Goal: Information Seeking & Learning: Check status

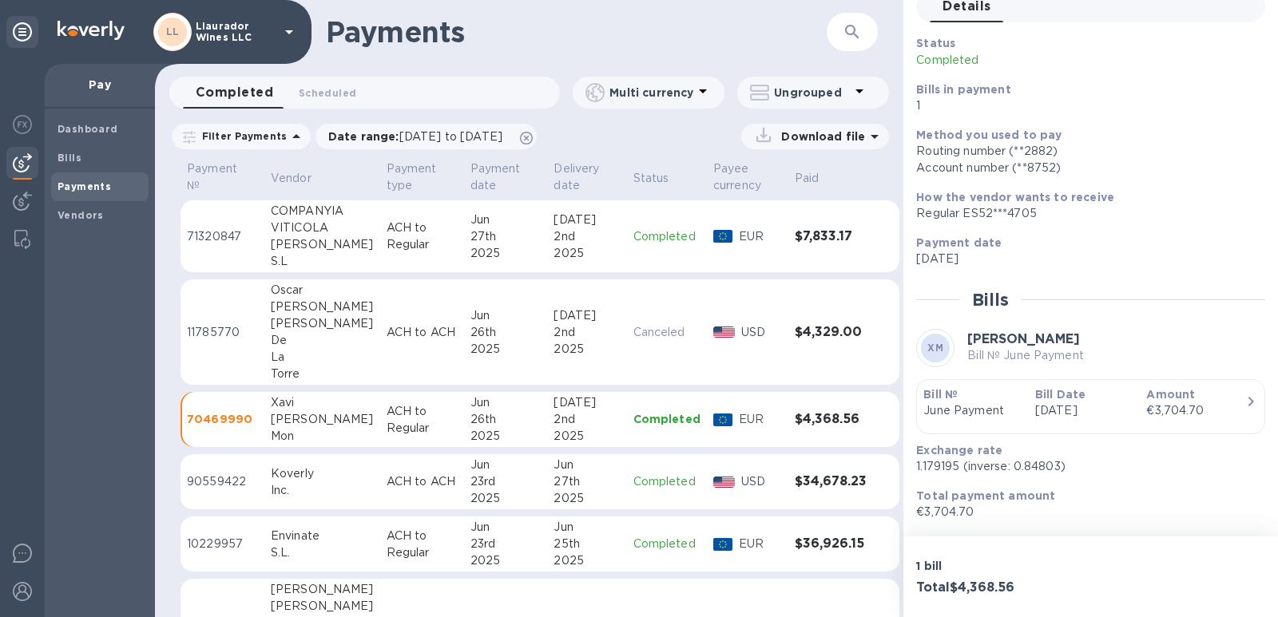
scroll to position [122, 0]
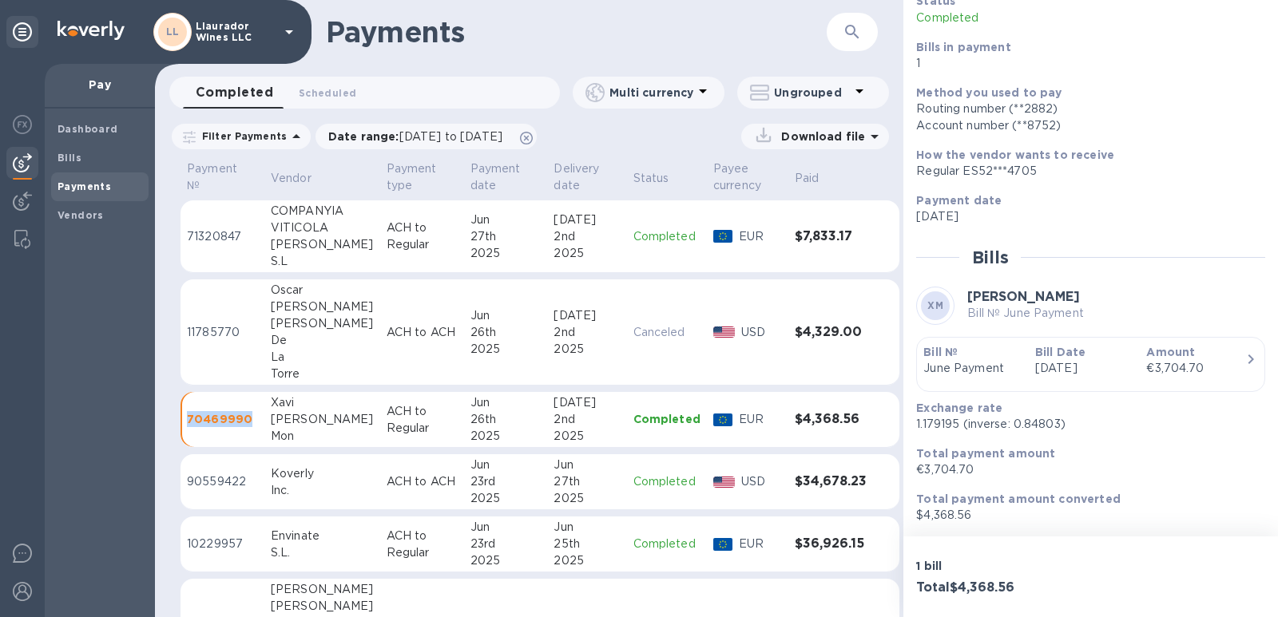
drag, startPoint x: 249, startPoint y: 422, endPoint x: 186, endPoint y: 424, distance: 63.1
click at [186, 424] on td "70469990" at bounding box center [223, 420] width 84 height 56
copy p "70469990"
click at [280, 345] on div "De" at bounding box center [322, 340] width 103 height 17
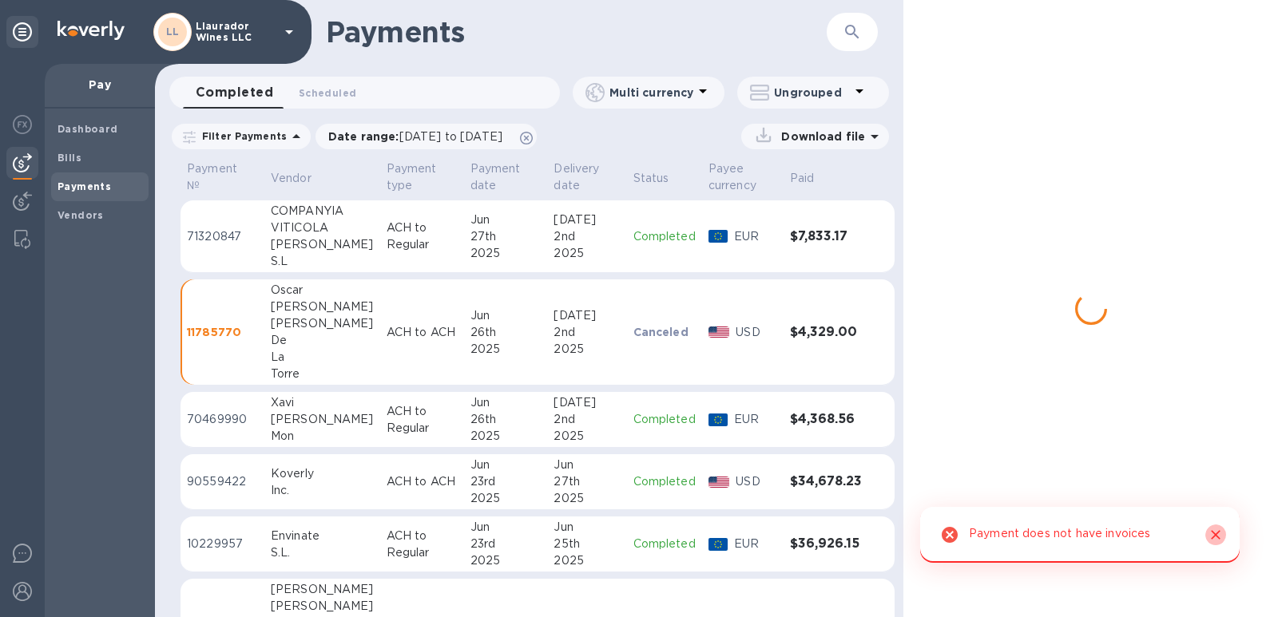
click at [1218, 534] on icon "Close" at bounding box center [1216, 535] width 16 height 16
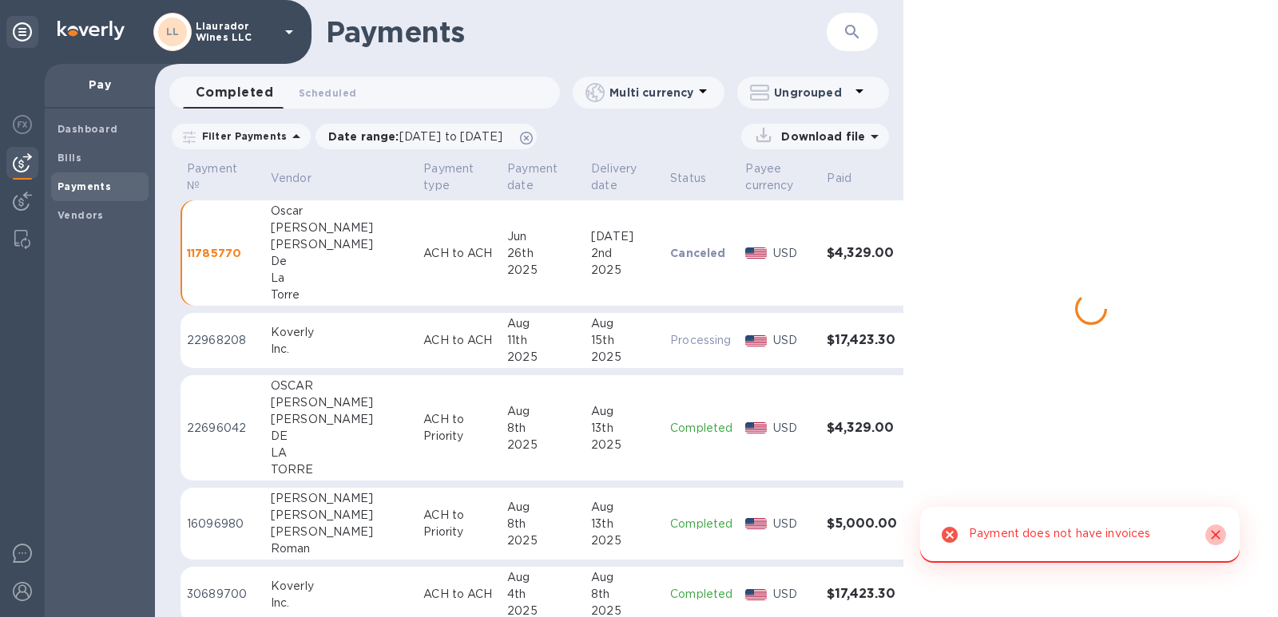
click at [1215, 540] on icon "Close" at bounding box center [1216, 535] width 16 height 16
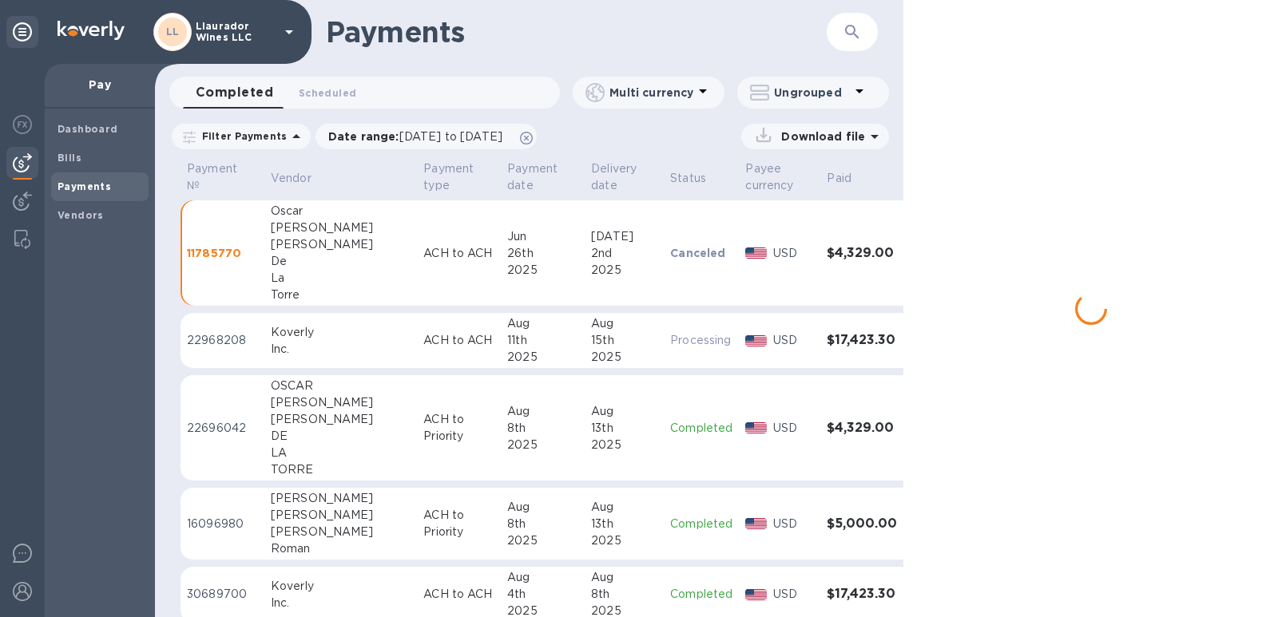
click at [264, 252] on td "Oscar Adrian Mancillas De La Torre" at bounding box center [340, 253] width 153 height 106
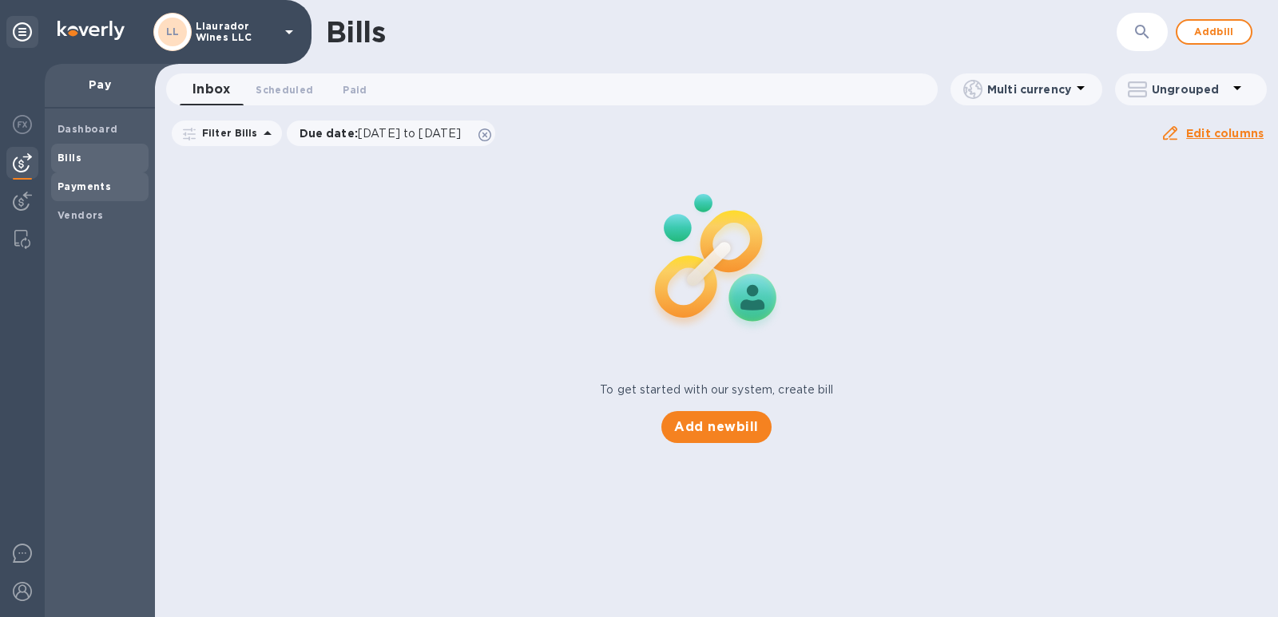
click at [72, 183] on b "Payments" at bounding box center [85, 187] width 54 height 12
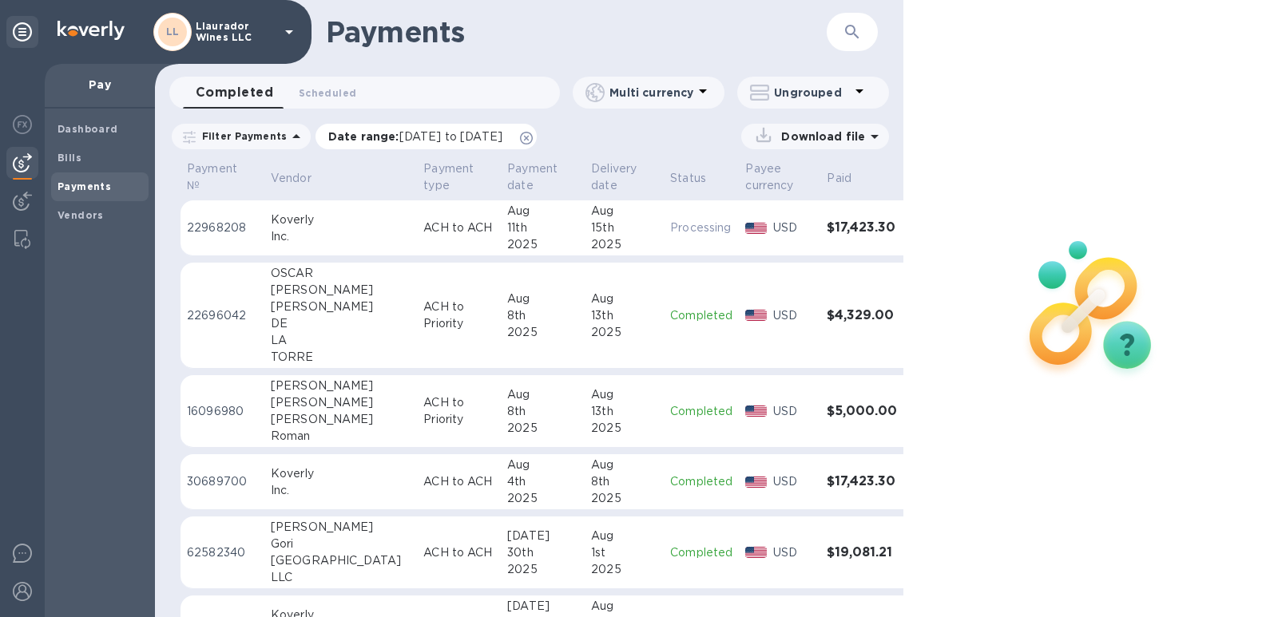
click at [485, 136] on span "[DATE] to [DATE]" at bounding box center [450, 136] width 103 height 13
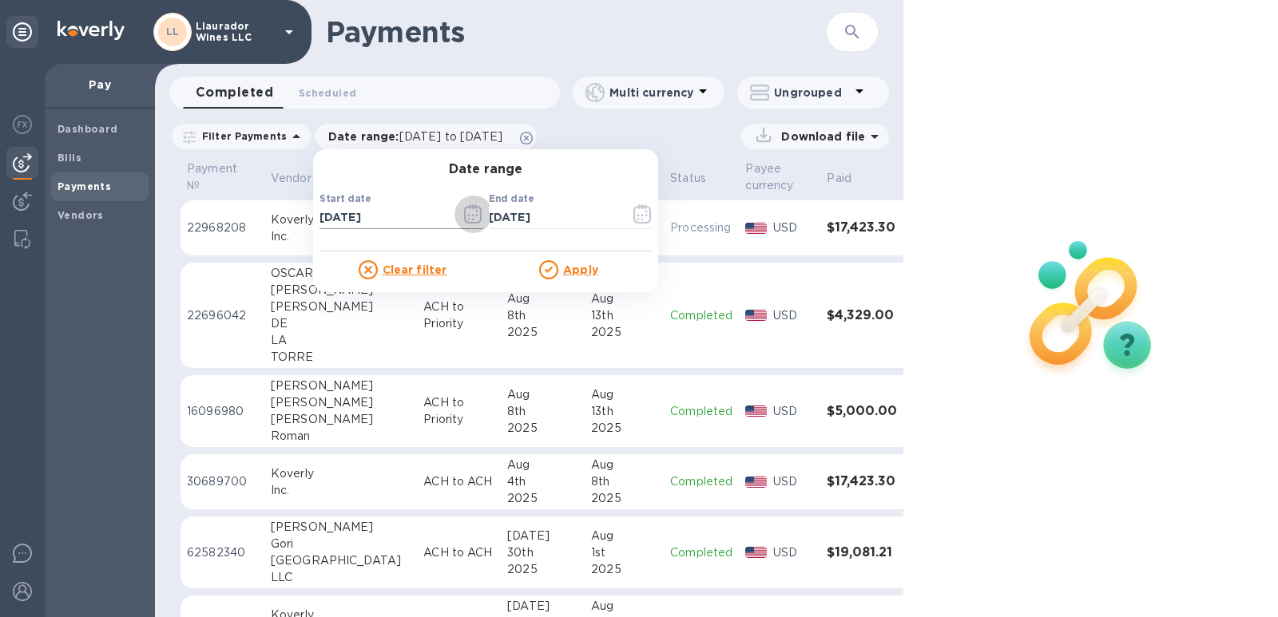
click at [464, 214] on icon "button" at bounding box center [473, 213] width 18 height 19
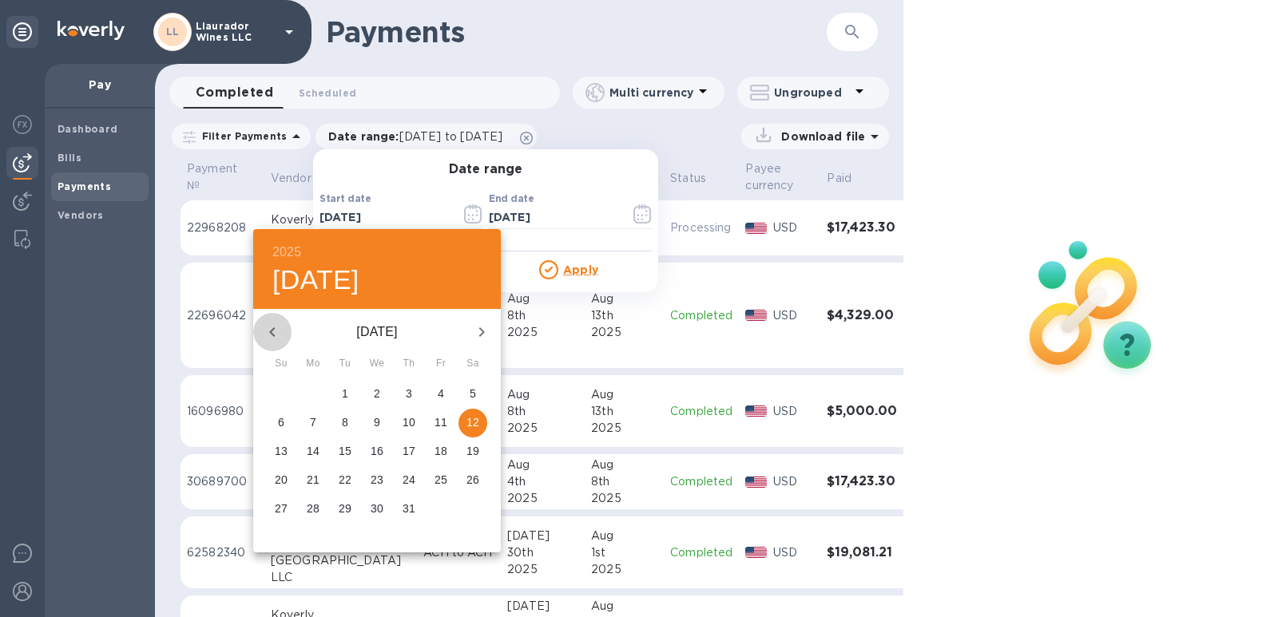
click at [273, 333] on icon "button" at bounding box center [272, 332] width 19 height 19
click at [348, 480] on p "24" at bounding box center [345, 480] width 13 height 16
type input "[DATE]"
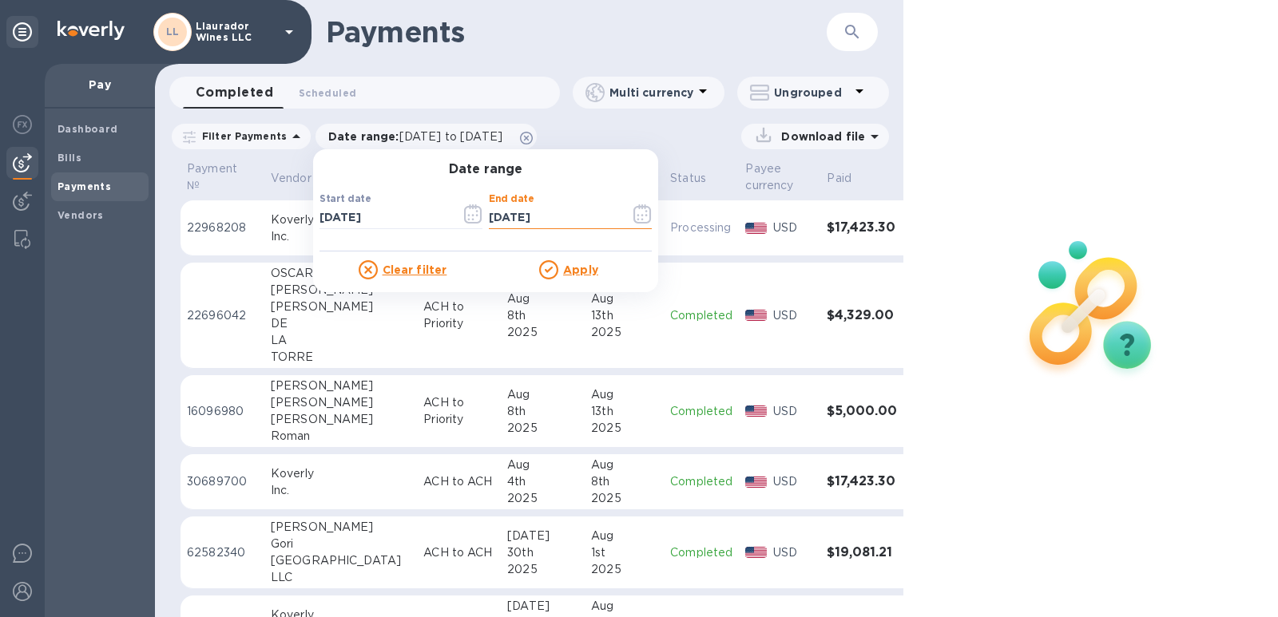
click at [522, 208] on input "[DATE]" at bounding box center [553, 218] width 129 height 24
click at [633, 214] on icon "button" at bounding box center [642, 213] width 18 height 19
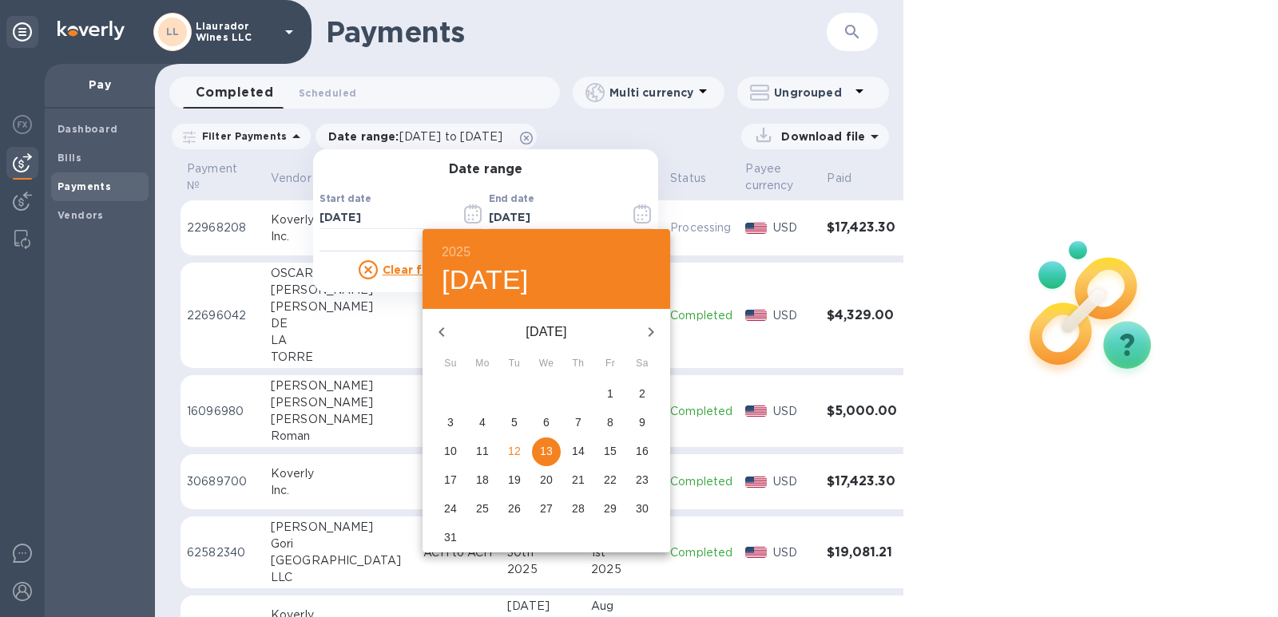
click at [434, 339] on icon "button" at bounding box center [441, 332] width 19 height 19
click at [438, 337] on icon "button" at bounding box center [441, 332] width 19 height 19
click at [486, 510] on p "30" at bounding box center [482, 509] width 13 height 16
type input "[DATE]"
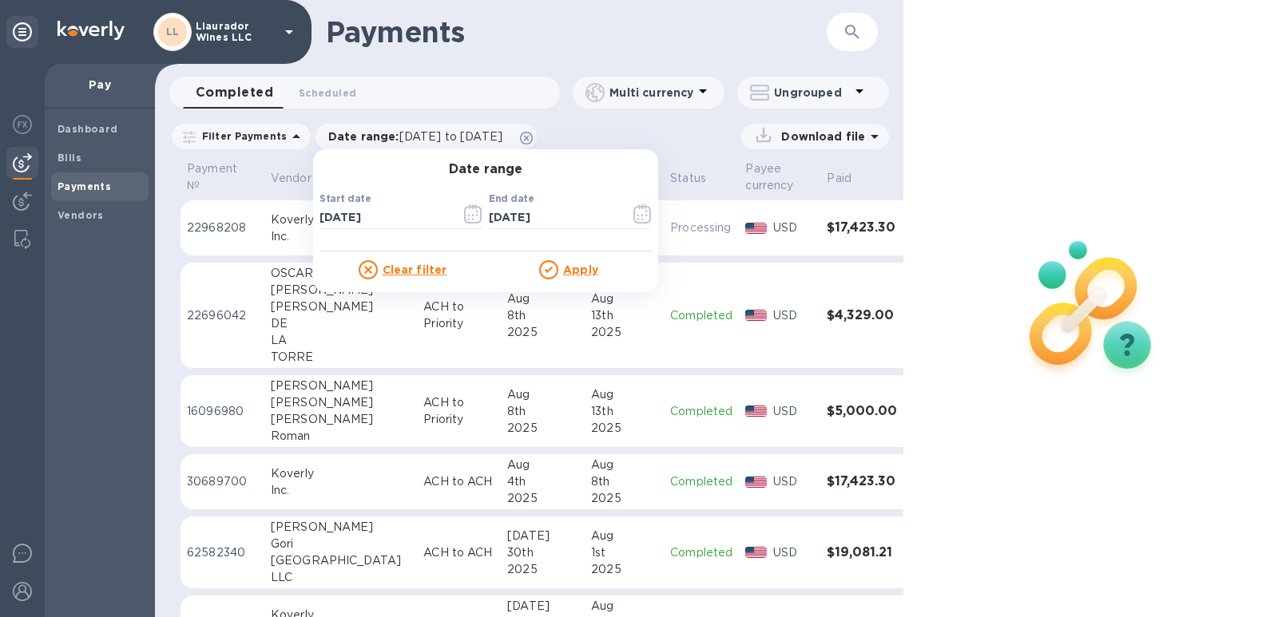
click at [580, 268] on u "Apply" at bounding box center [580, 270] width 35 height 13
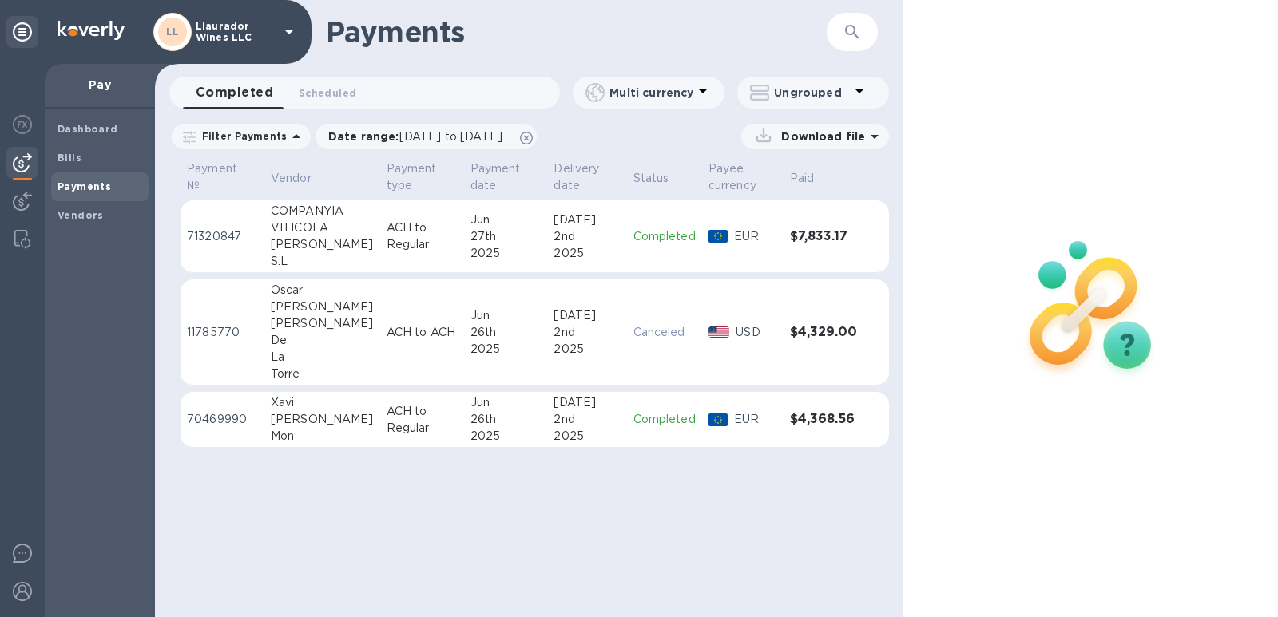
click at [283, 347] on div "De" at bounding box center [322, 340] width 103 height 17
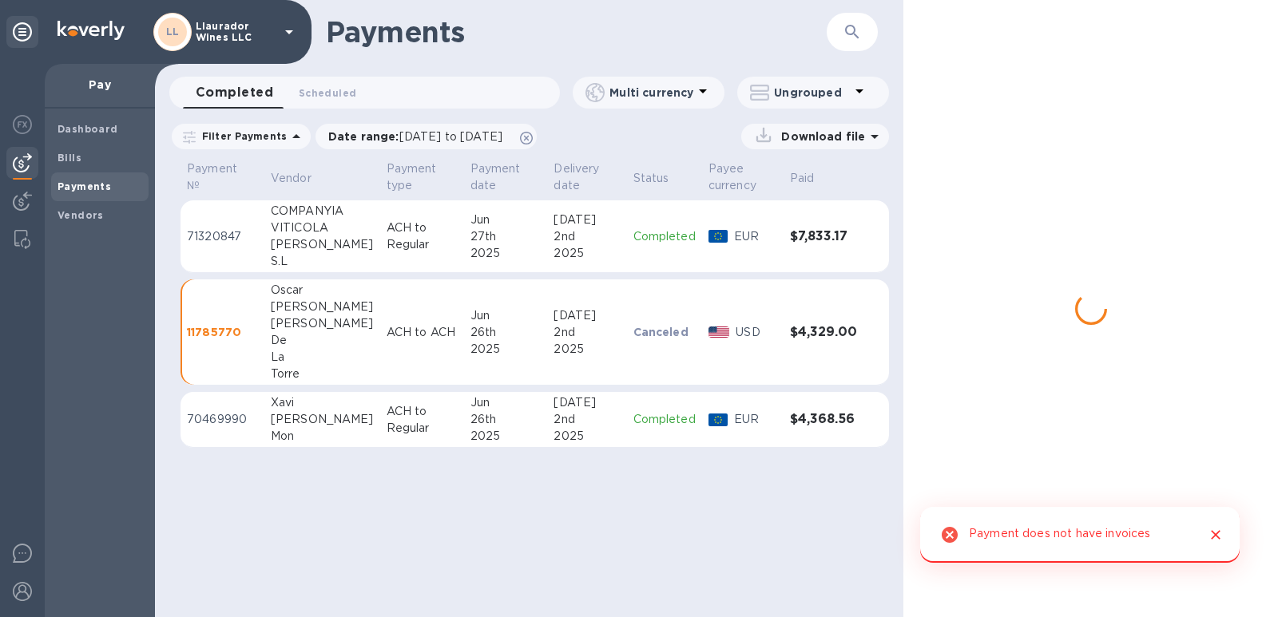
click at [280, 347] on div "De" at bounding box center [322, 340] width 103 height 17
click at [284, 239] on div "[PERSON_NAME]" at bounding box center [322, 244] width 103 height 17
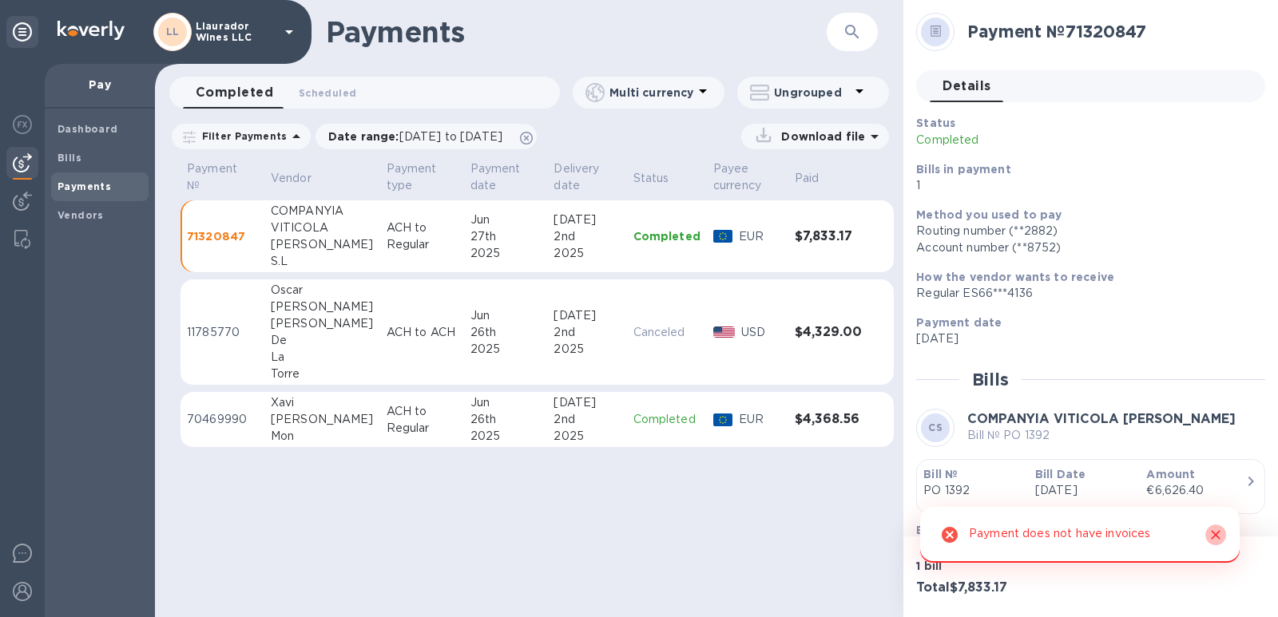
click at [1219, 534] on icon "Close" at bounding box center [1216, 535] width 16 height 16
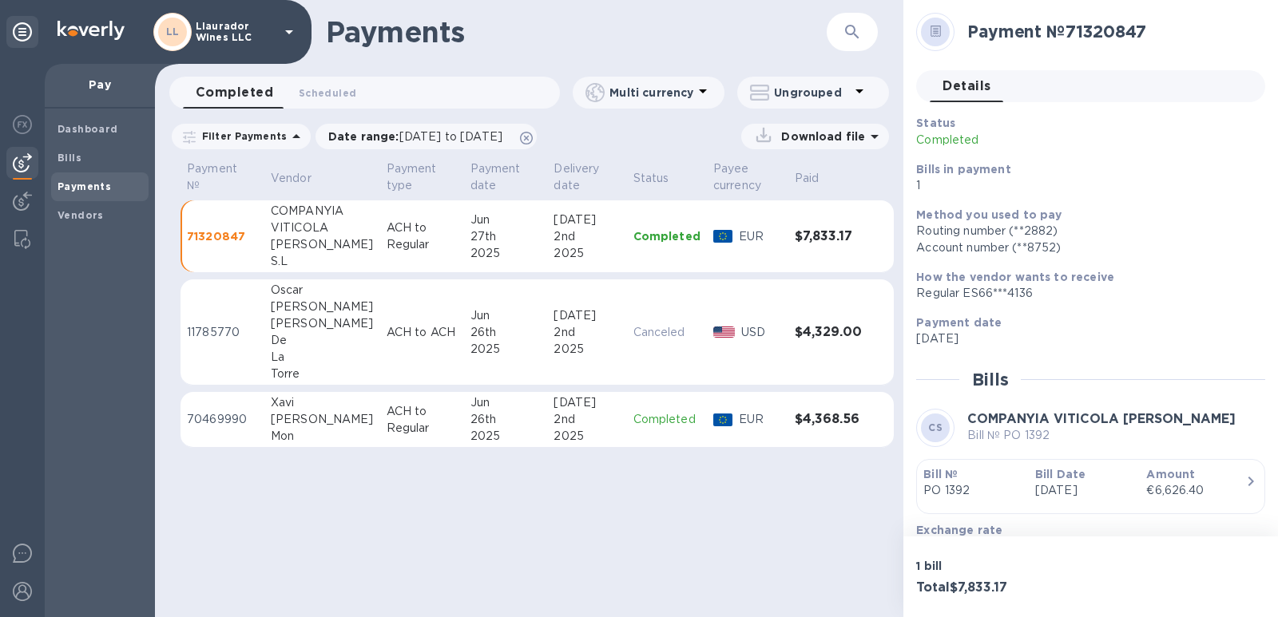
click at [288, 237] on div "[PERSON_NAME]" at bounding box center [322, 244] width 103 height 17
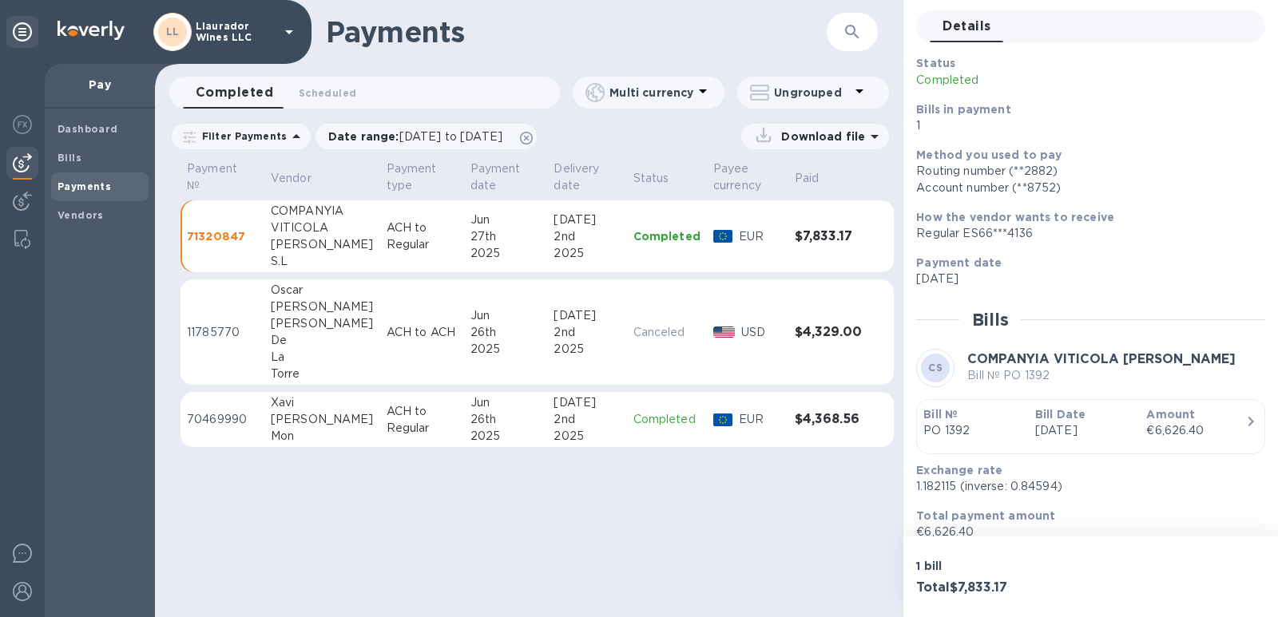
scroll to position [122, 0]
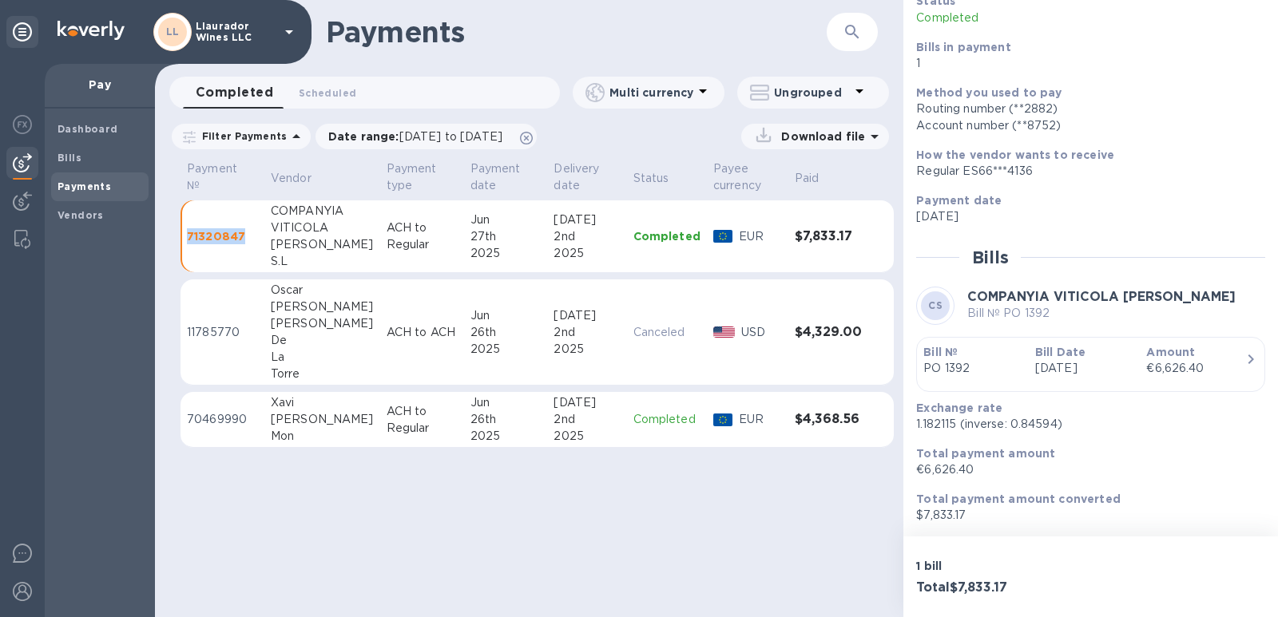
drag, startPoint x: 248, startPoint y: 239, endPoint x: 186, endPoint y: 239, distance: 62.3
click at [186, 239] on td "71320847" at bounding box center [223, 236] width 84 height 73
copy p "71320847"
click at [502, 133] on span "[DATE] to [DATE]" at bounding box center [450, 136] width 103 height 13
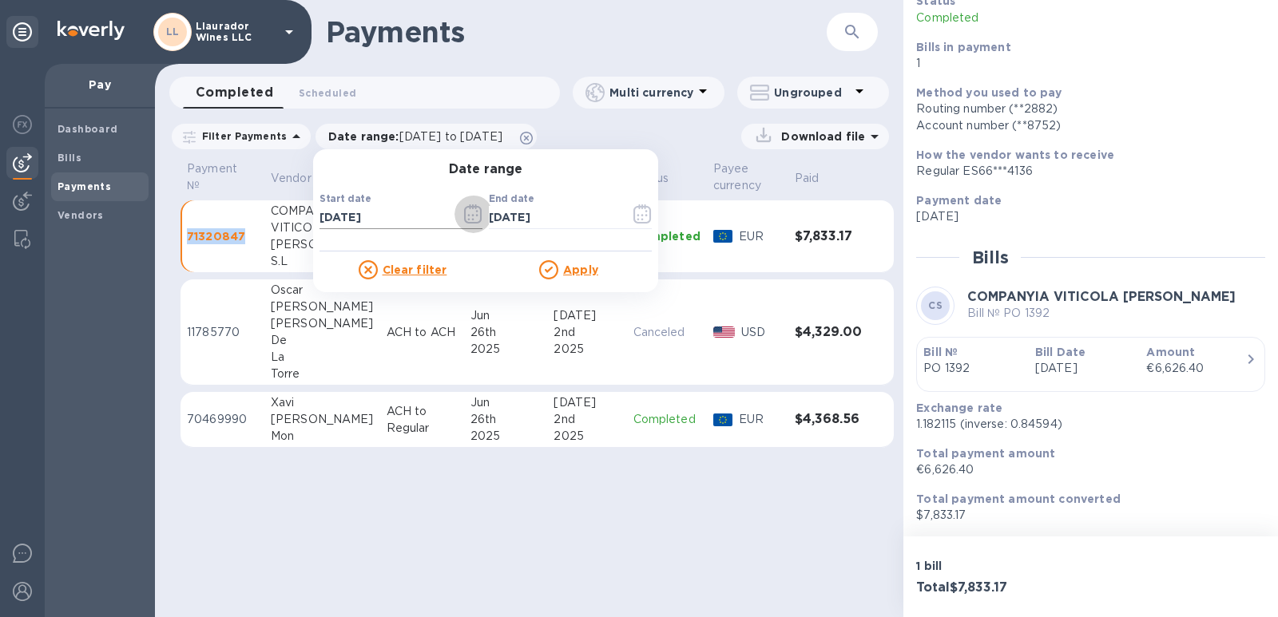
click at [464, 212] on icon "button" at bounding box center [473, 213] width 18 height 19
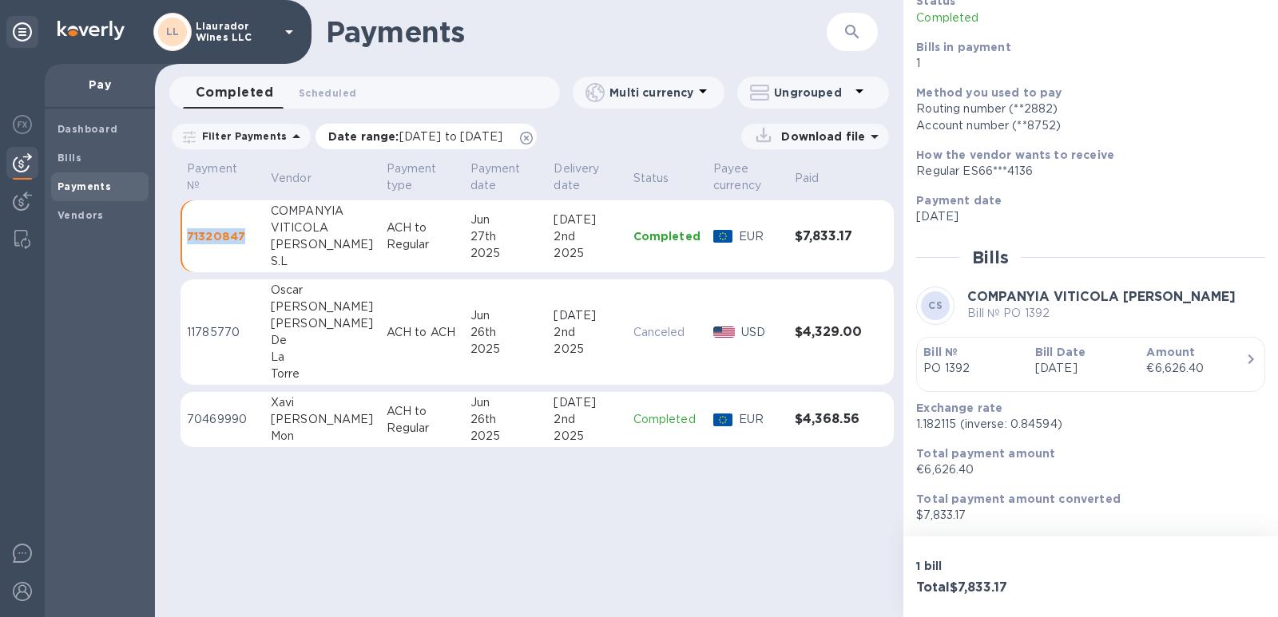
click at [438, 132] on span "[DATE] to [DATE]" at bounding box center [450, 136] width 103 height 13
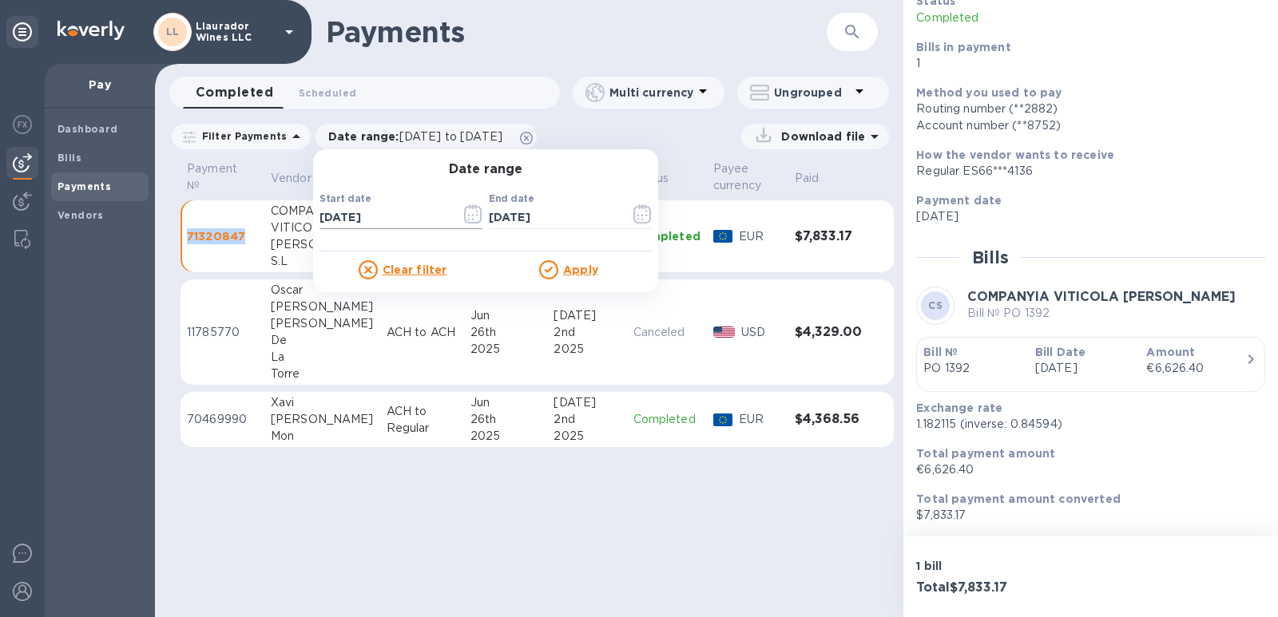
click at [464, 213] on icon "button" at bounding box center [473, 213] width 18 height 19
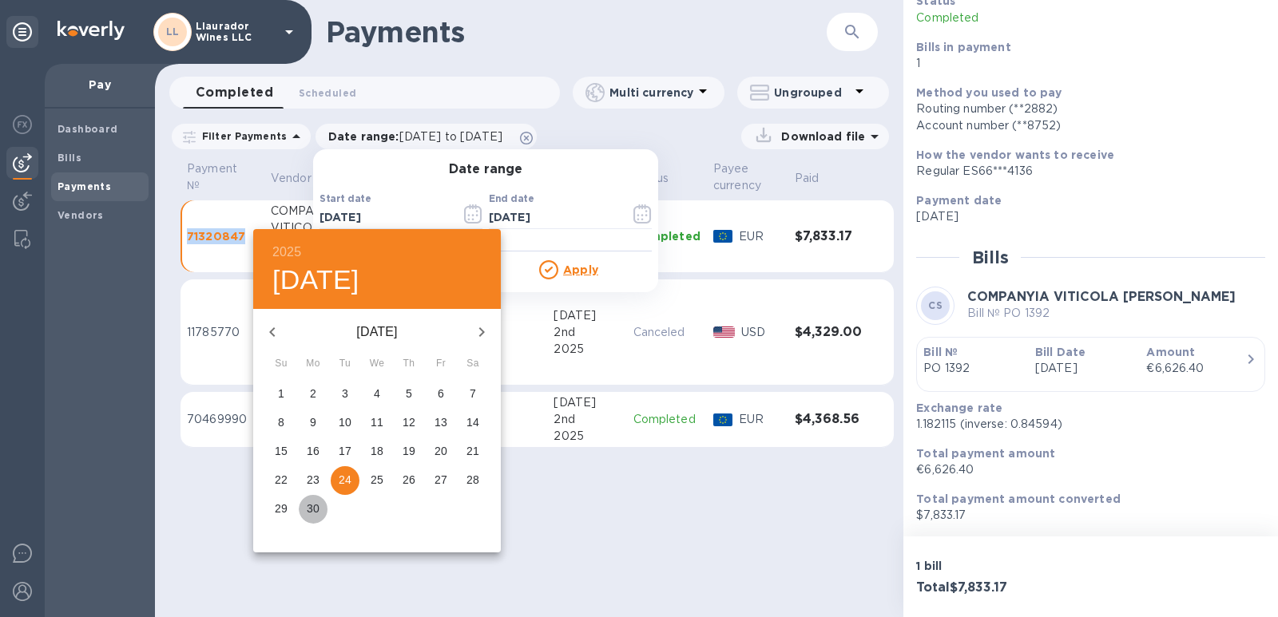
click at [313, 513] on p "30" at bounding box center [313, 509] width 13 height 16
type input "[DATE]"
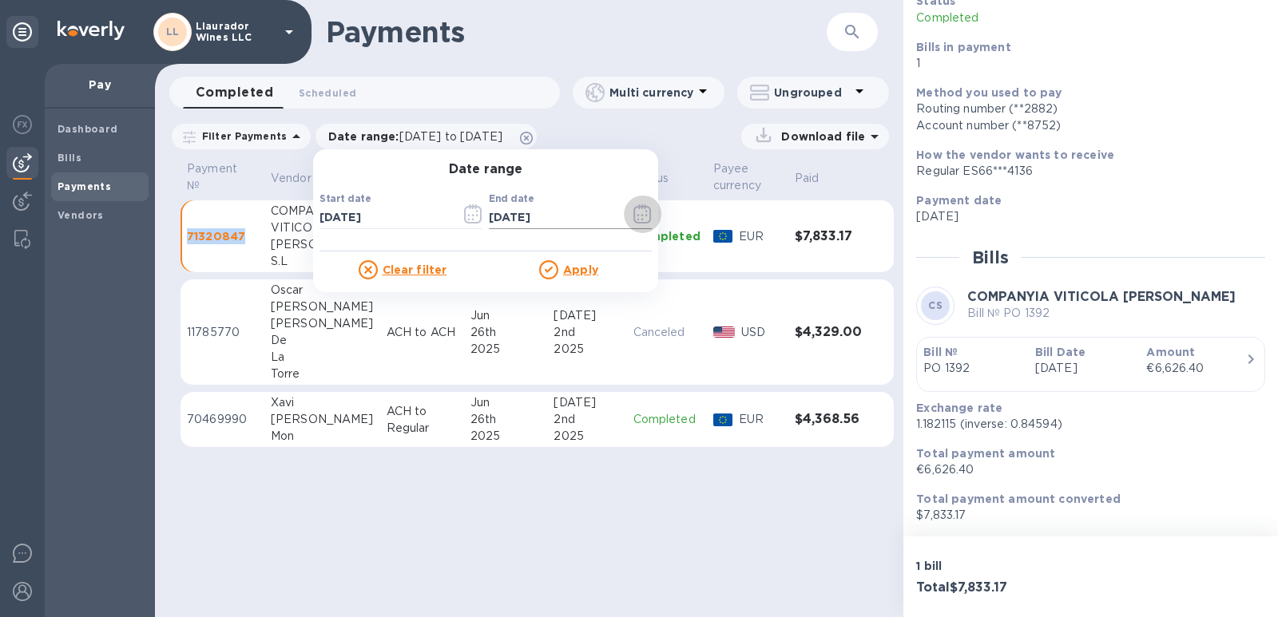
click at [636, 218] on icon "button" at bounding box center [642, 213] width 18 height 19
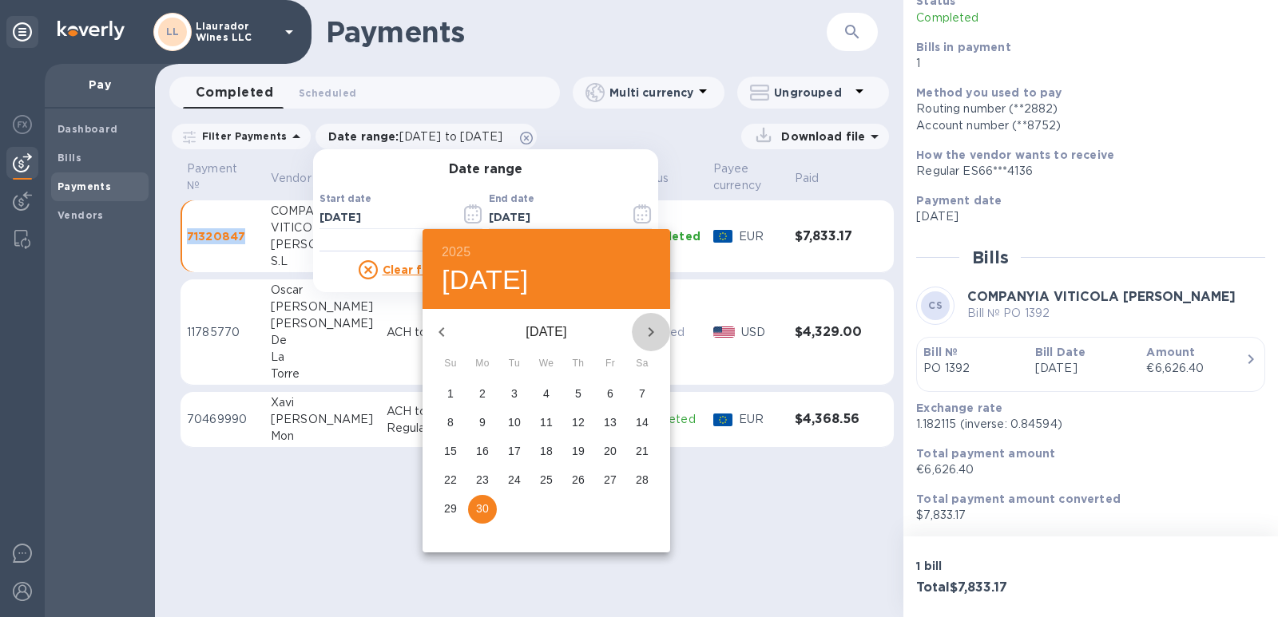
click at [653, 327] on icon "button" at bounding box center [650, 332] width 19 height 19
click at [574, 510] on p "31" at bounding box center [578, 509] width 13 height 16
type input "[DATE]"
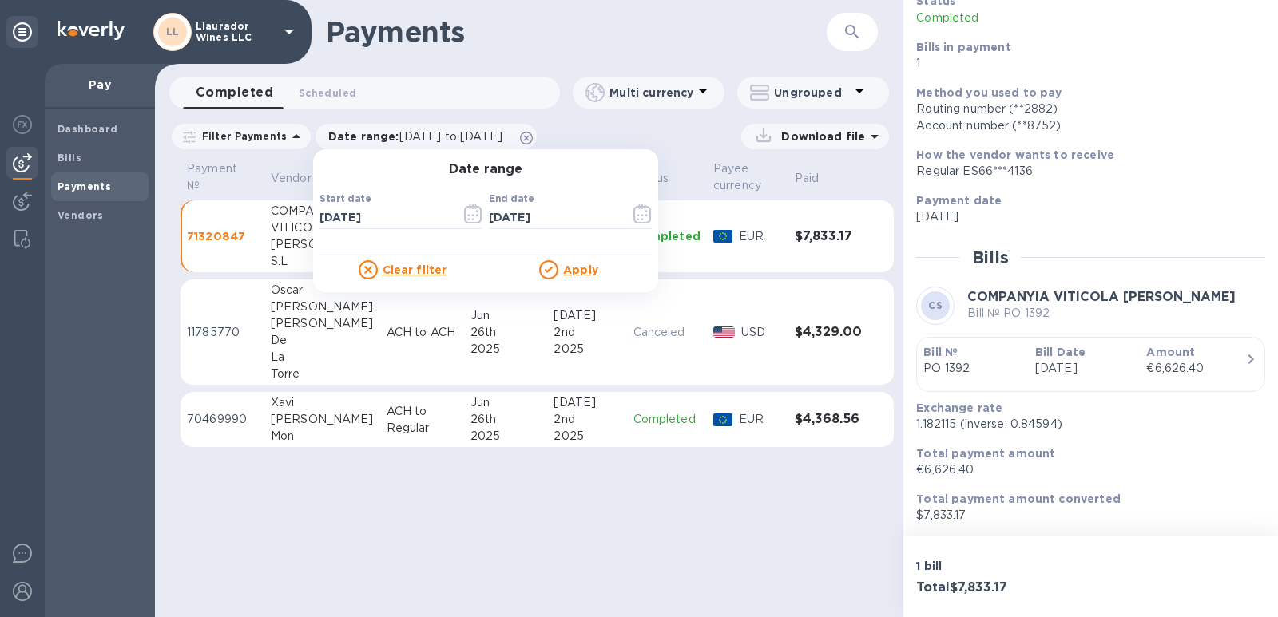
click at [577, 271] on u "Apply" at bounding box center [580, 270] width 35 height 13
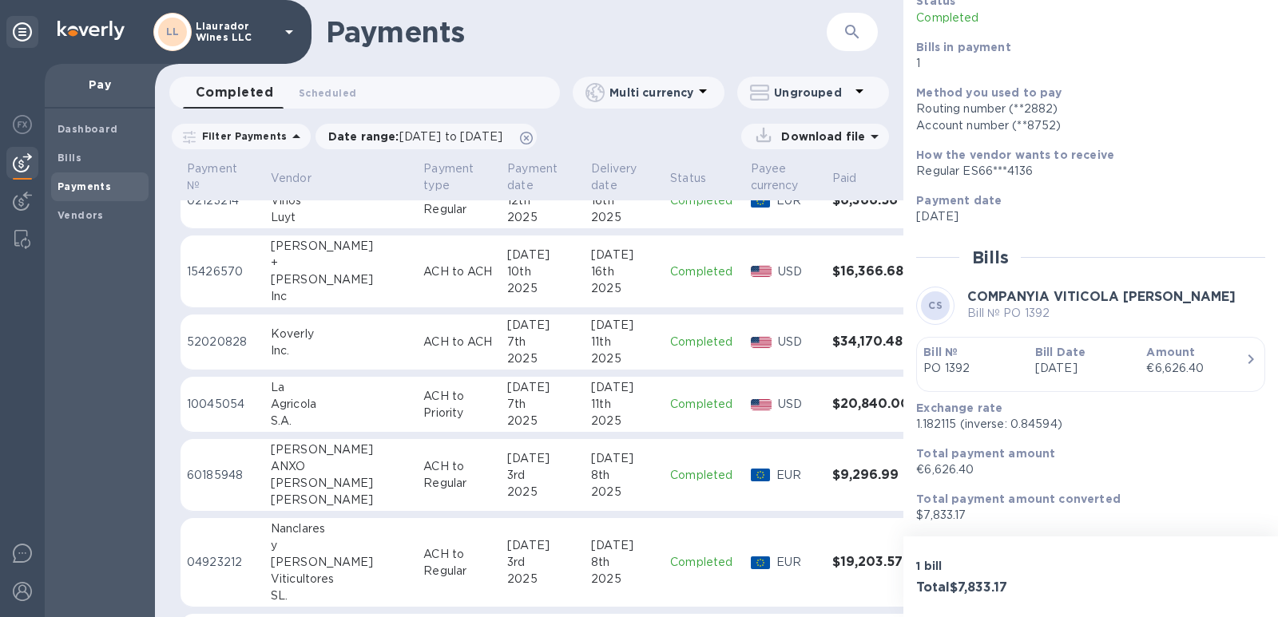
scroll to position [1383, 0]
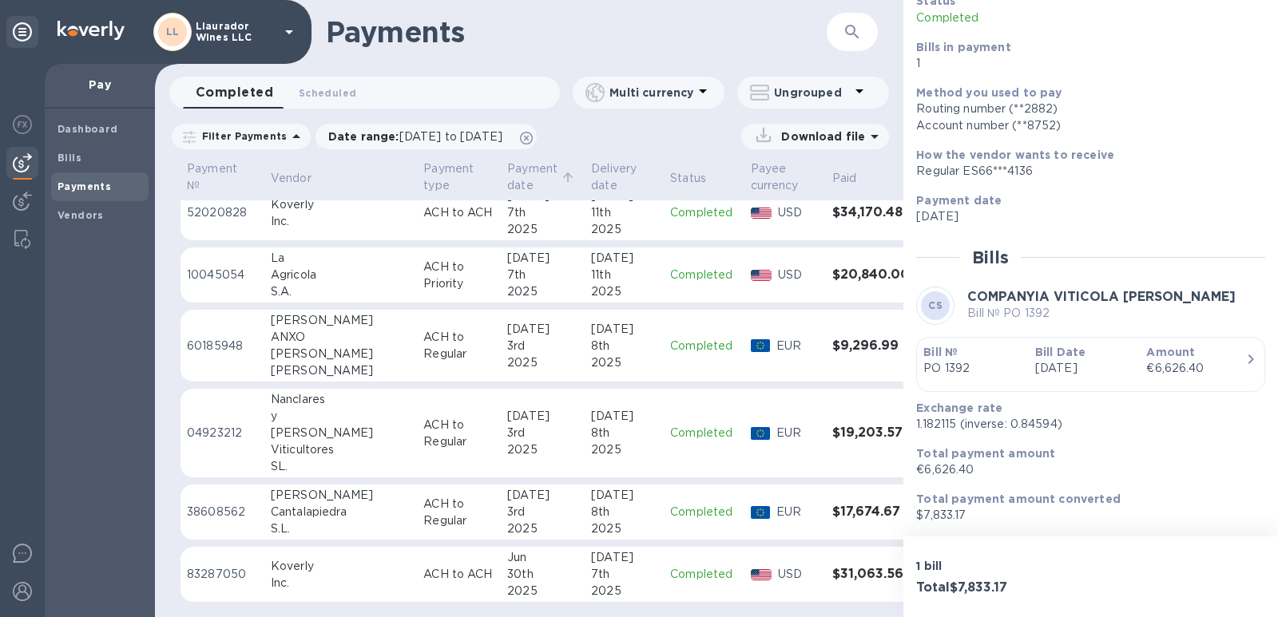
click at [507, 174] on p "Payment date" at bounding box center [532, 178] width 50 height 34
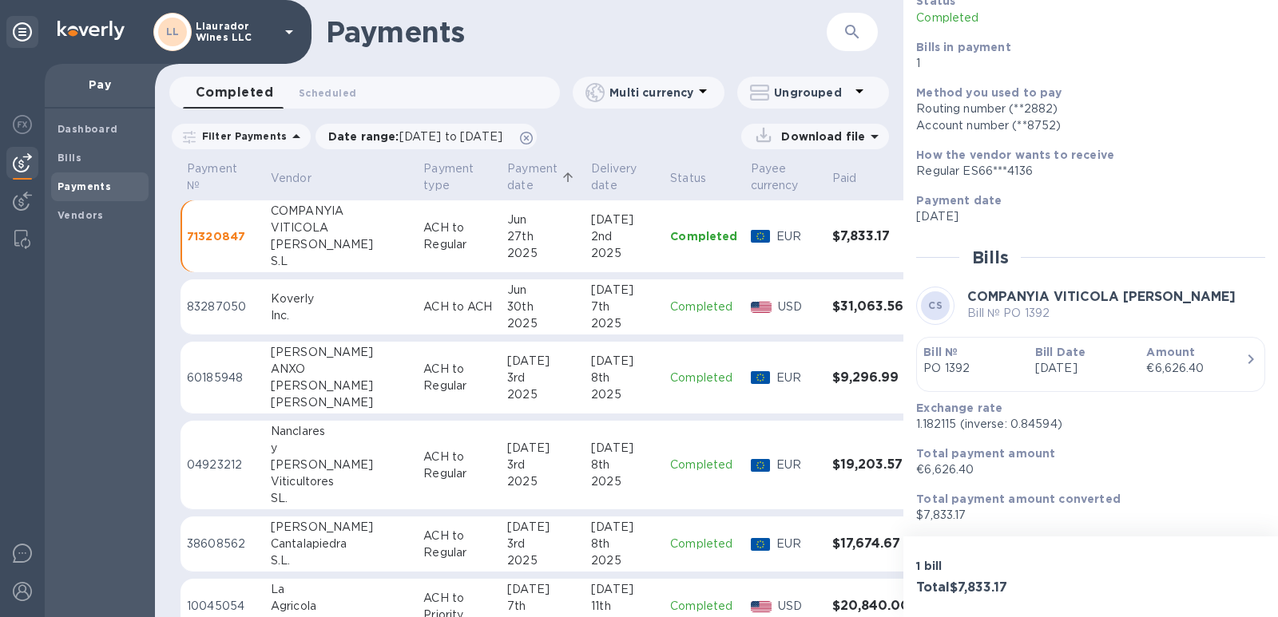
click at [507, 174] on p "Payment date" at bounding box center [532, 178] width 50 height 34
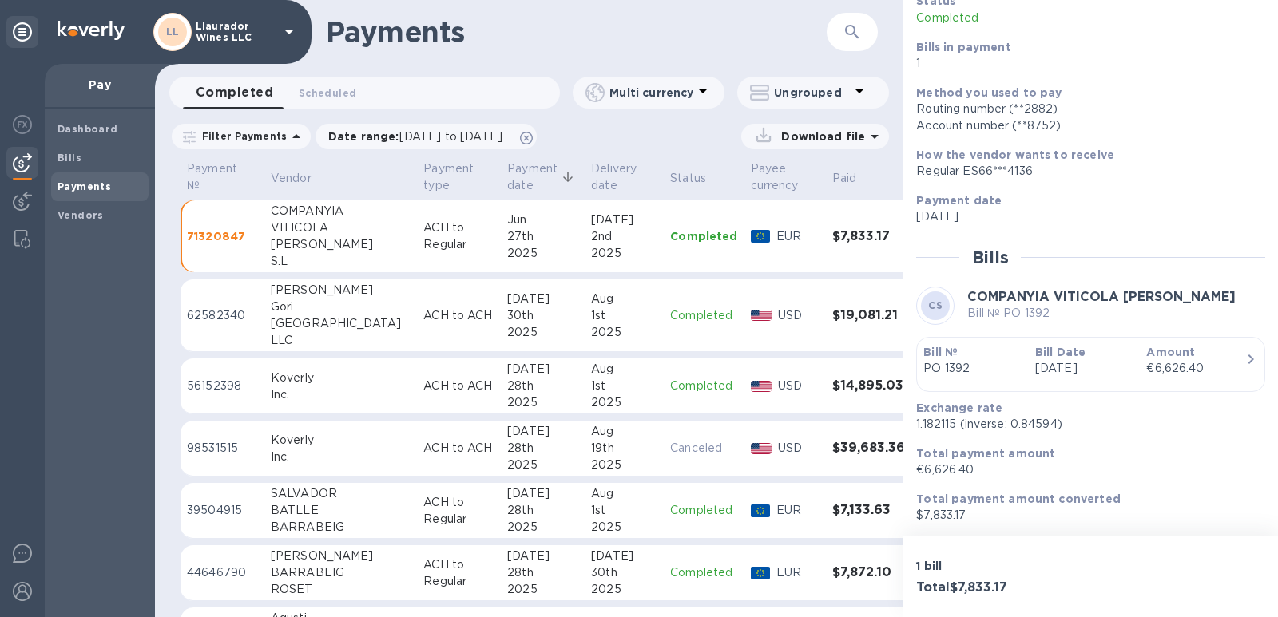
click at [507, 170] on p "Payment date" at bounding box center [532, 178] width 50 height 34
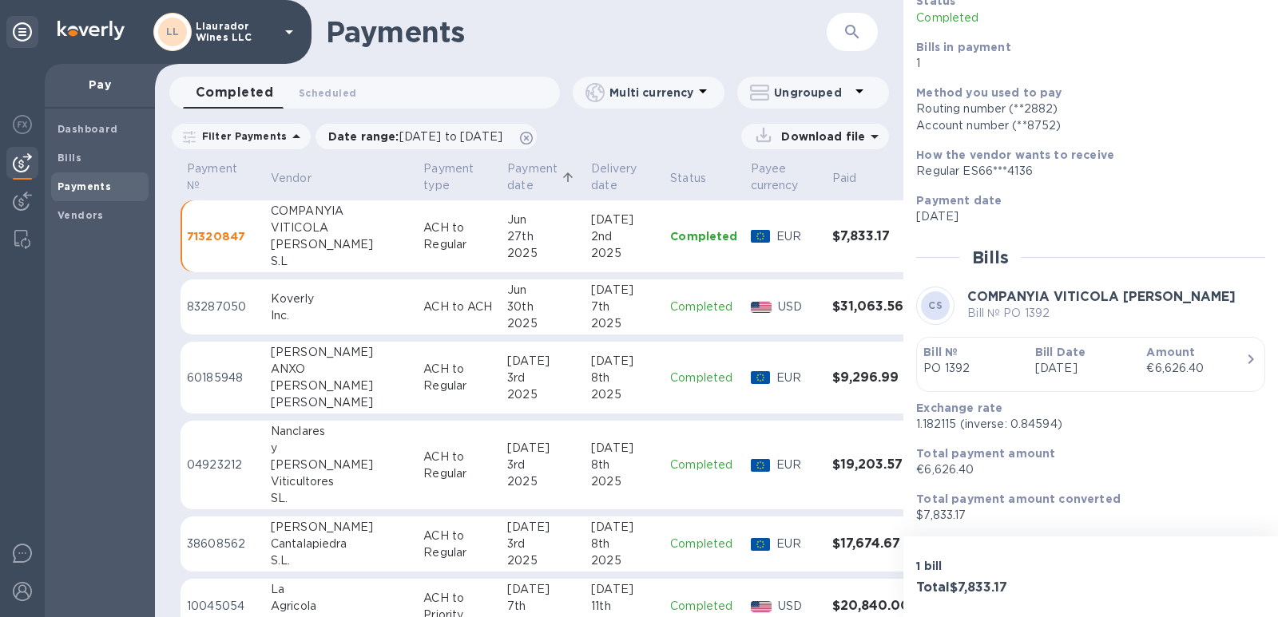
click at [507, 167] on p "Payment date" at bounding box center [532, 178] width 50 height 34
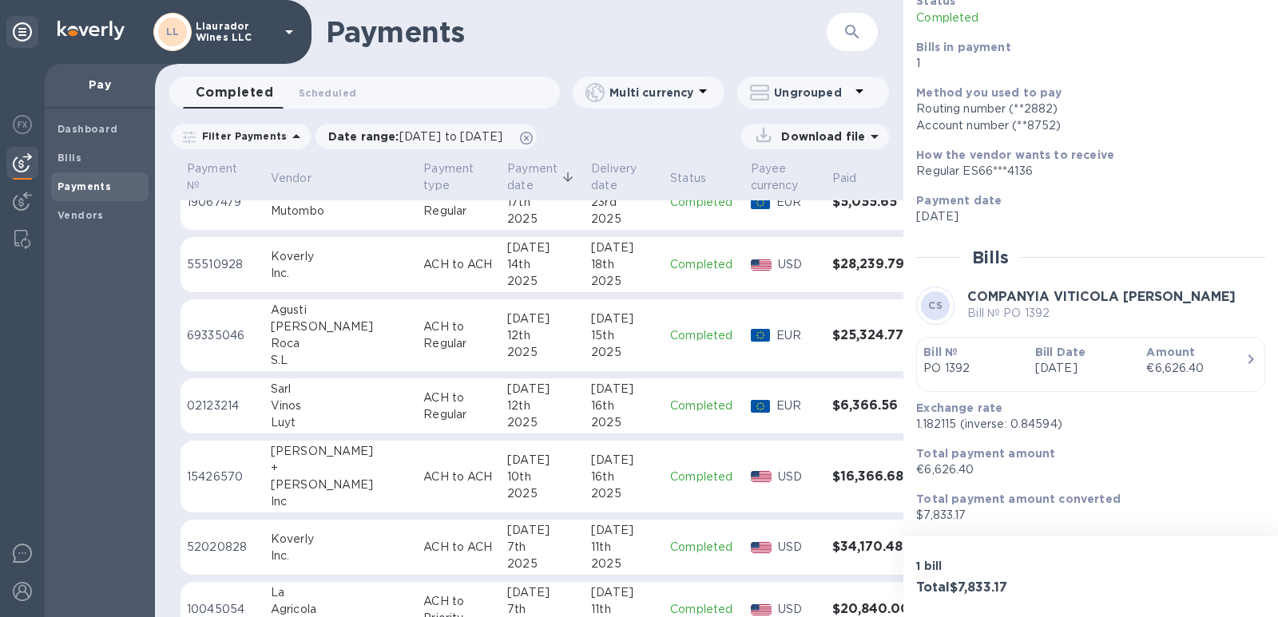
scroll to position [1084, 0]
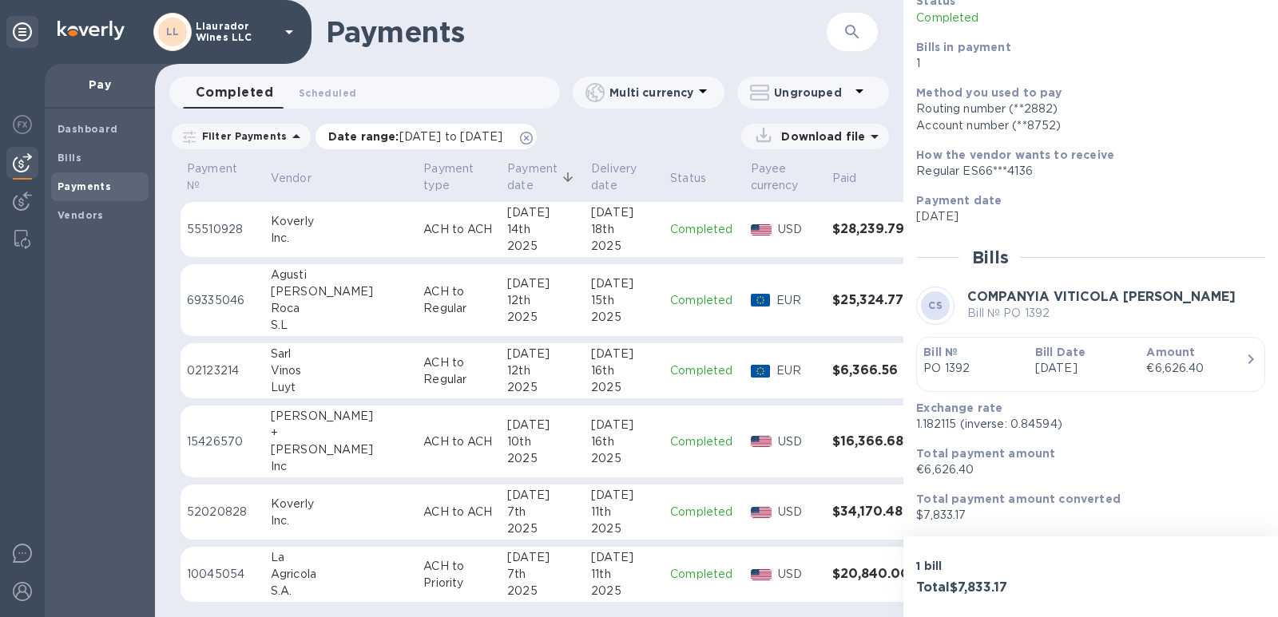
click at [502, 138] on span "[DATE] to [DATE]" at bounding box center [450, 136] width 103 height 13
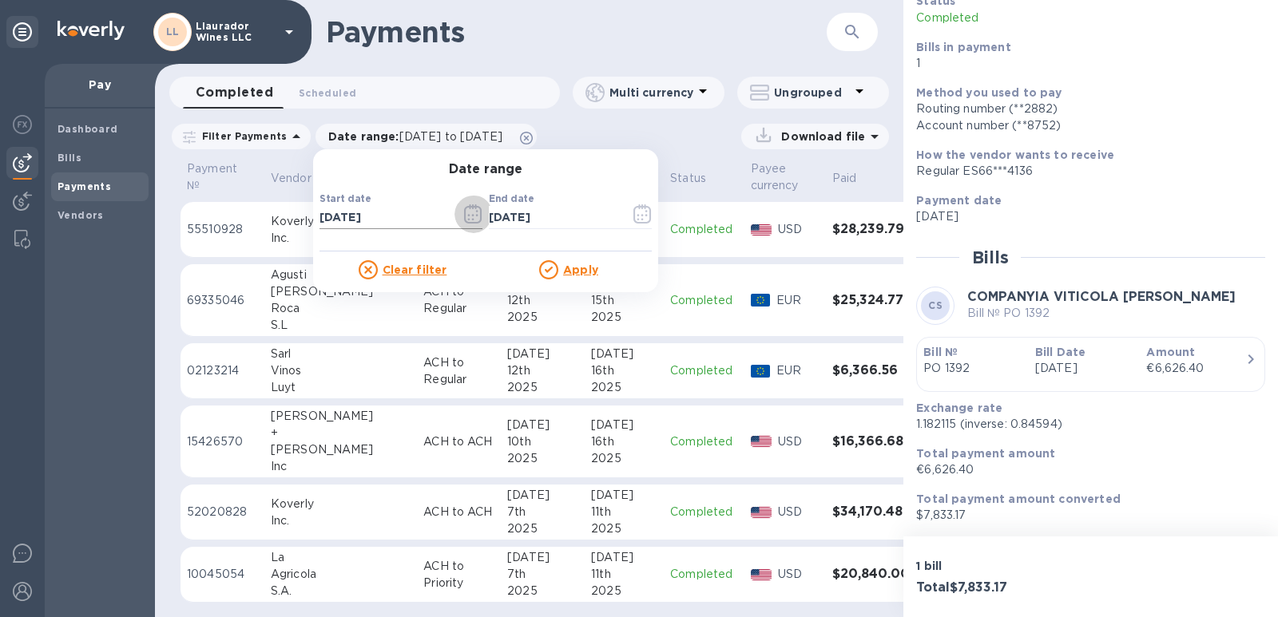
click at [466, 212] on icon "button" at bounding box center [473, 213] width 18 height 19
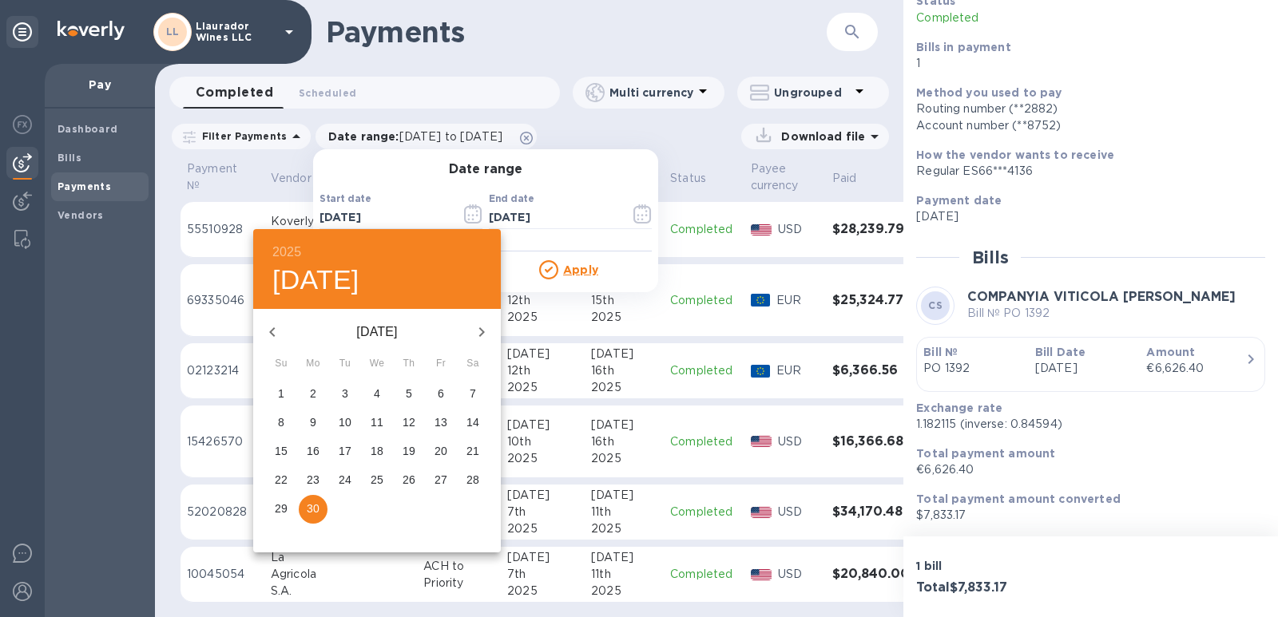
click at [411, 482] on p "26" at bounding box center [409, 480] width 13 height 16
type input "[DATE]"
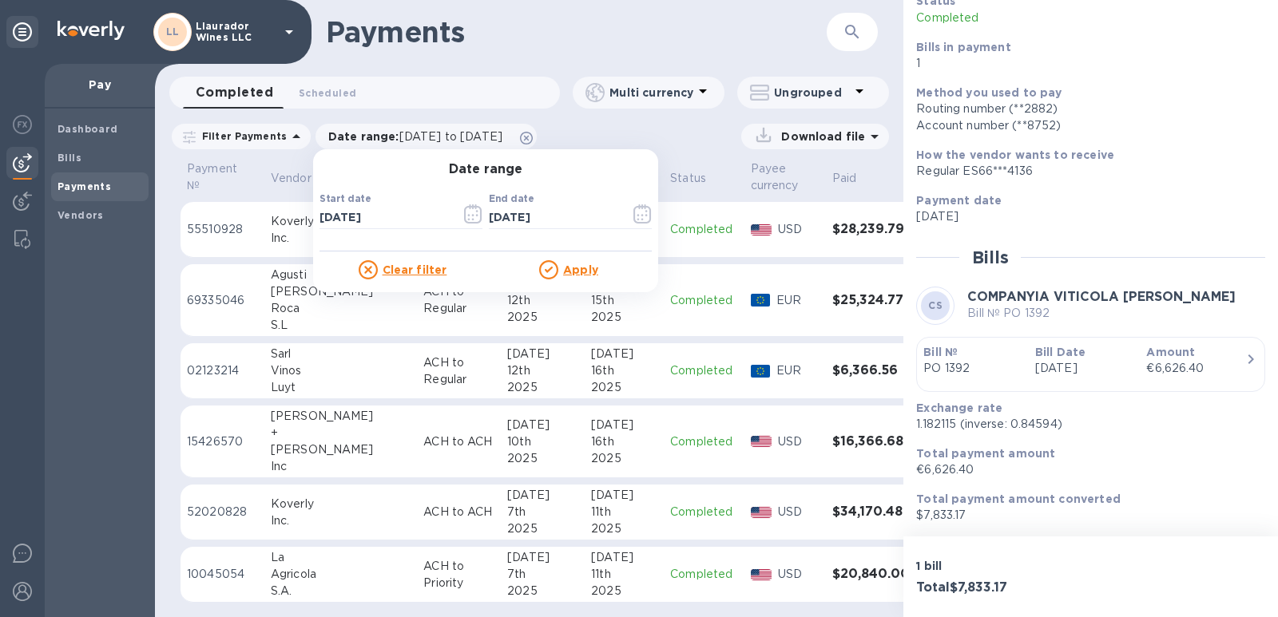
click at [565, 272] on u "Apply" at bounding box center [580, 270] width 35 height 13
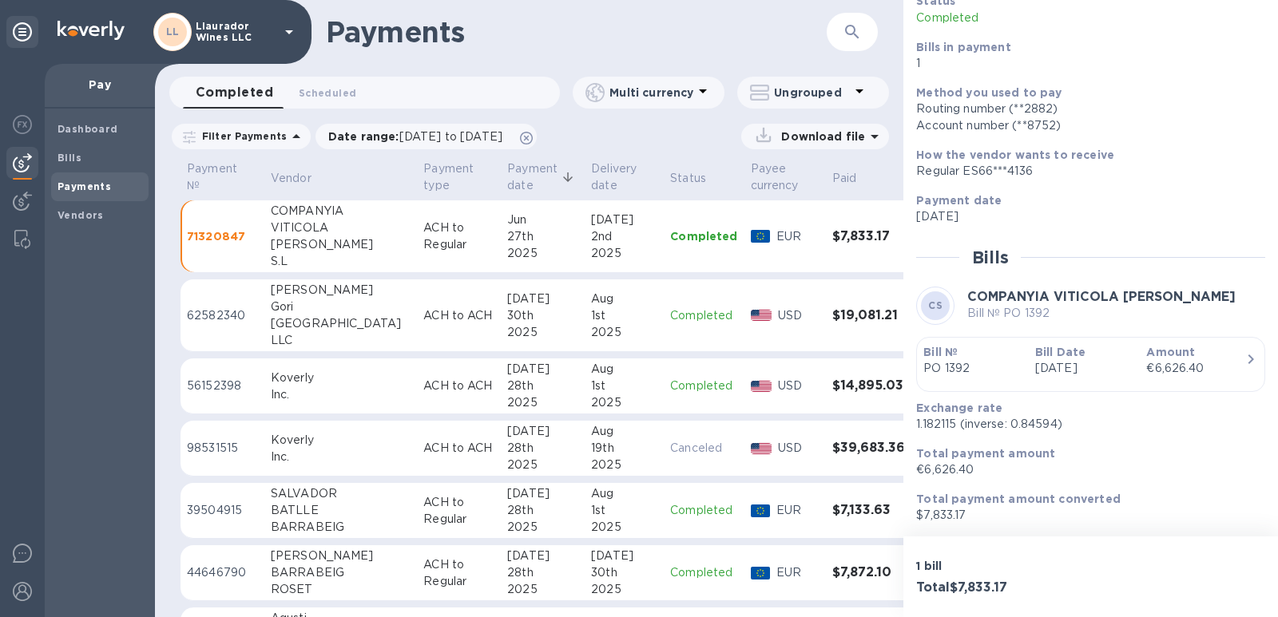
click at [507, 181] on p "Payment date" at bounding box center [532, 178] width 50 height 34
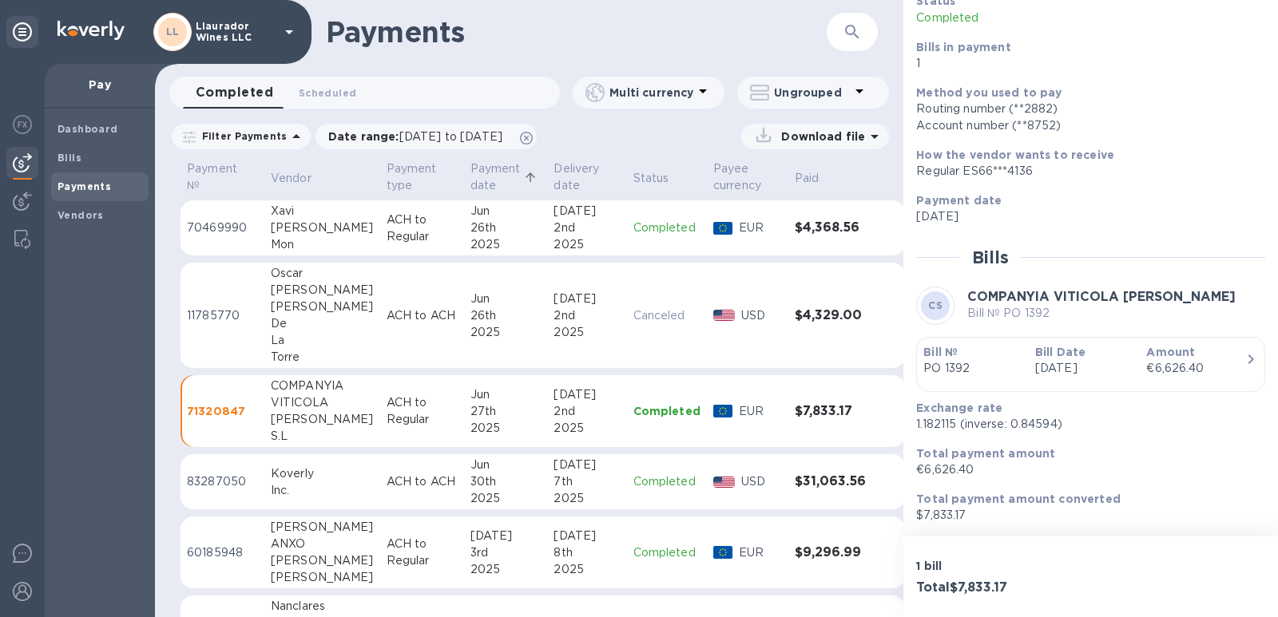
click at [470, 181] on p "Payment date" at bounding box center [495, 178] width 50 height 34
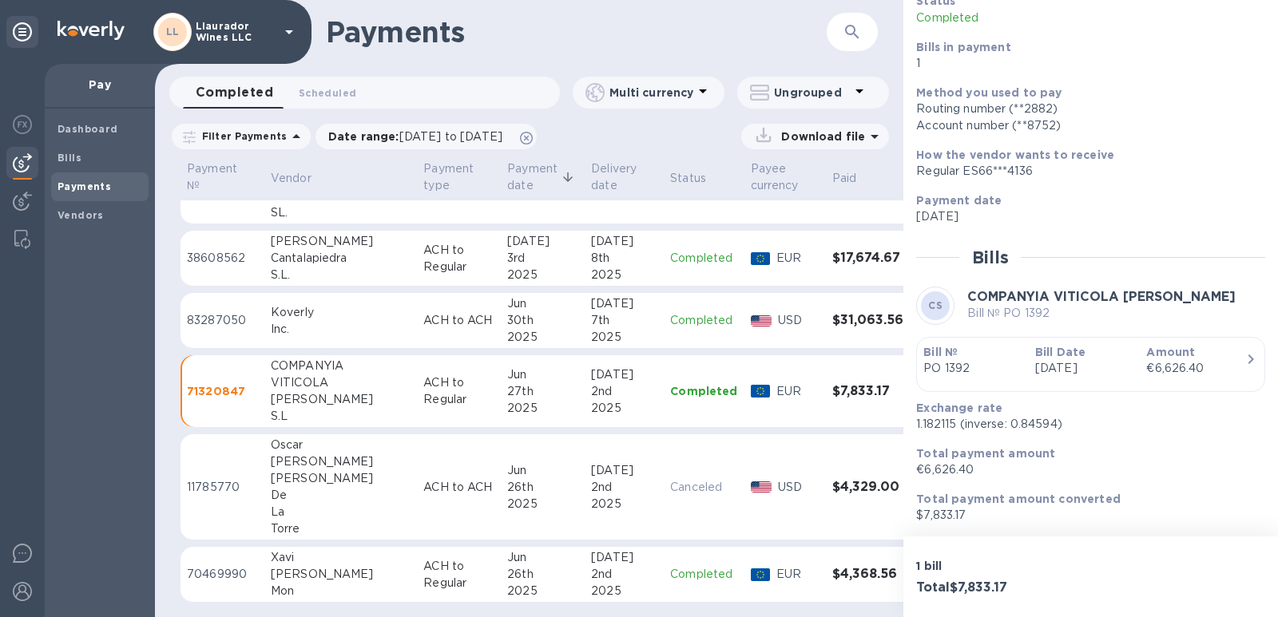
scroll to position [1557, 0]
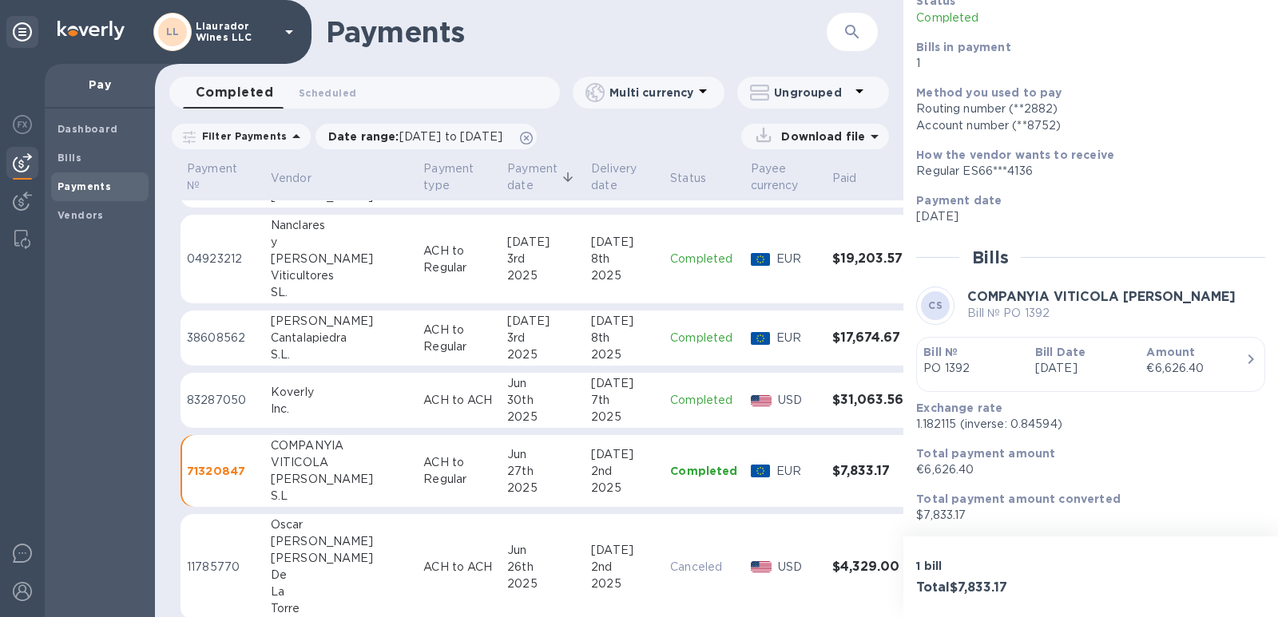
click at [297, 347] on div "S.L." at bounding box center [341, 355] width 140 height 17
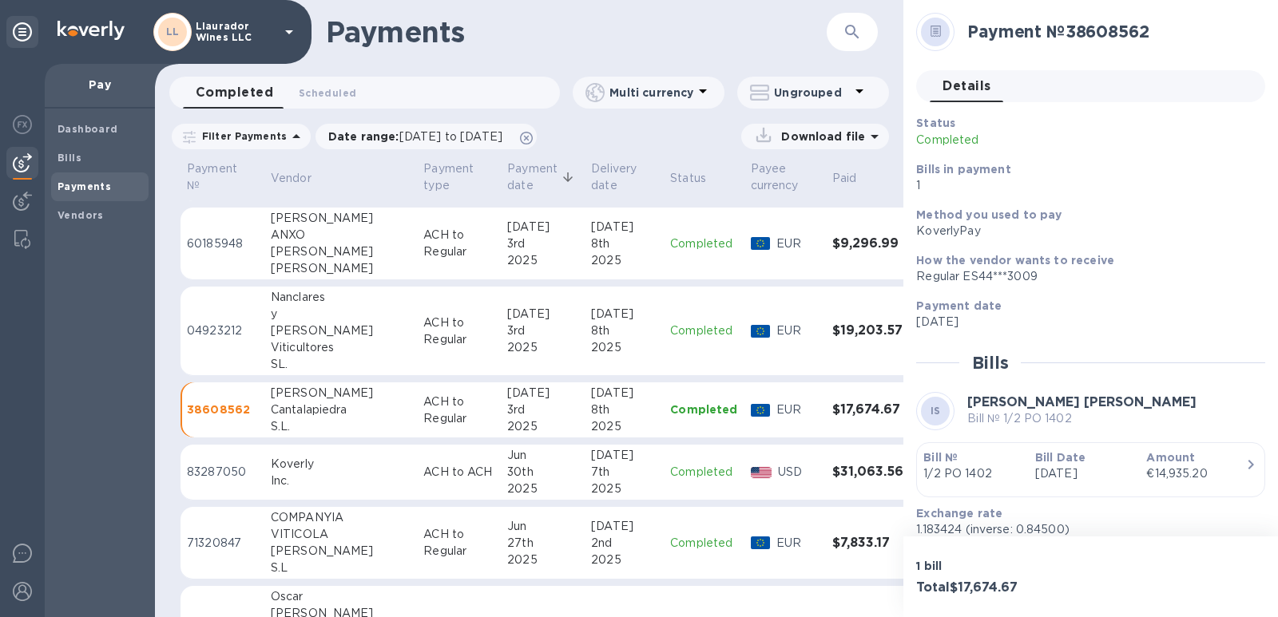
scroll to position [1478, 0]
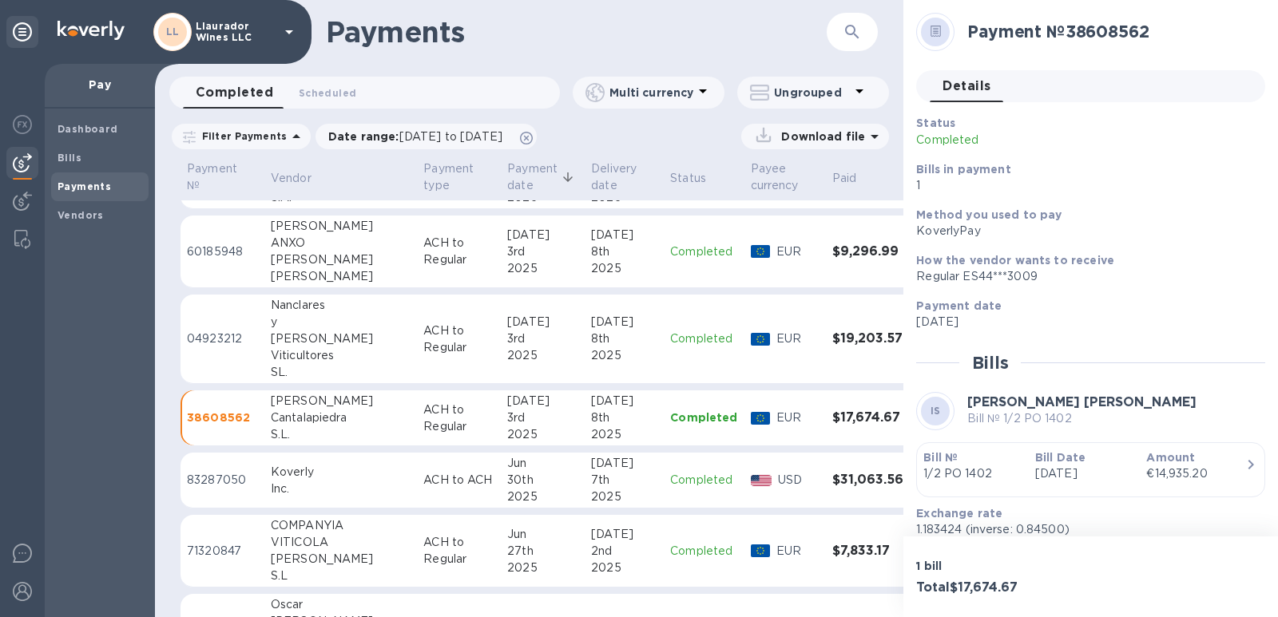
click at [298, 339] on div "[PERSON_NAME]" at bounding box center [341, 339] width 140 height 17
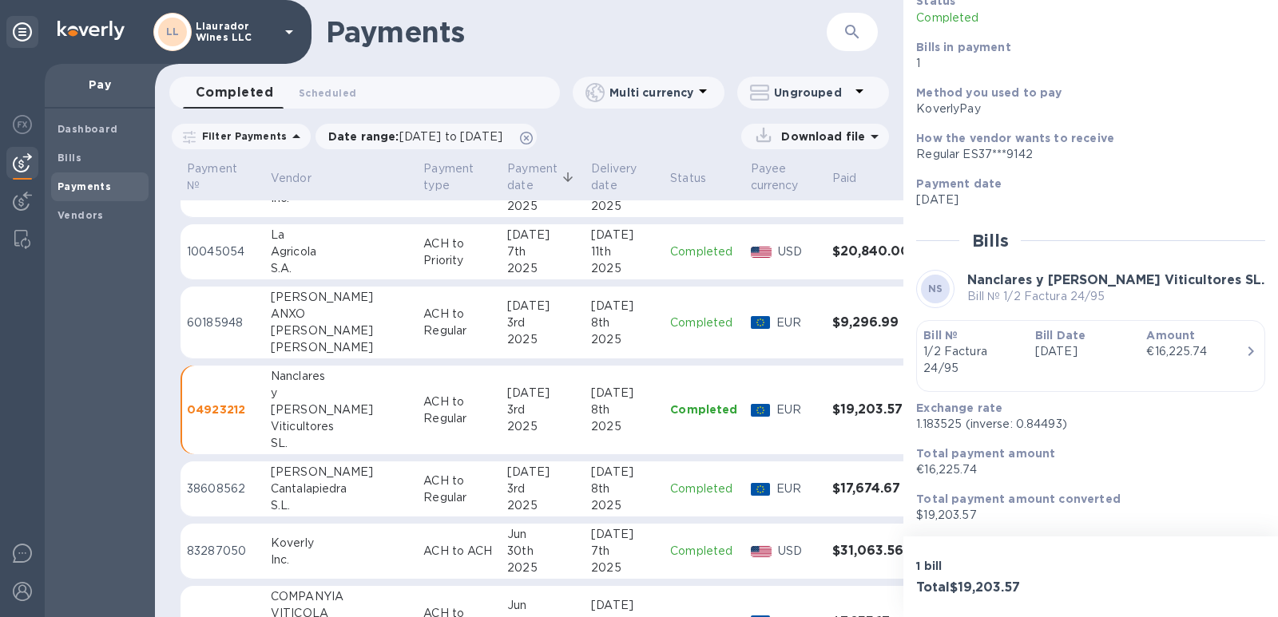
scroll to position [1398, 0]
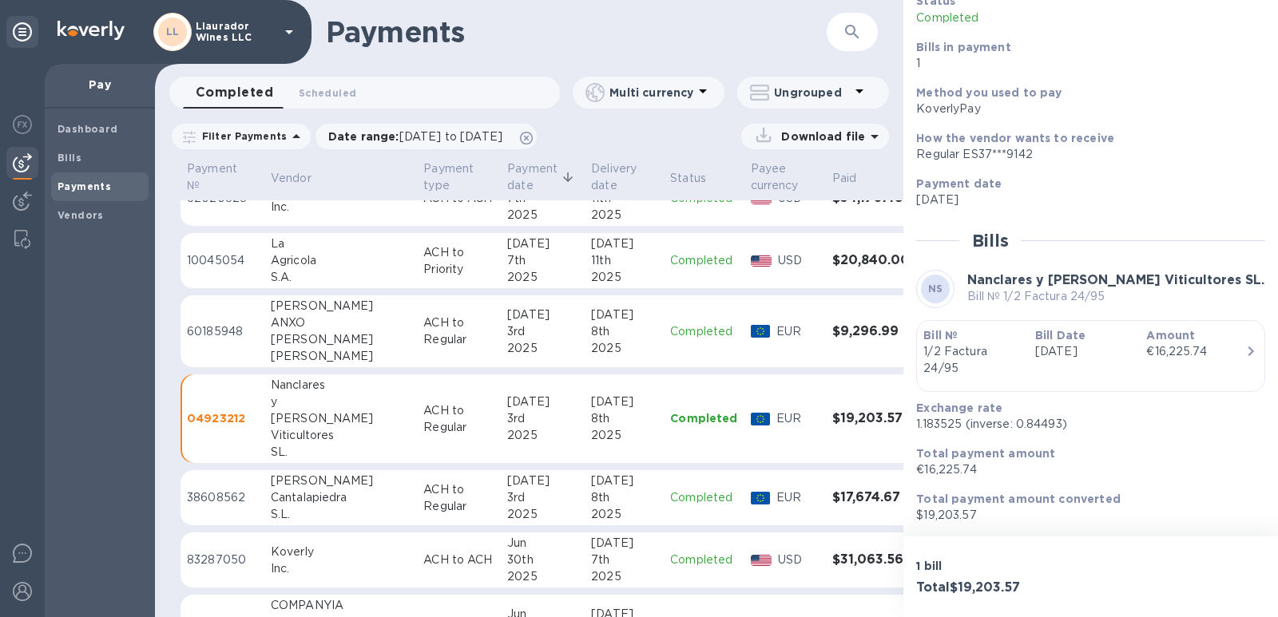
click at [292, 338] on div "[PERSON_NAME]" at bounding box center [341, 339] width 140 height 17
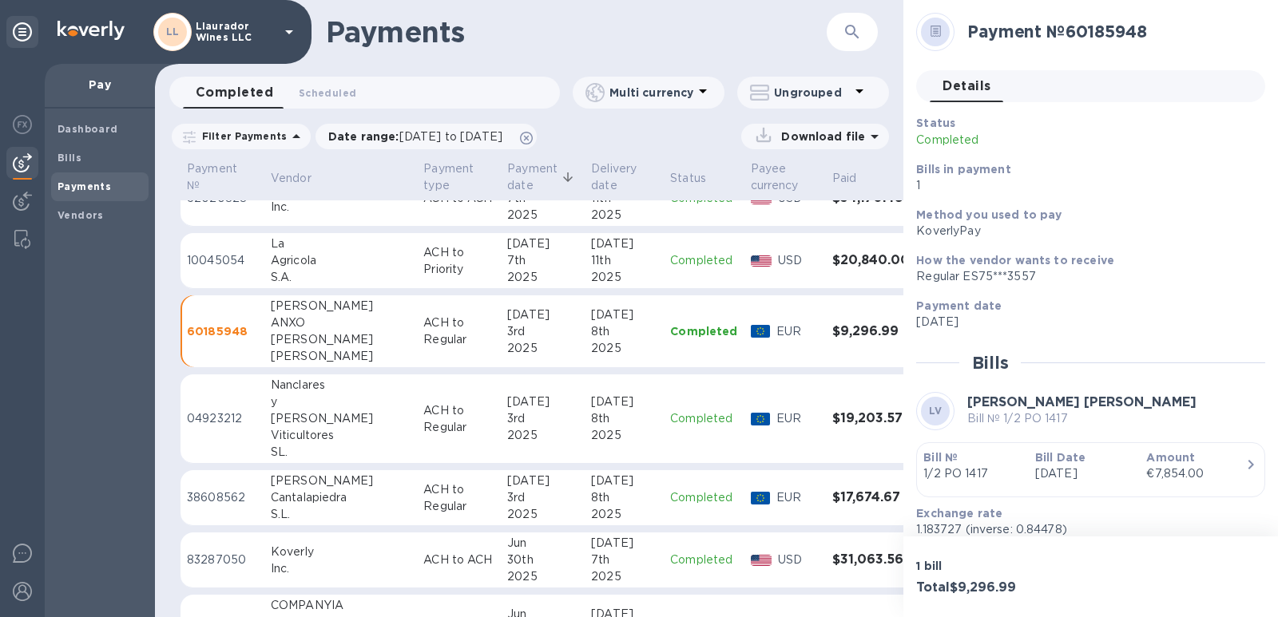
scroll to position [1318, 0]
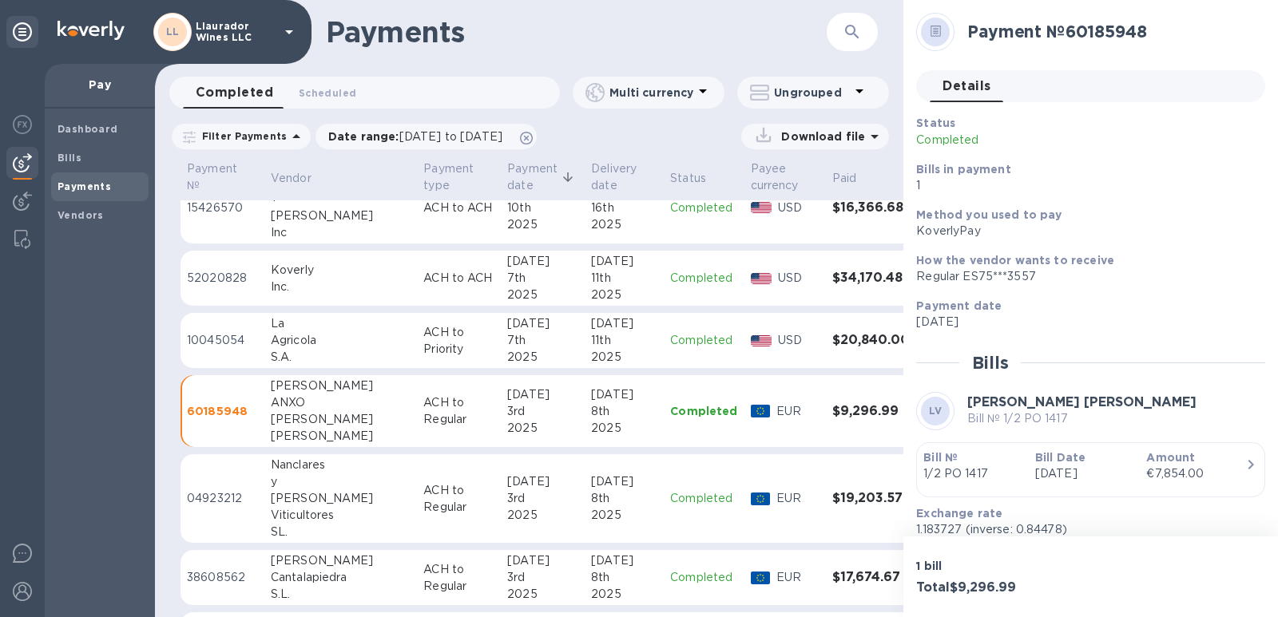
click at [299, 346] on div "Agricola" at bounding box center [341, 340] width 140 height 17
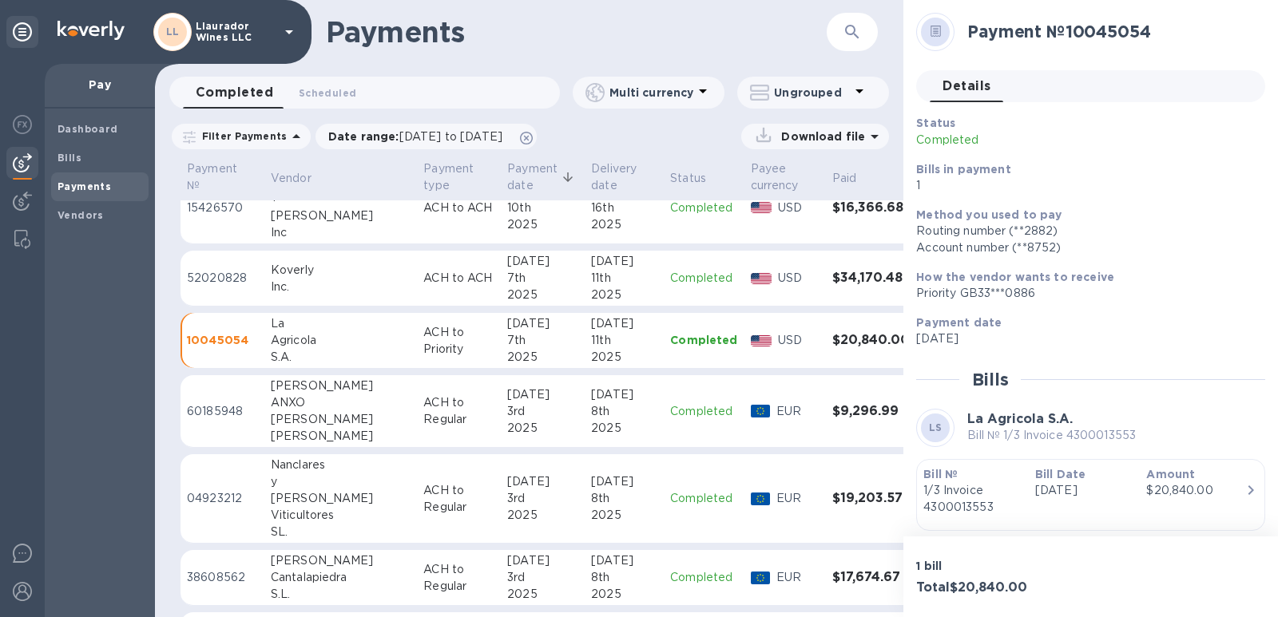
drag, startPoint x: 995, startPoint y: 508, endPoint x: -979, endPoint y: 164, distance: 2004.1
click at [0, 164] on html "LL Llaurador Wines LLC Pay Dashboard Bills Payments Vendors Payments ​ Complete…" at bounding box center [639, 308] width 1278 height 617
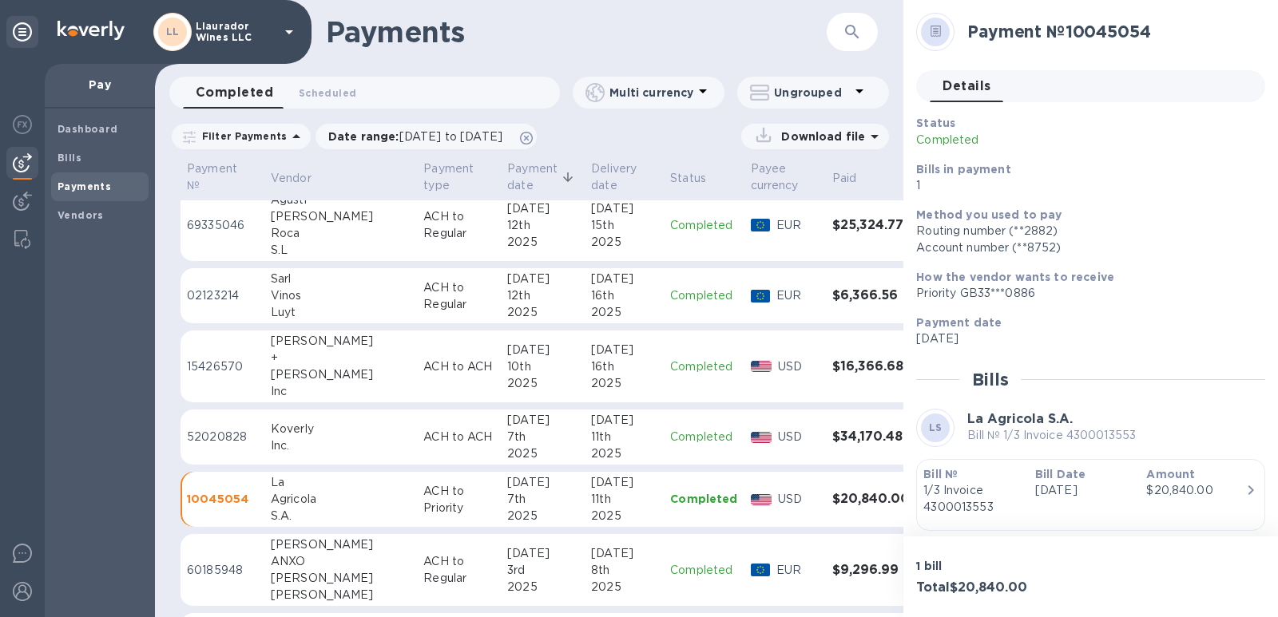
scroll to position [1158, 0]
click at [297, 359] on div "+" at bounding box center [341, 359] width 140 height 17
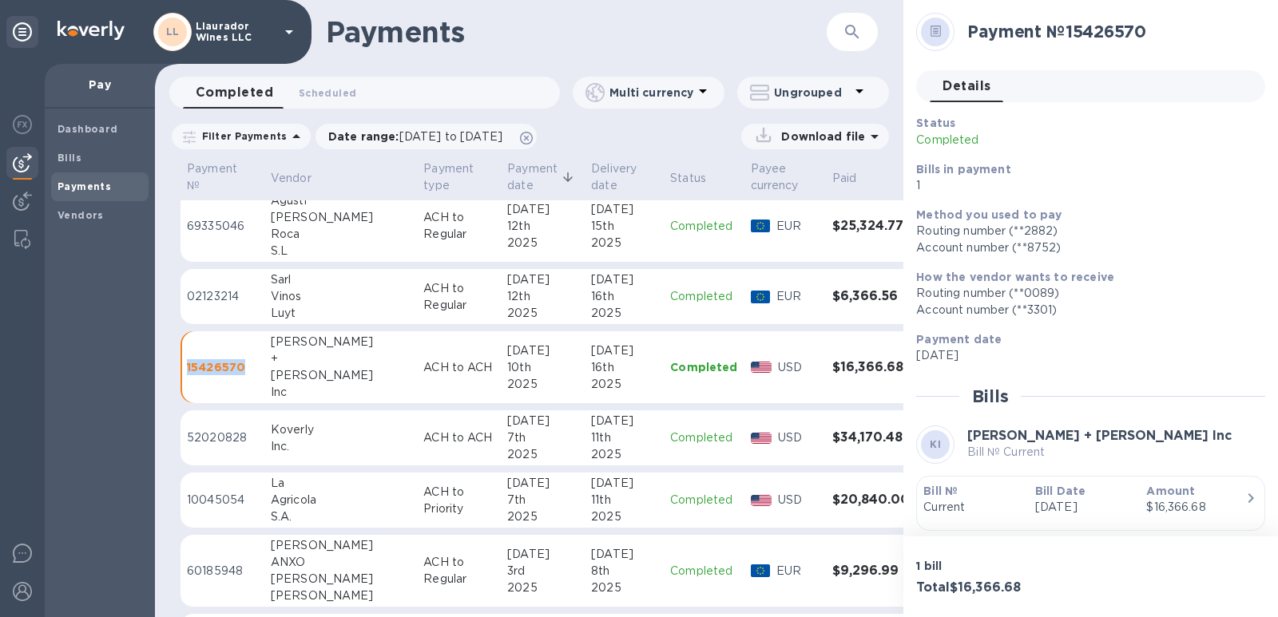
drag, startPoint x: 238, startPoint y: 370, endPoint x: 188, endPoint y: 372, distance: 49.6
click at [188, 372] on p "15426570" at bounding box center [222, 367] width 71 height 16
copy p "15426570"
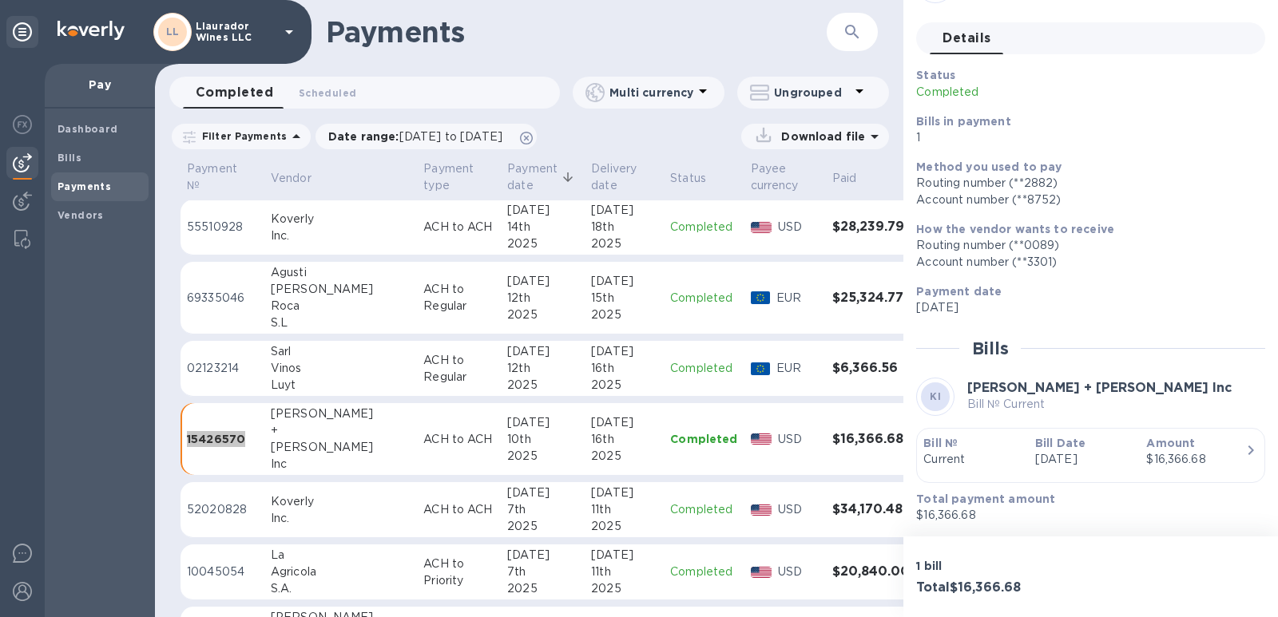
scroll to position [1078, 0]
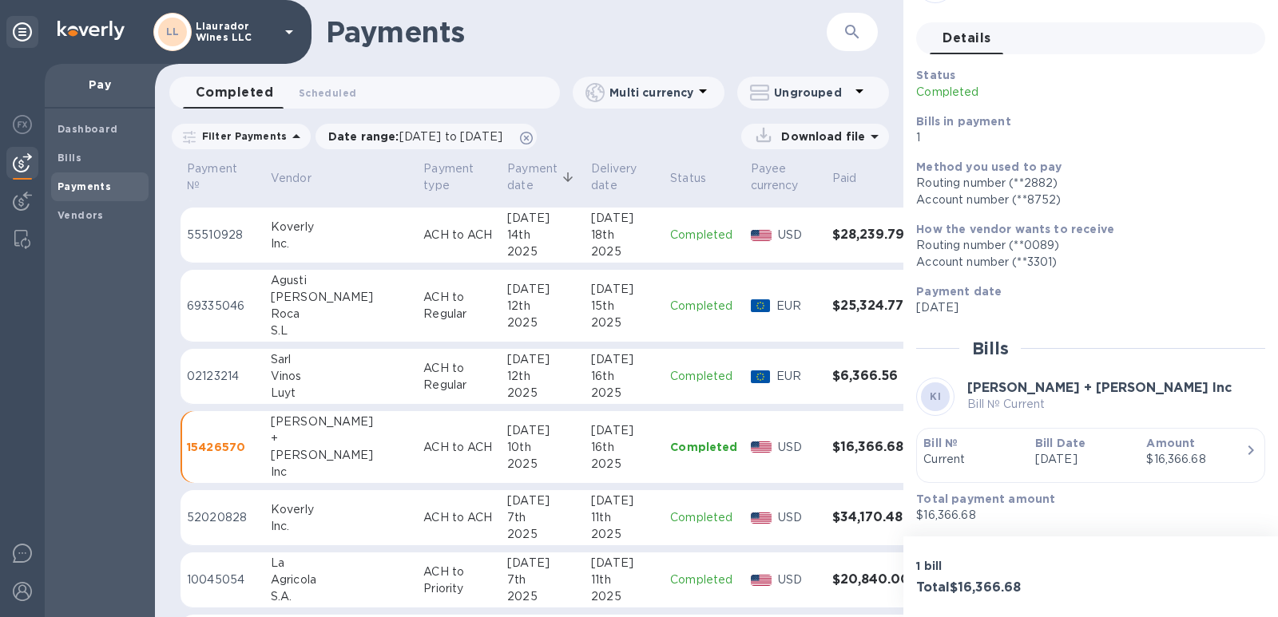
click at [306, 386] on div "Luyt" at bounding box center [341, 393] width 140 height 17
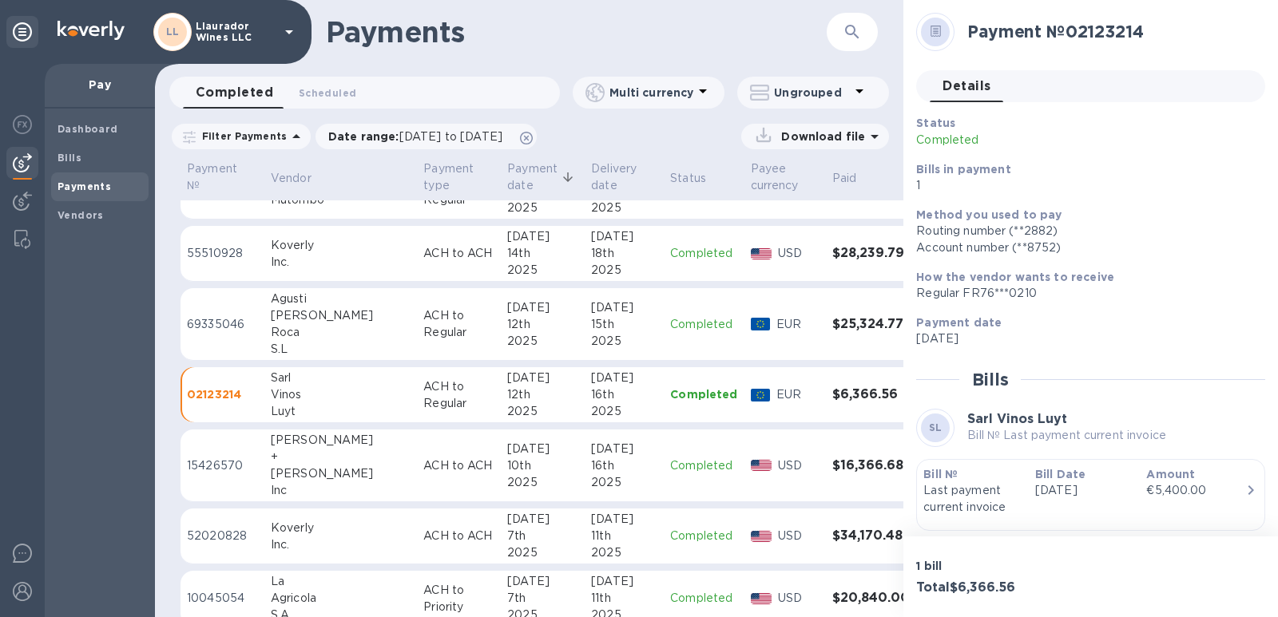
scroll to position [998, 0]
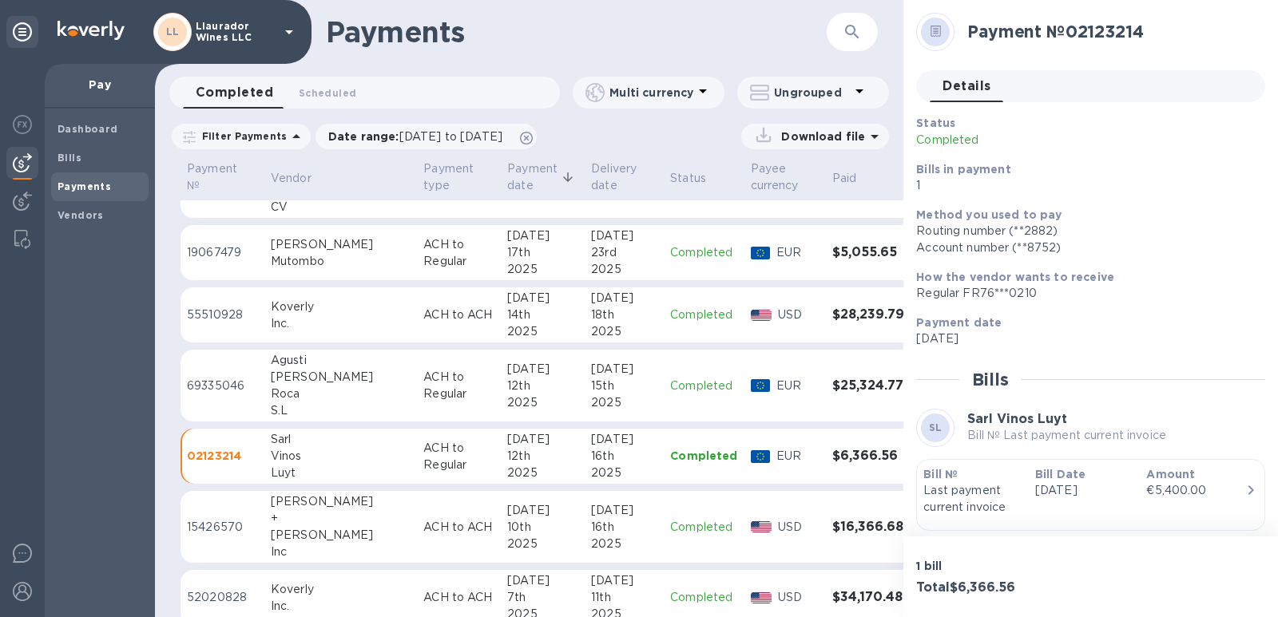
click at [295, 382] on div "[PERSON_NAME]" at bounding box center [341, 377] width 140 height 17
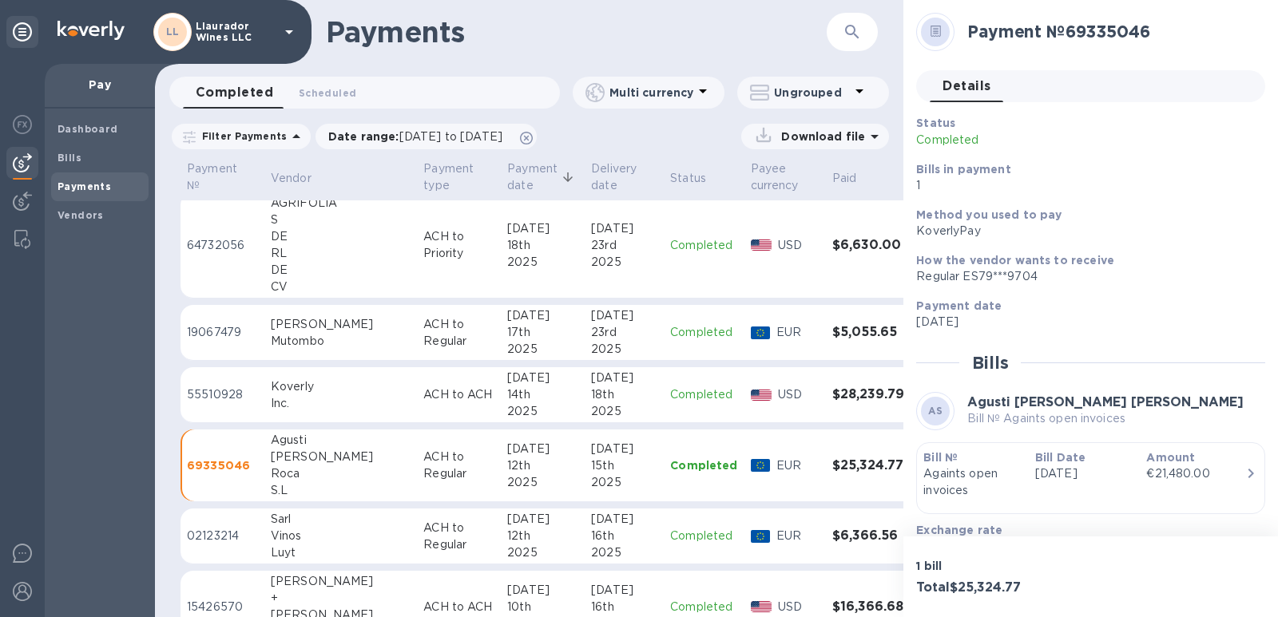
scroll to position [80, 0]
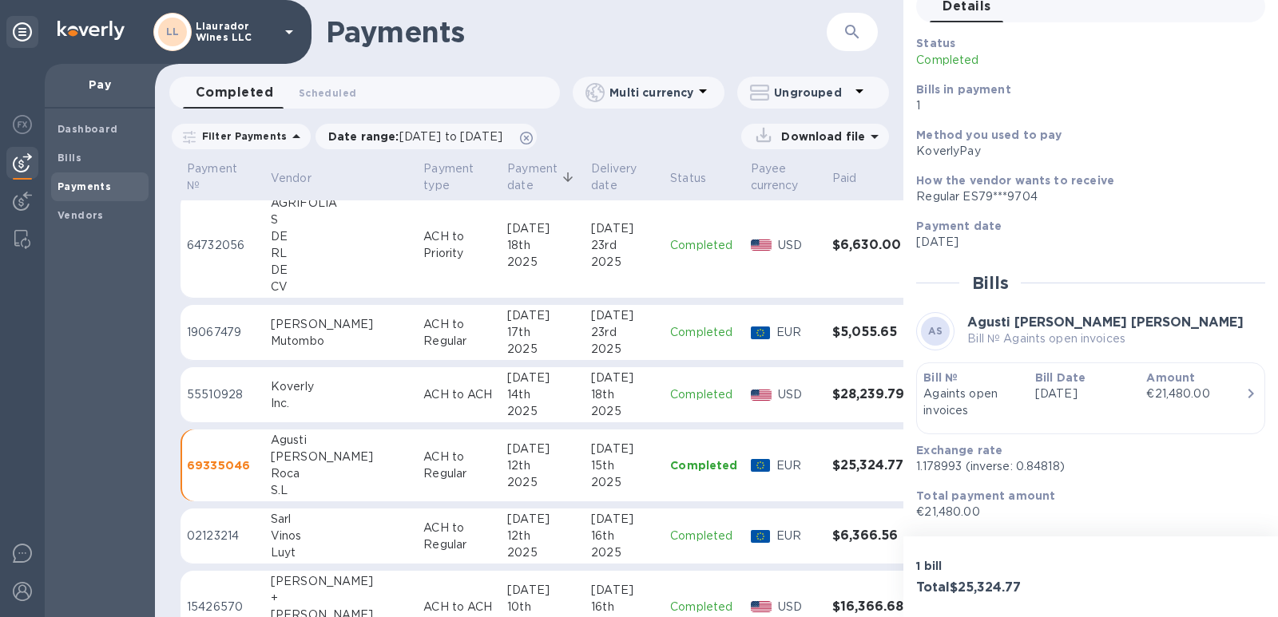
click at [294, 331] on div "[PERSON_NAME]" at bounding box center [341, 324] width 140 height 17
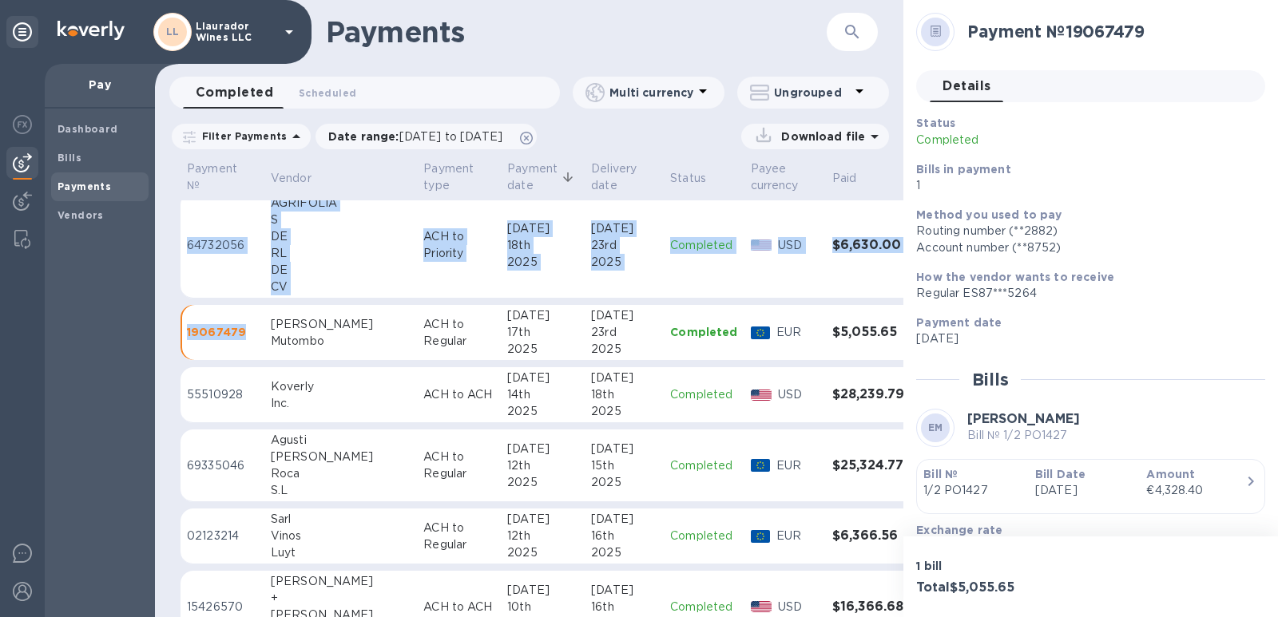
drag, startPoint x: 242, startPoint y: 335, endPoint x: 180, endPoint y: 335, distance: 62.3
click at [180, 335] on div "Payment № Vendor Payment type Payment date Delivery date Status Payee currency …" at bounding box center [529, 387] width 748 height 459
click at [250, 335] on p "19067479" at bounding box center [222, 332] width 71 height 16
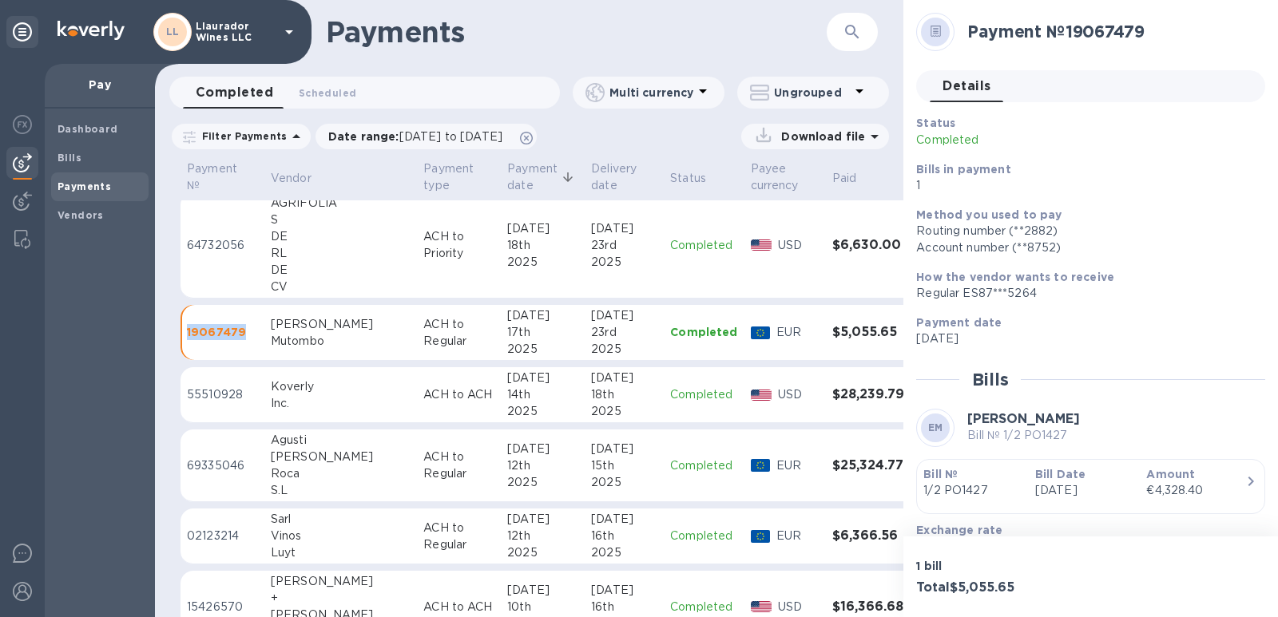
drag, startPoint x: 232, startPoint y: 332, endPoint x: 187, endPoint y: 332, distance: 44.7
click at [187, 332] on p "19067479" at bounding box center [222, 332] width 71 height 16
copy p "19067479"
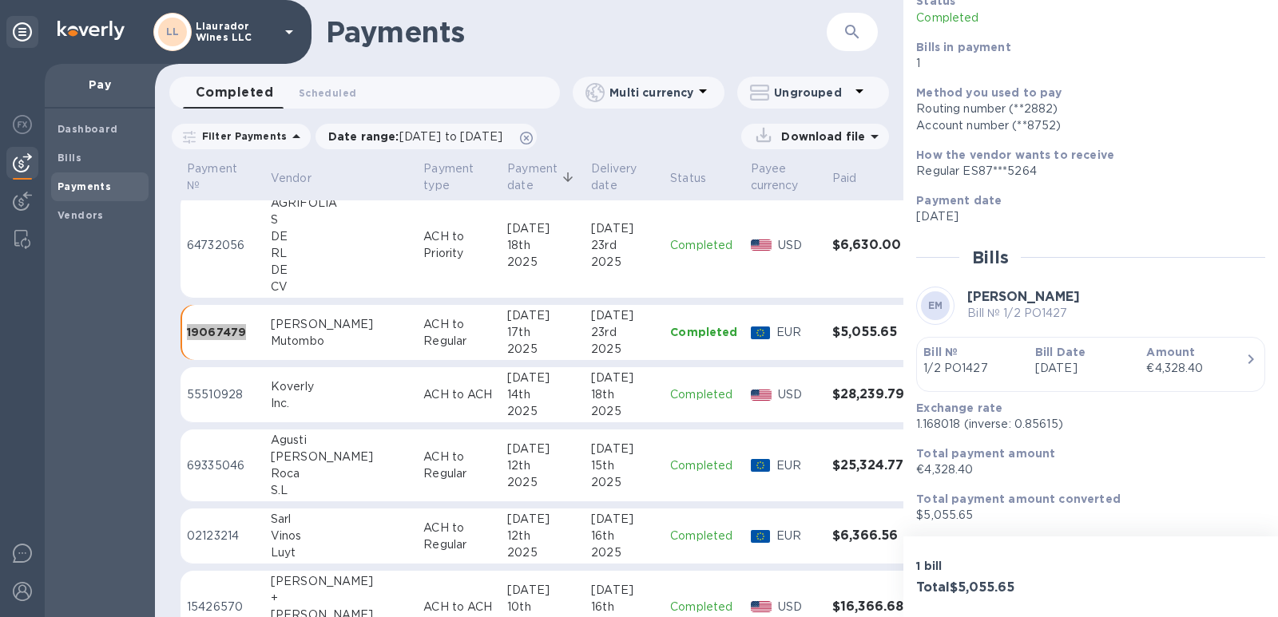
scroll to position [759, 0]
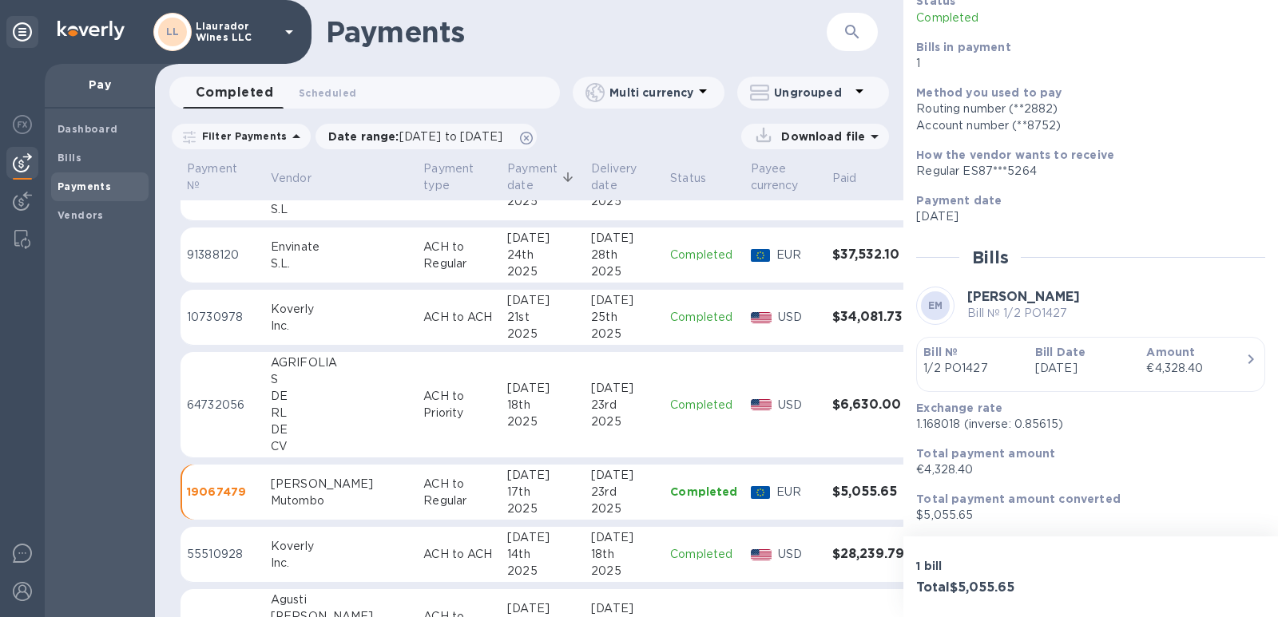
click at [284, 410] on div "RL" at bounding box center [341, 413] width 140 height 17
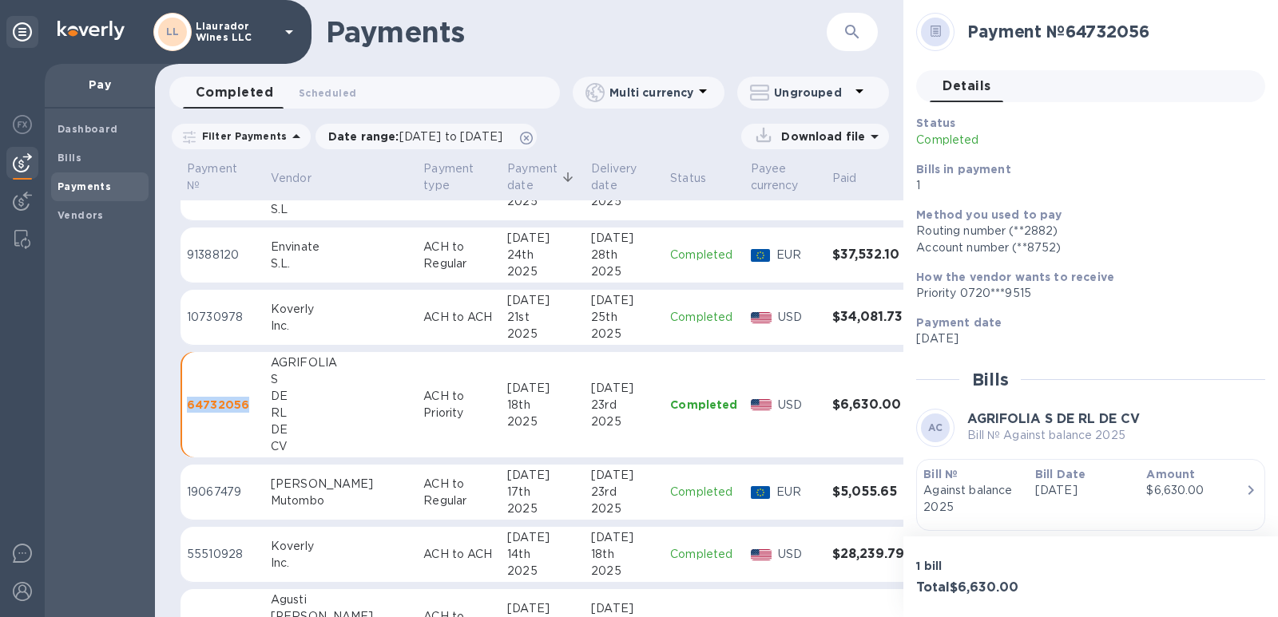
drag, startPoint x: 249, startPoint y: 407, endPoint x: 184, endPoint y: 408, distance: 64.7
click at [184, 408] on td "64732056" at bounding box center [223, 405] width 84 height 106
copy p "64732056"
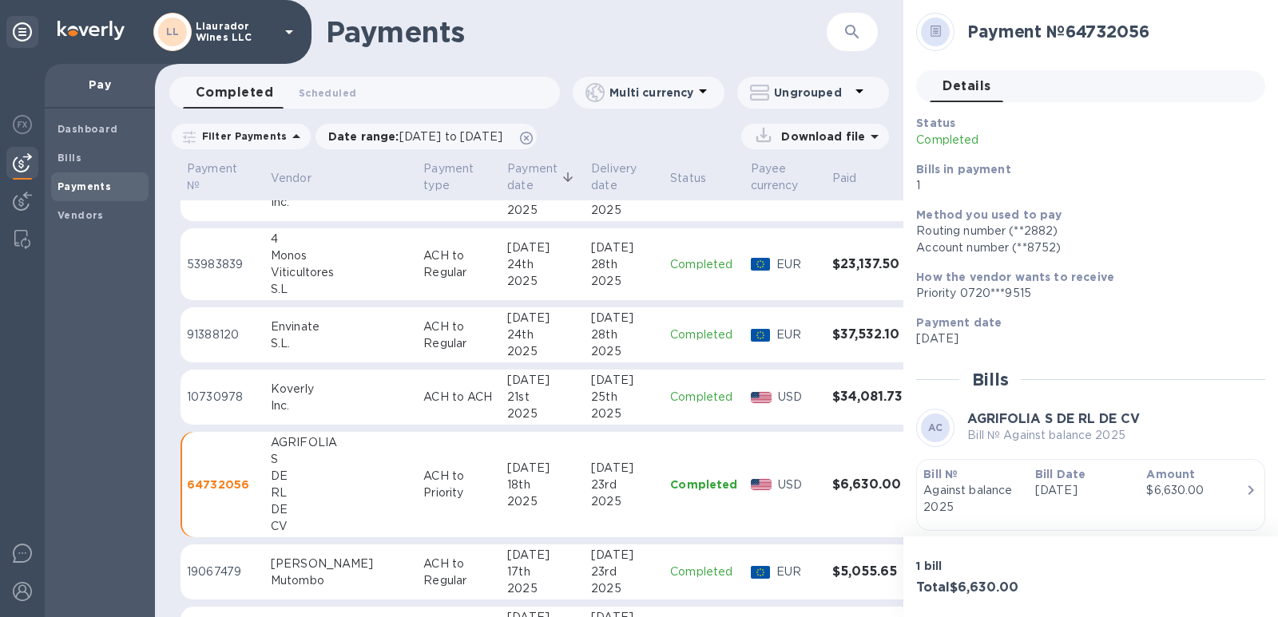
click at [297, 327] on div "Envinate" at bounding box center [341, 327] width 140 height 17
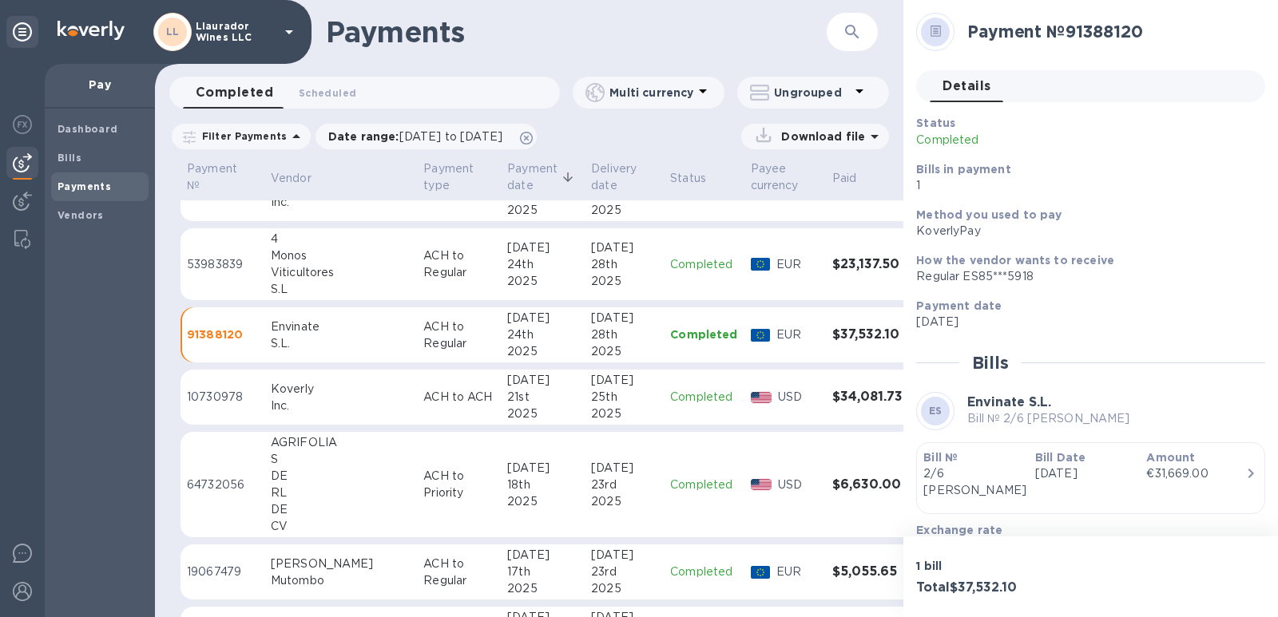
scroll to position [599, 0]
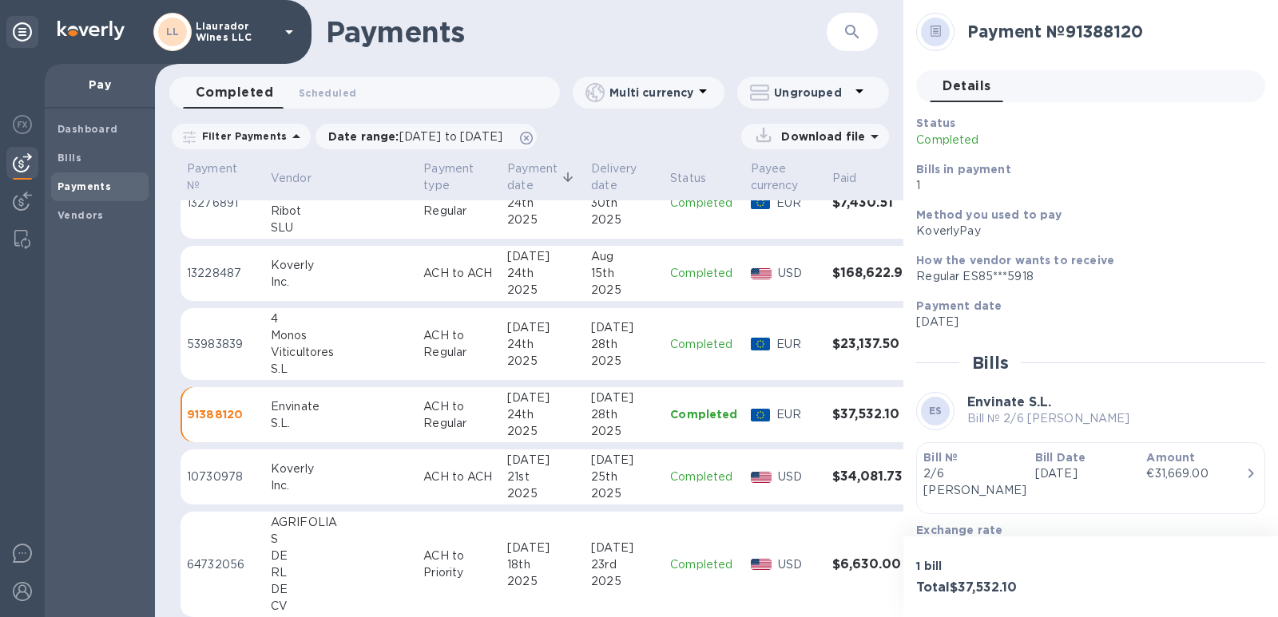
click at [286, 353] on div "Viticultores" at bounding box center [341, 352] width 140 height 17
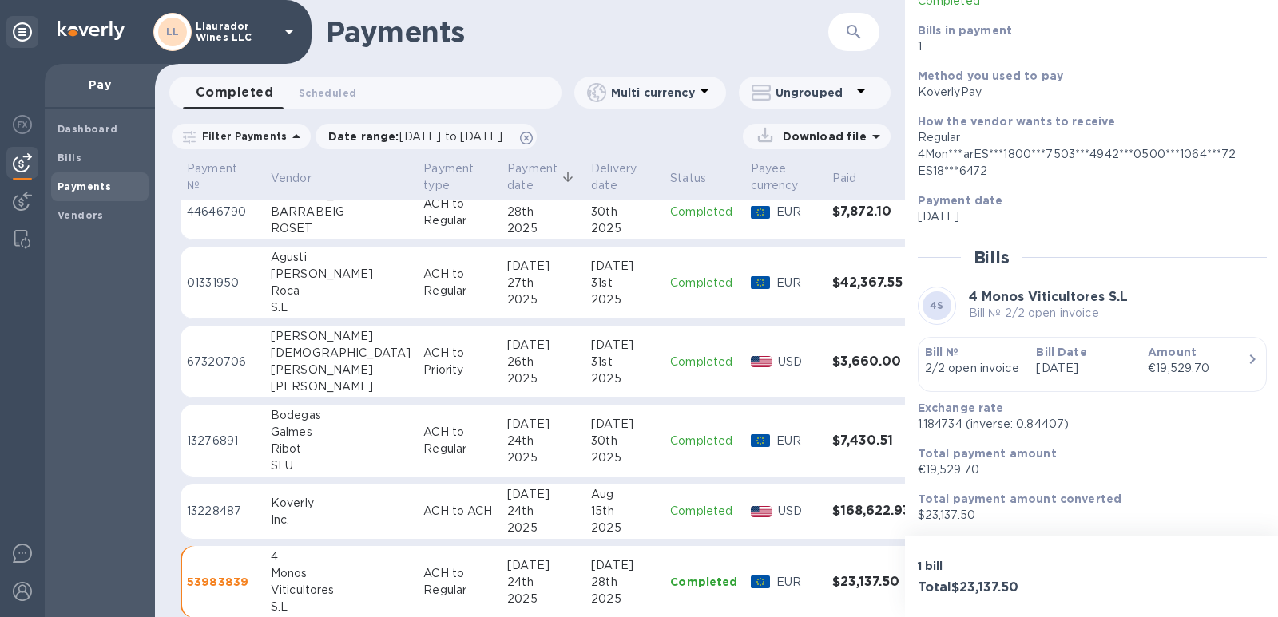
scroll to position [359, 0]
click at [288, 437] on div "Galmes" at bounding box center [341, 434] width 140 height 17
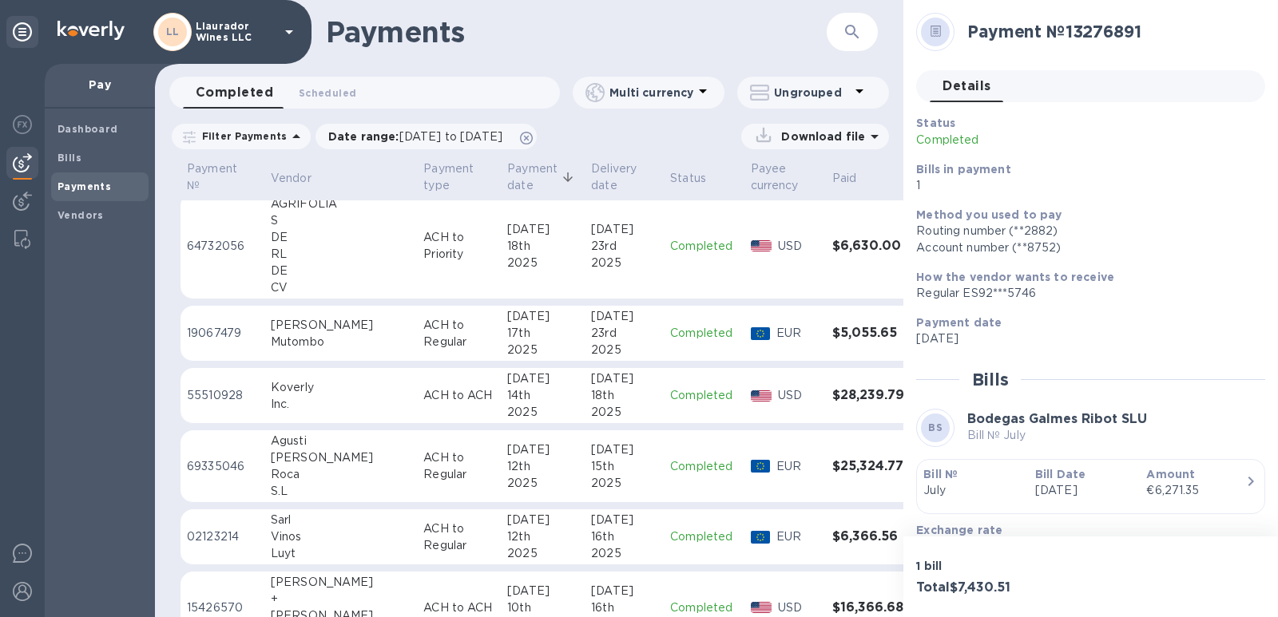
scroll to position [918, 0]
click at [322, 540] on div "Vinos" at bounding box center [341, 536] width 140 height 17
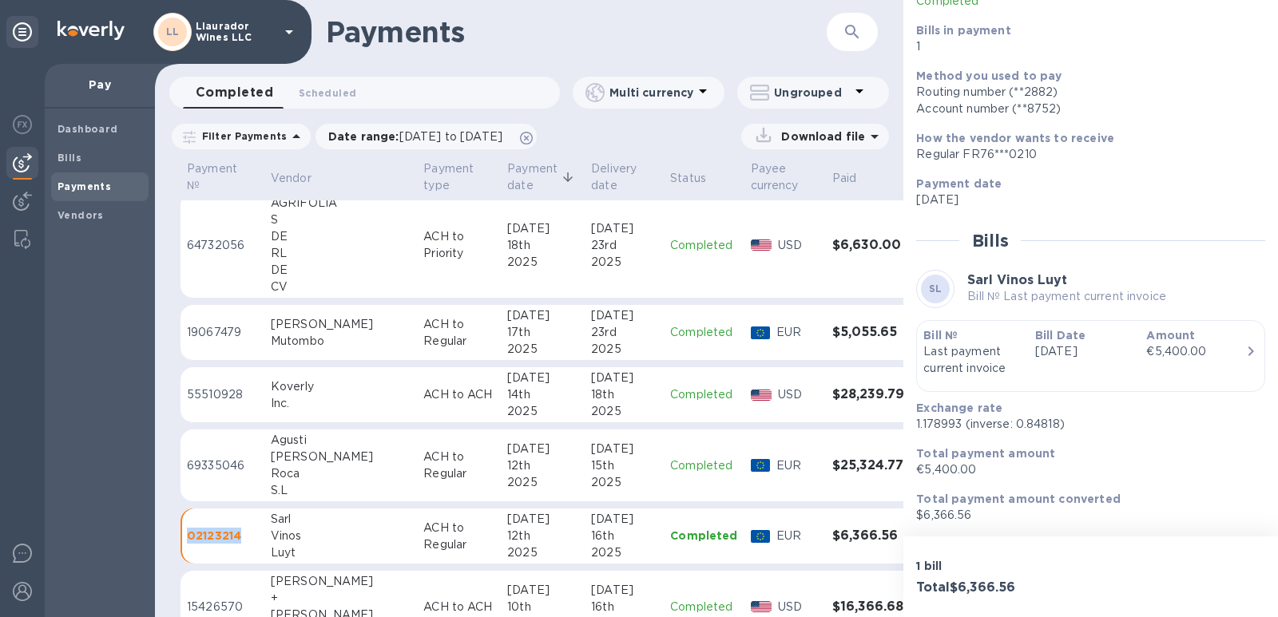
drag, startPoint x: 241, startPoint y: 538, endPoint x: 187, endPoint y: 547, distance: 55.0
click at [184, 539] on td "02123214" at bounding box center [223, 537] width 84 height 56
copy p "02123214"
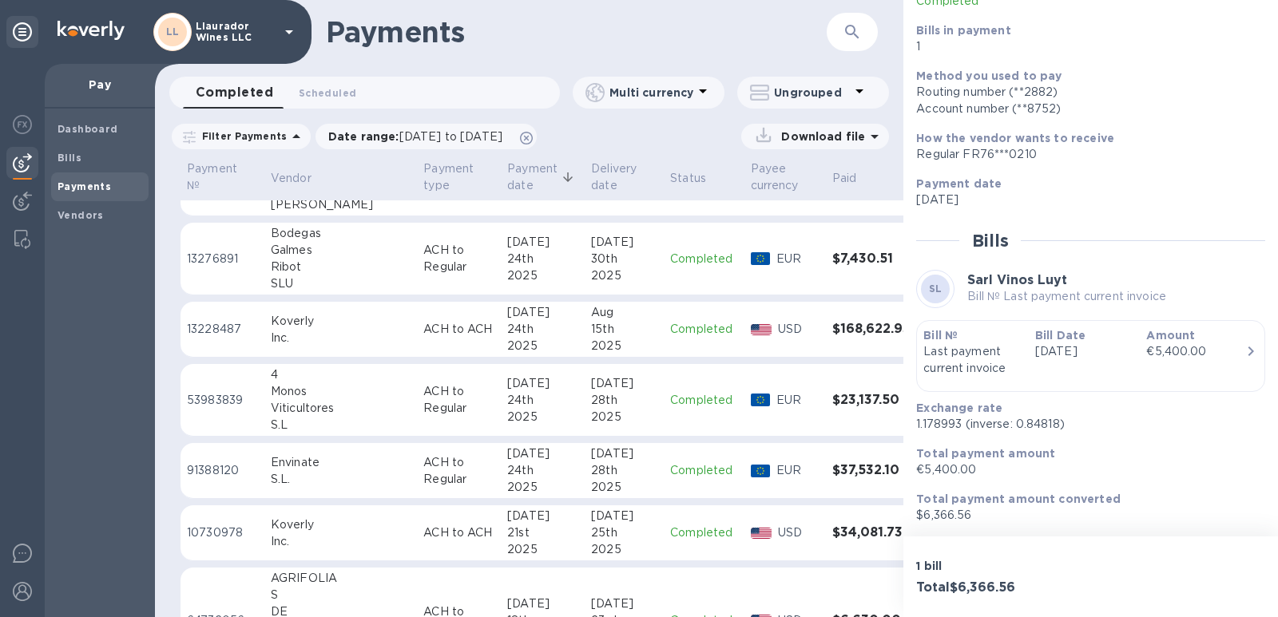
scroll to position [519, 0]
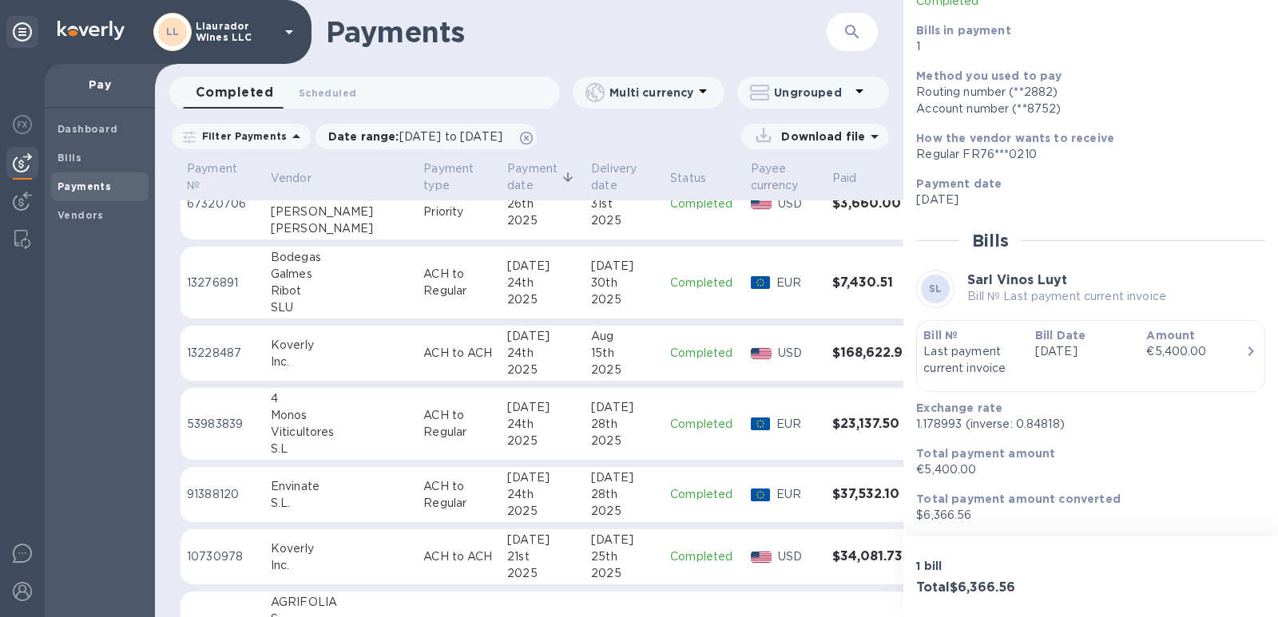
click at [292, 287] on div "Ribot" at bounding box center [341, 291] width 140 height 17
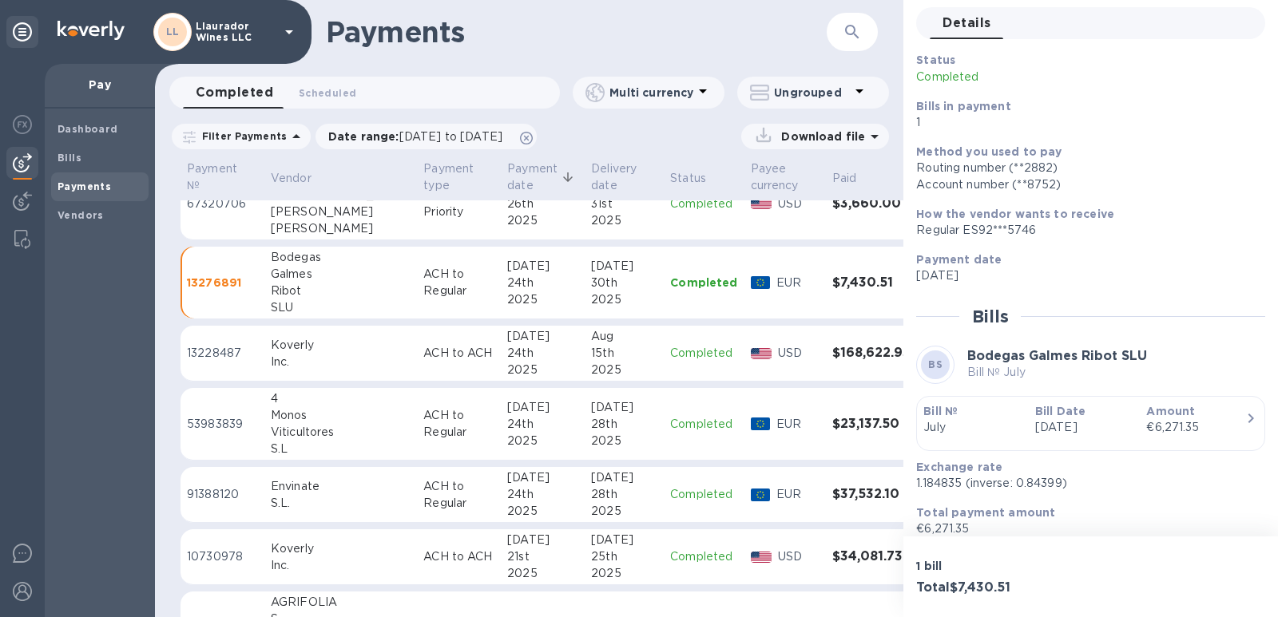
scroll to position [80, 0]
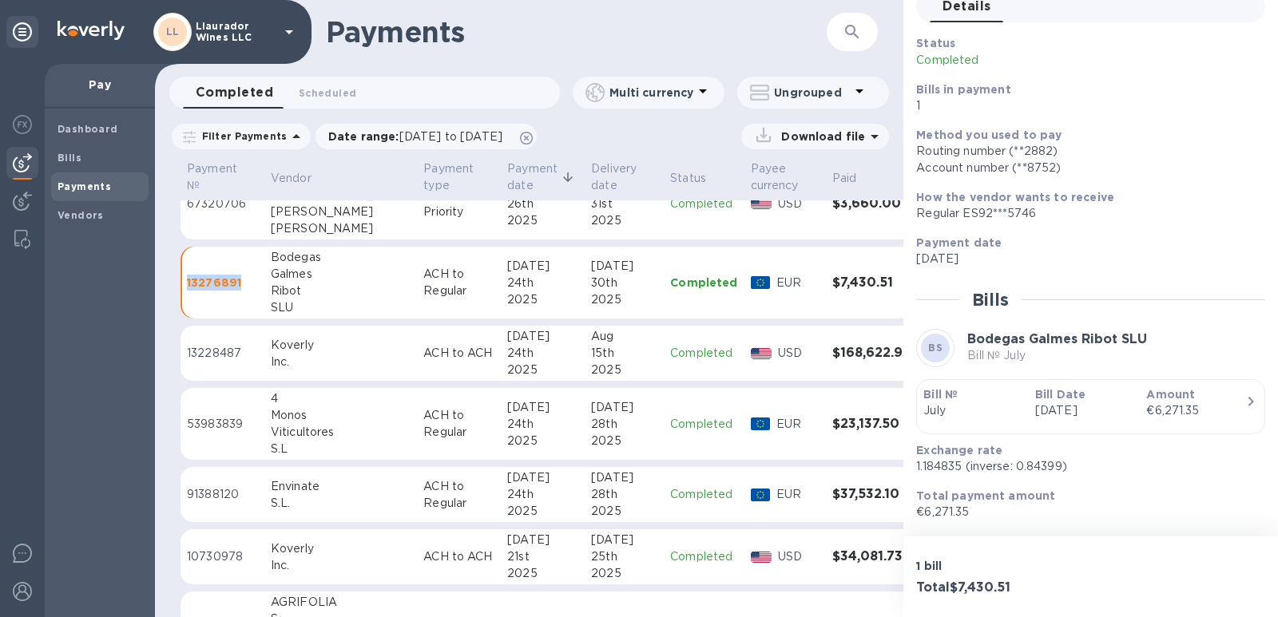
drag, startPoint x: 239, startPoint y: 281, endPoint x: 188, endPoint y: 289, distance: 50.9
click at [188, 289] on p "13276891" at bounding box center [222, 283] width 71 height 16
copy p "13276891"
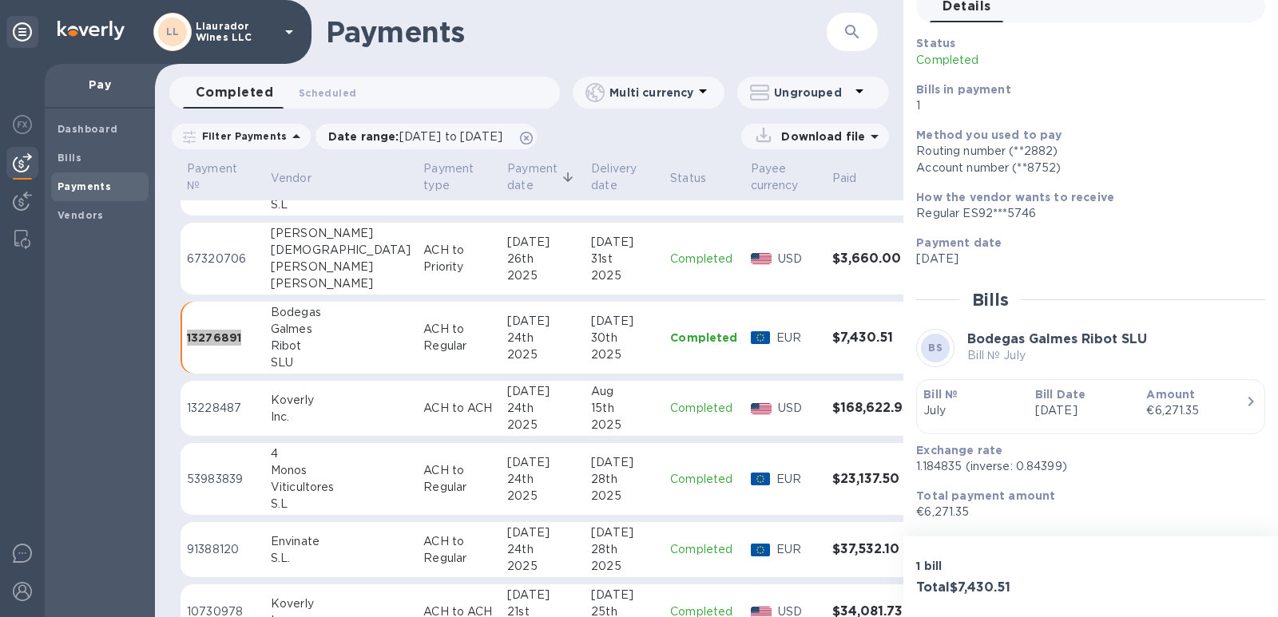
scroll to position [439, 0]
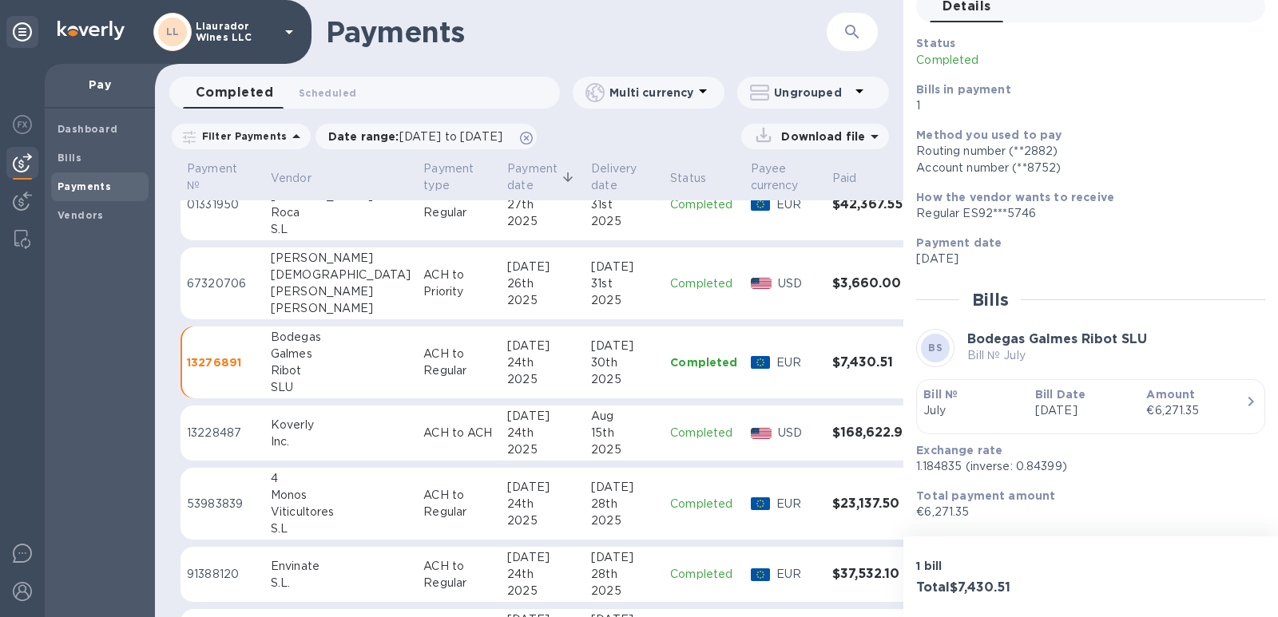
click at [310, 276] on div "[DEMOGRAPHIC_DATA]" at bounding box center [341, 275] width 140 height 17
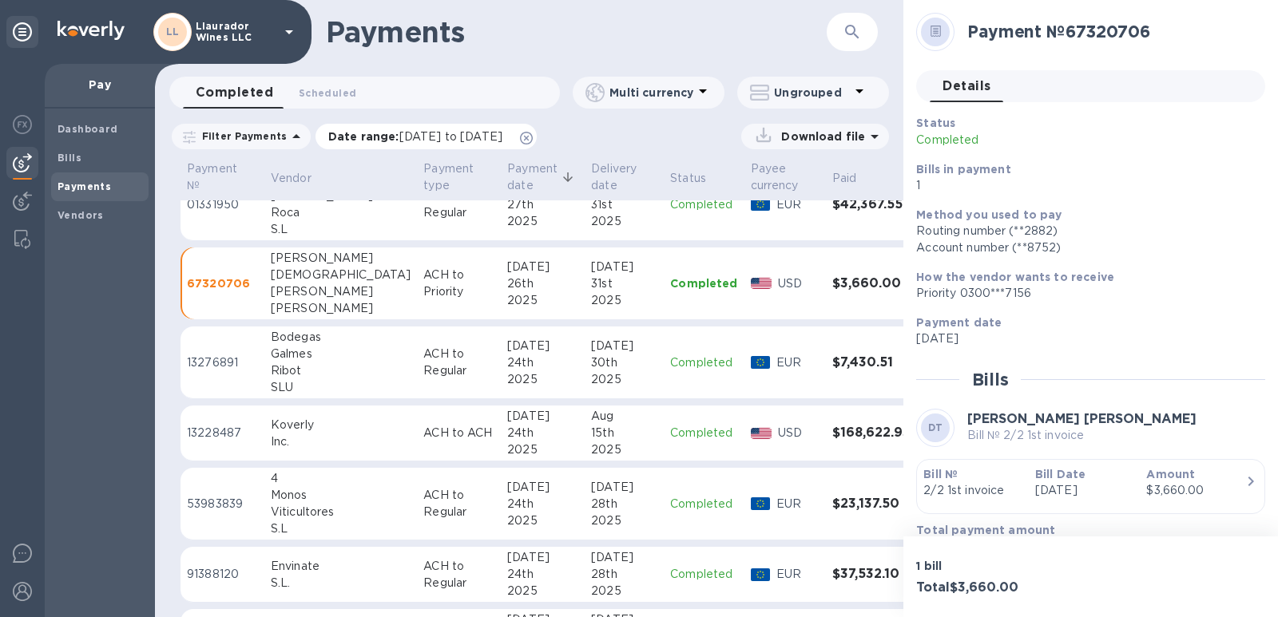
click at [490, 137] on span "[DATE] to [DATE]" at bounding box center [450, 136] width 103 height 13
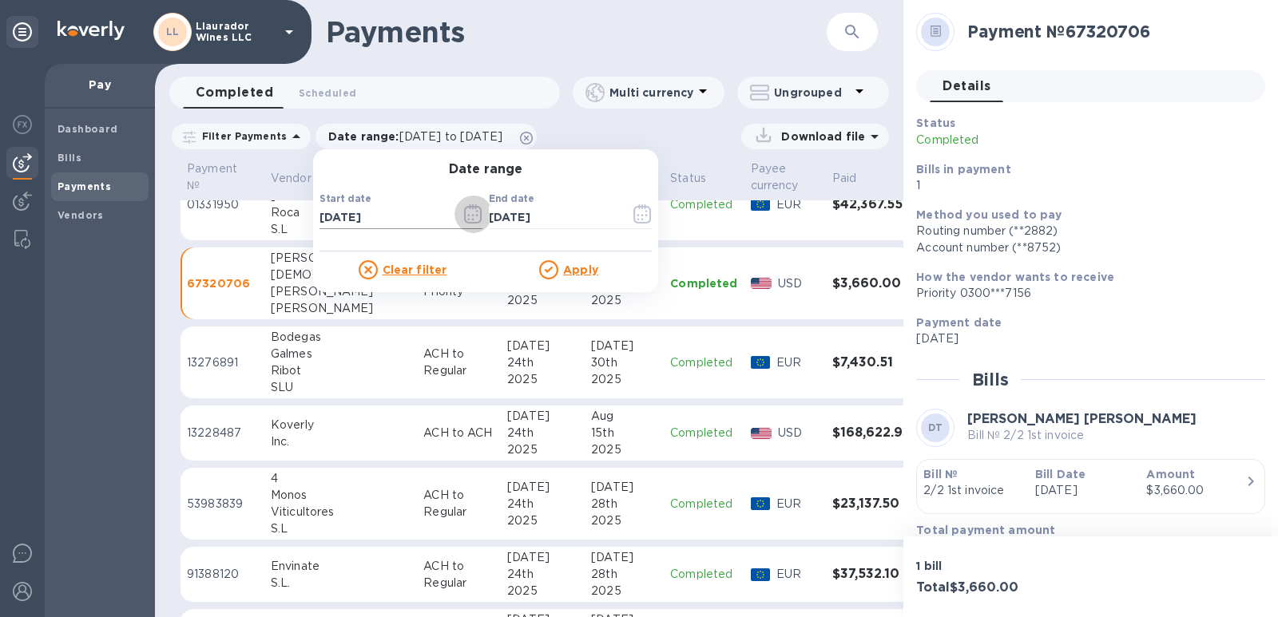
click at [471, 214] on icon "button" at bounding box center [473, 213] width 18 height 19
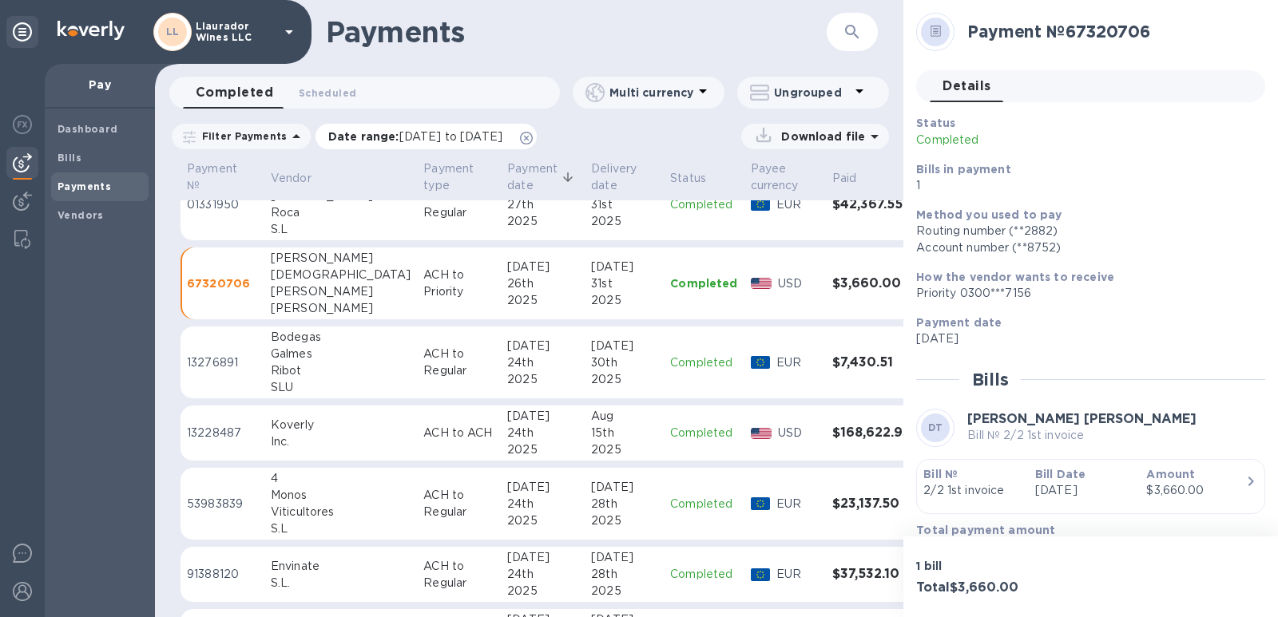
click at [452, 134] on span "[DATE] to [DATE]" at bounding box center [450, 136] width 103 height 13
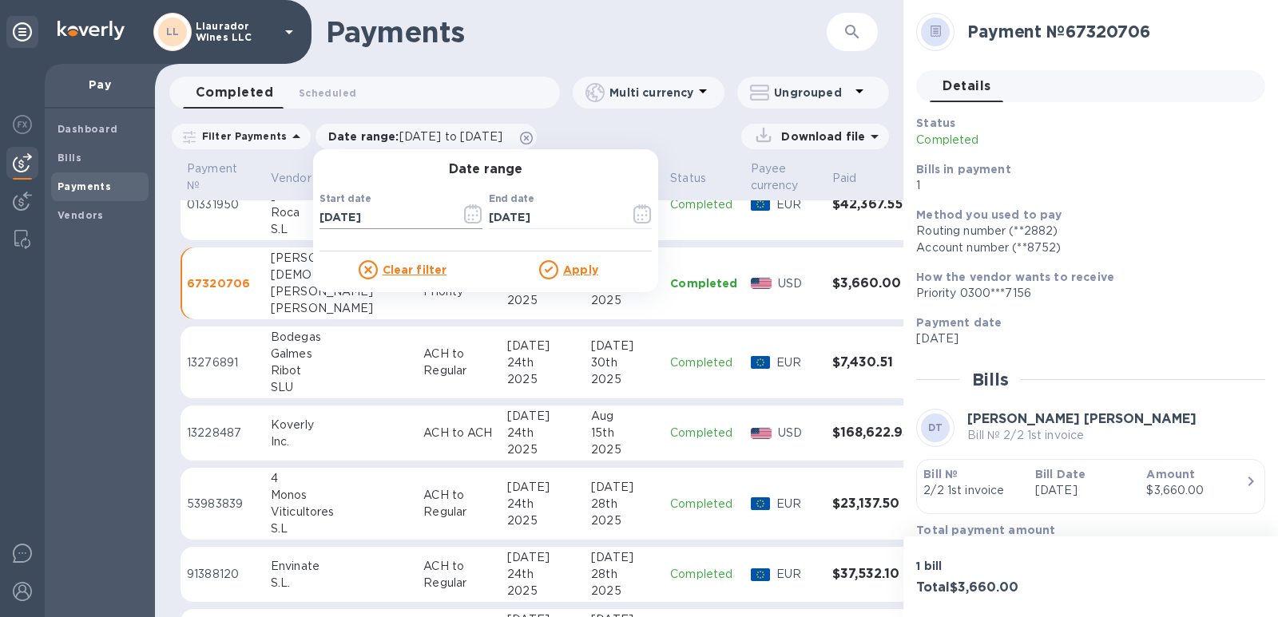
click at [464, 214] on icon "button" at bounding box center [473, 213] width 18 height 19
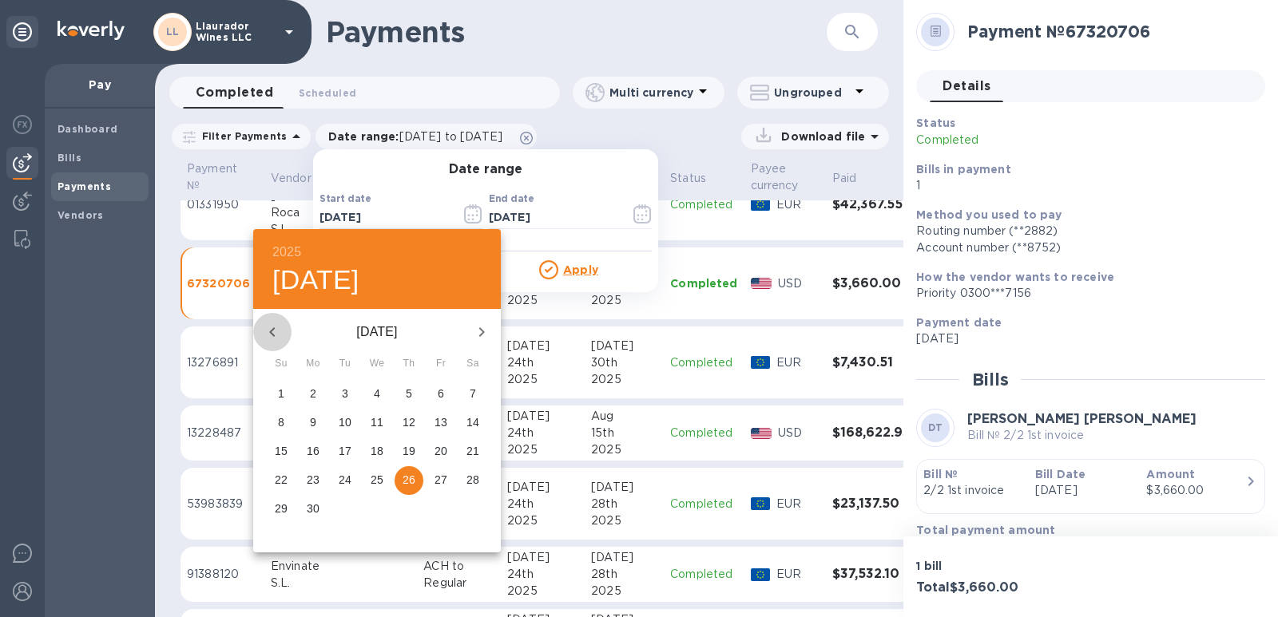
click at [268, 328] on icon "button" at bounding box center [272, 332] width 19 height 19
click at [271, 330] on icon "button" at bounding box center [272, 332] width 19 height 19
click at [338, 425] on span "8" at bounding box center [345, 423] width 29 height 16
type input "[DATE]"
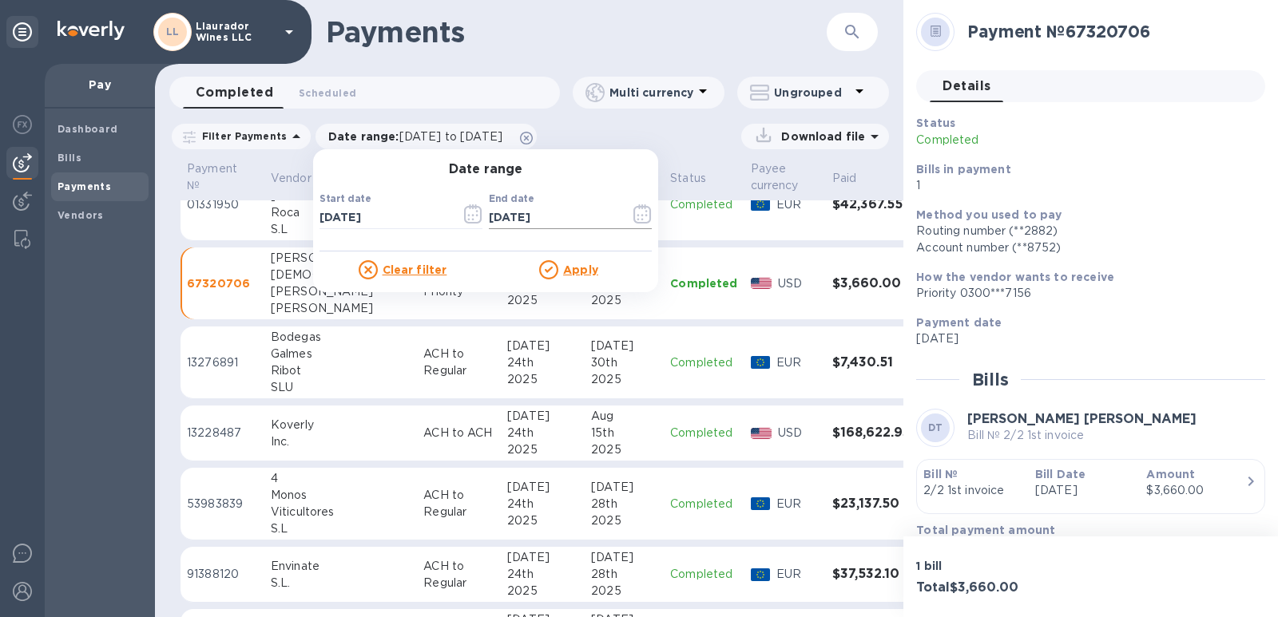
click at [633, 217] on icon "button" at bounding box center [642, 213] width 18 height 19
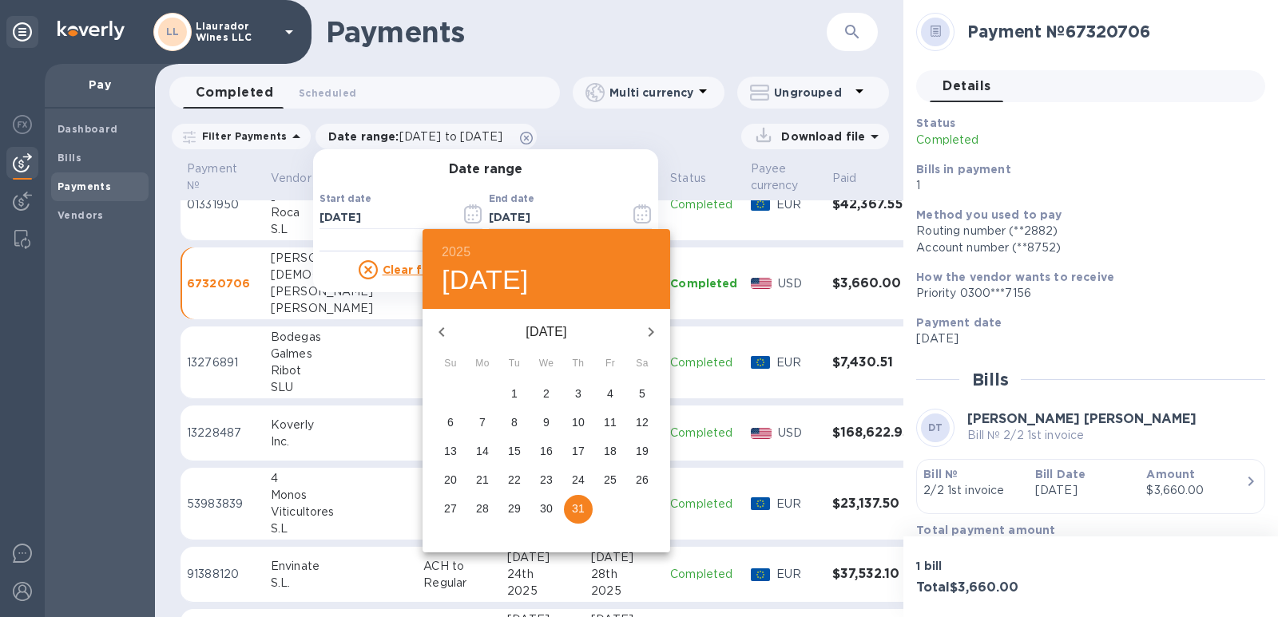
click at [436, 342] on button "button" at bounding box center [441, 332] width 38 height 38
click at [441, 331] on icon "button" at bounding box center [441, 332] width 6 height 10
click at [639, 422] on p "12" at bounding box center [642, 423] width 13 height 16
type input "[DATE]"
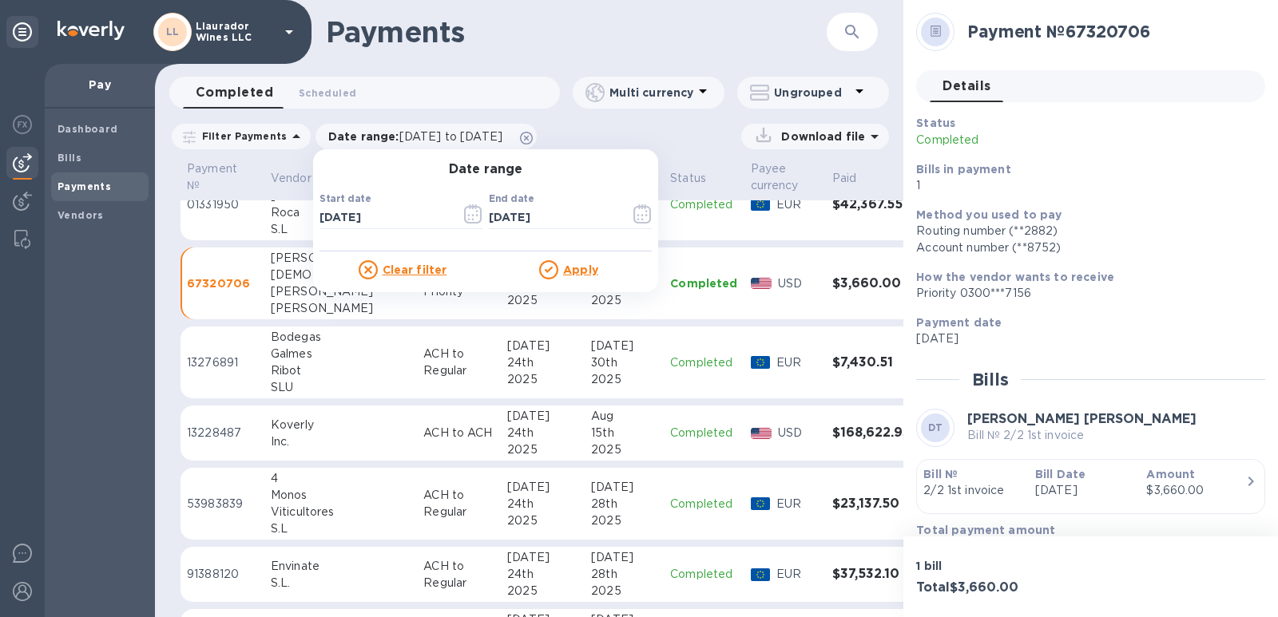
click at [576, 266] on u "Apply" at bounding box center [580, 270] width 35 height 13
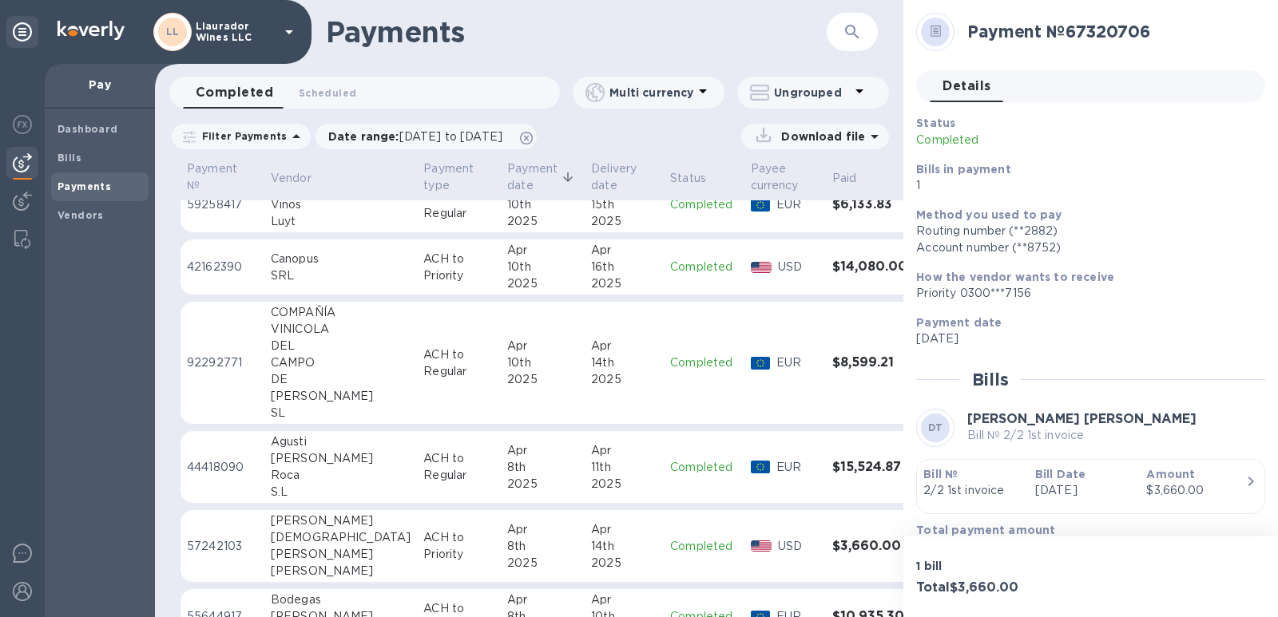
scroll to position [319, 0]
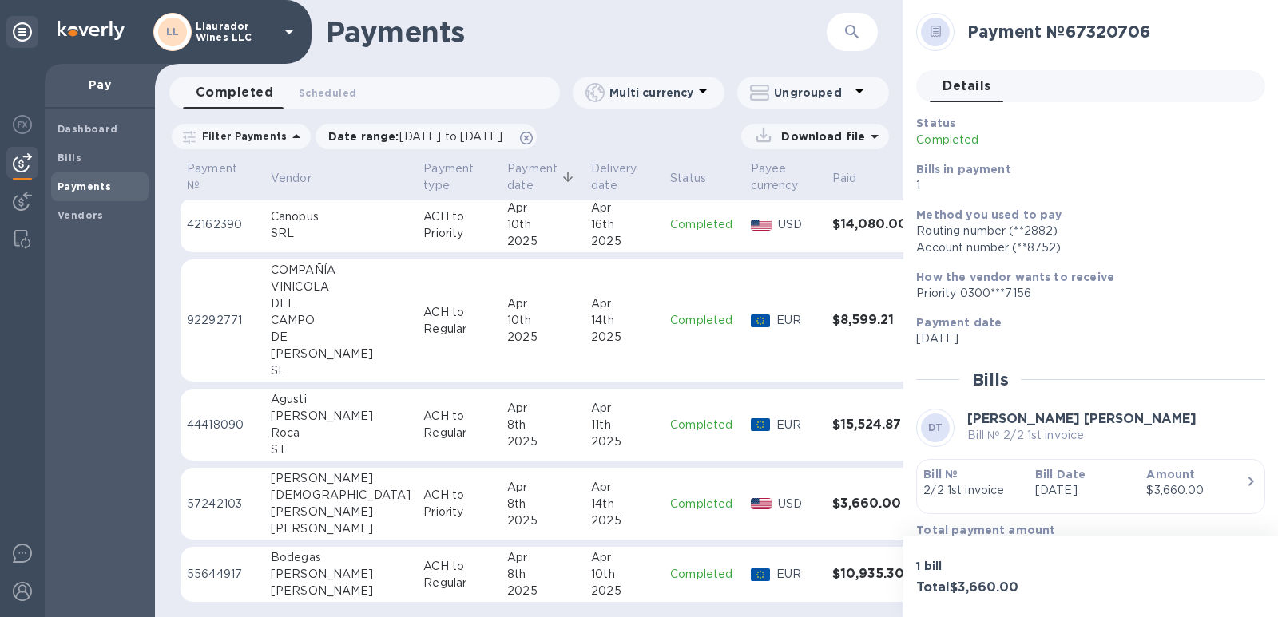
click at [285, 518] on div "[PERSON_NAME]" at bounding box center [341, 512] width 140 height 17
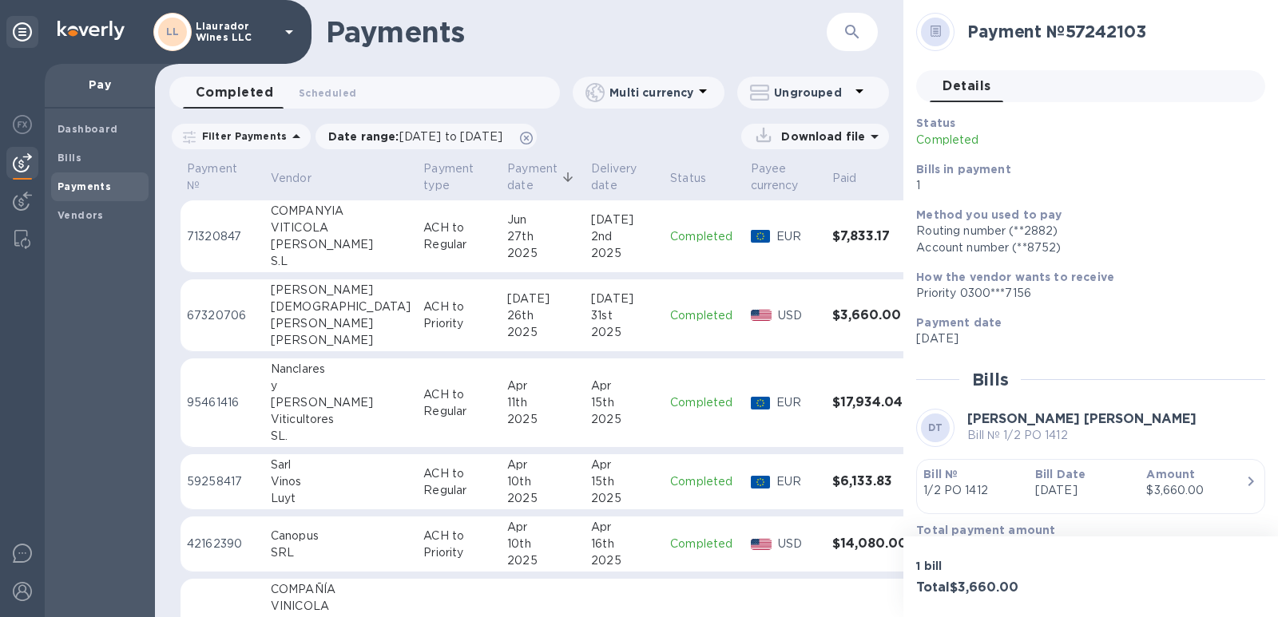
click at [292, 331] on div "[PERSON_NAME]" at bounding box center [341, 323] width 140 height 17
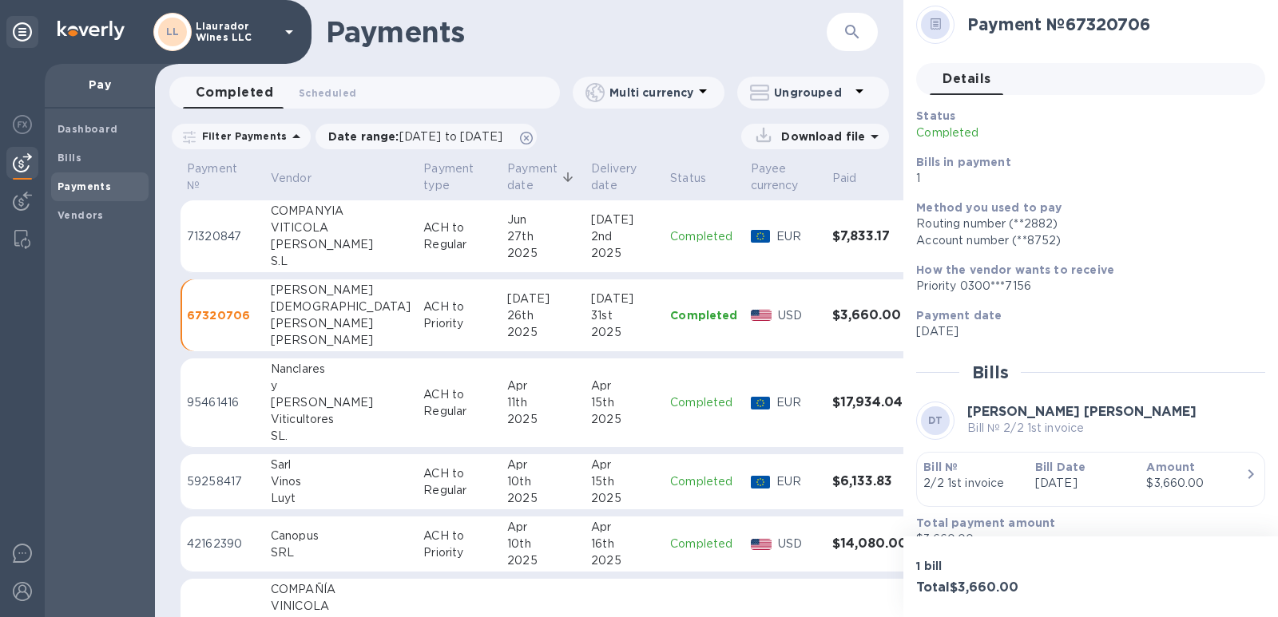
scroll to position [31, 0]
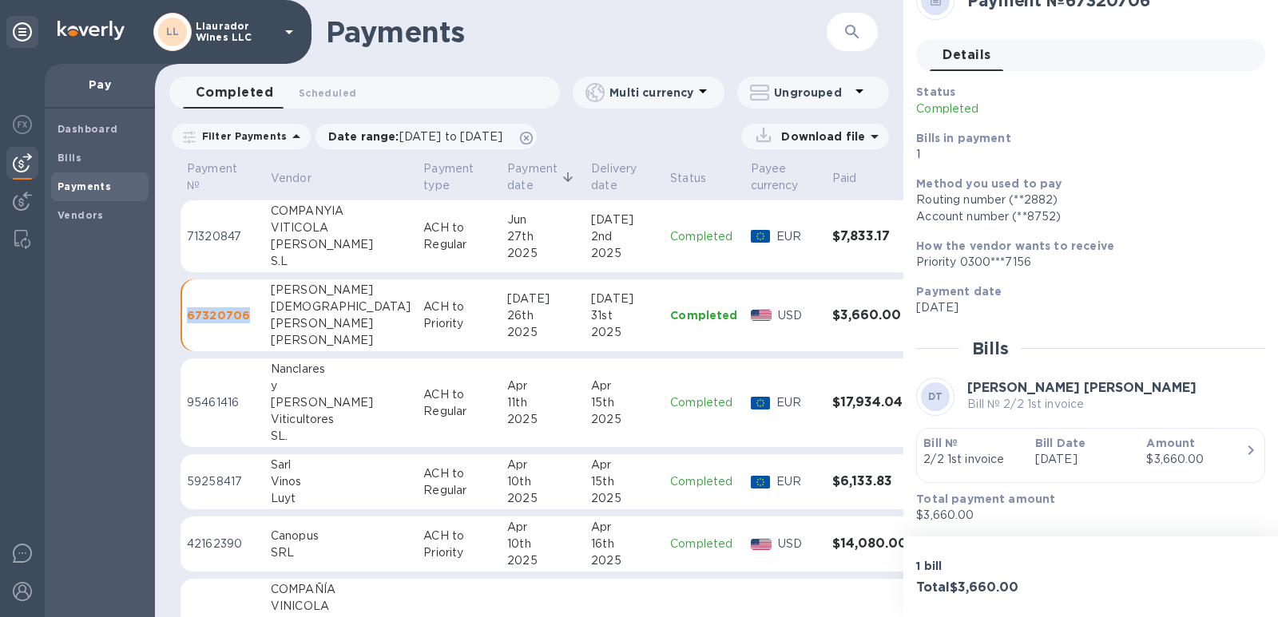
drag, startPoint x: 246, startPoint y: 319, endPoint x: 189, endPoint y: 319, distance: 56.7
click at [189, 319] on p "67320706" at bounding box center [222, 315] width 71 height 16
copy p "67320706"
click at [502, 135] on span "[DATE] to [DATE]" at bounding box center [450, 136] width 103 height 13
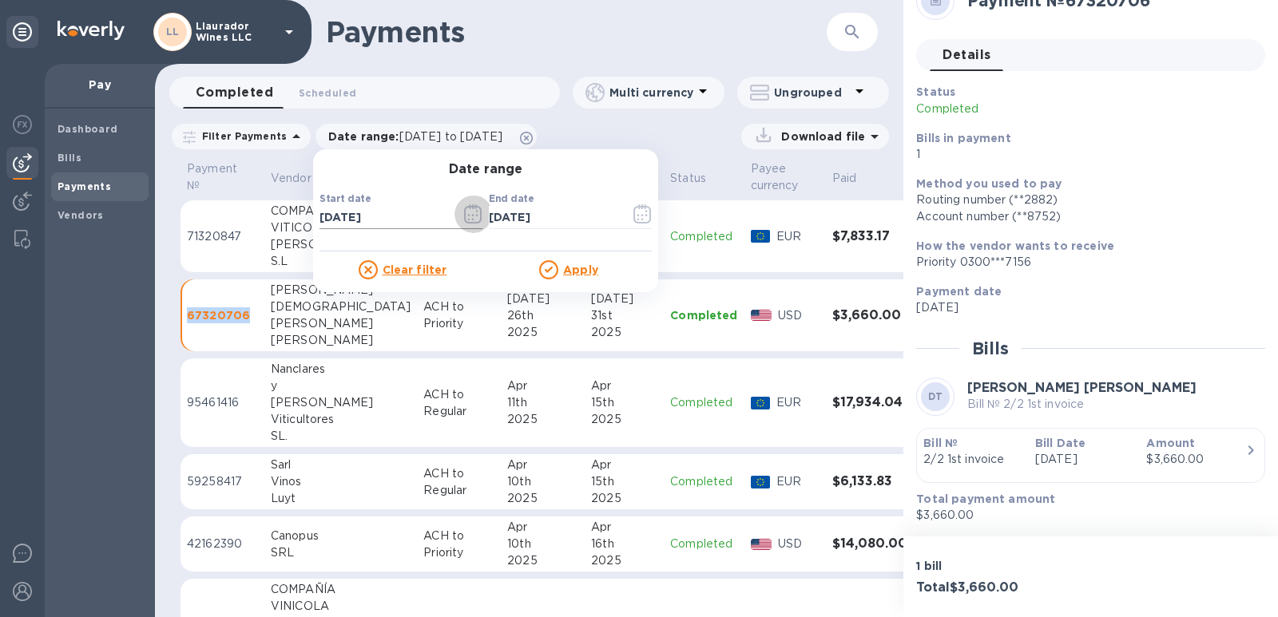
click at [464, 216] on icon "button" at bounding box center [473, 213] width 18 height 19
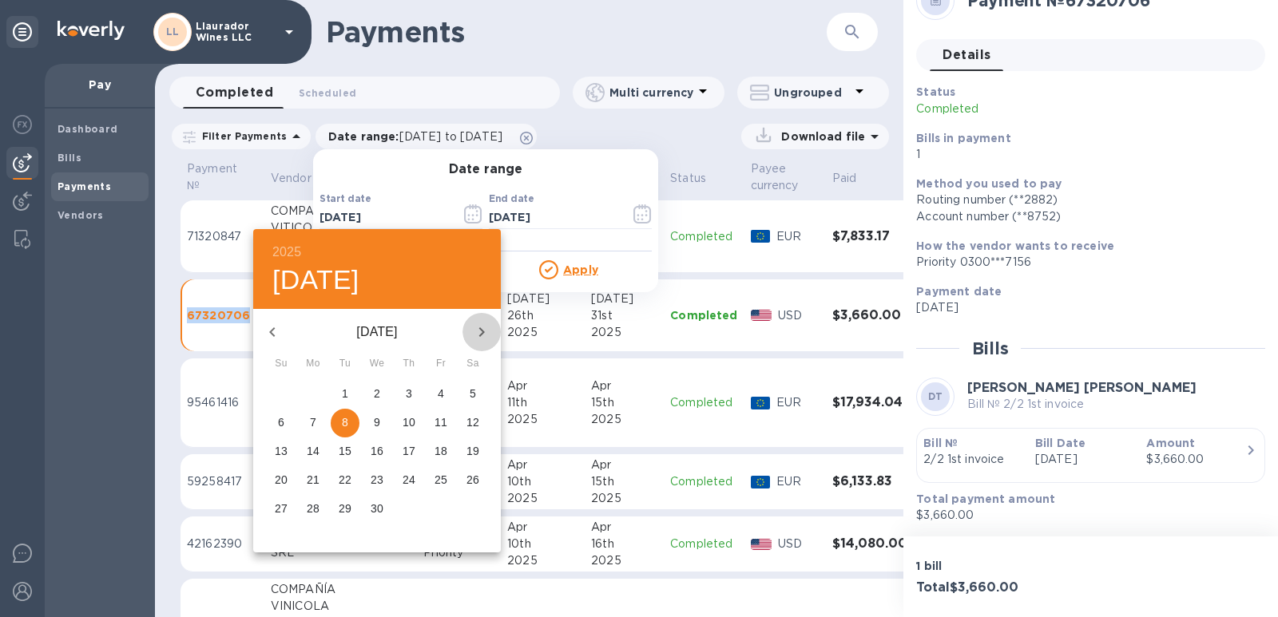
click at [483, 327] on icon "button" at bounding box center [481, 332] width 19 height 19
click at [482, 331] on icon "button" at bounding box center [482, 332] width 6 height 10
click at [373, 481] on p "23" at bounding box center [377, 480] width 13 height 16
type input "[DATE]"
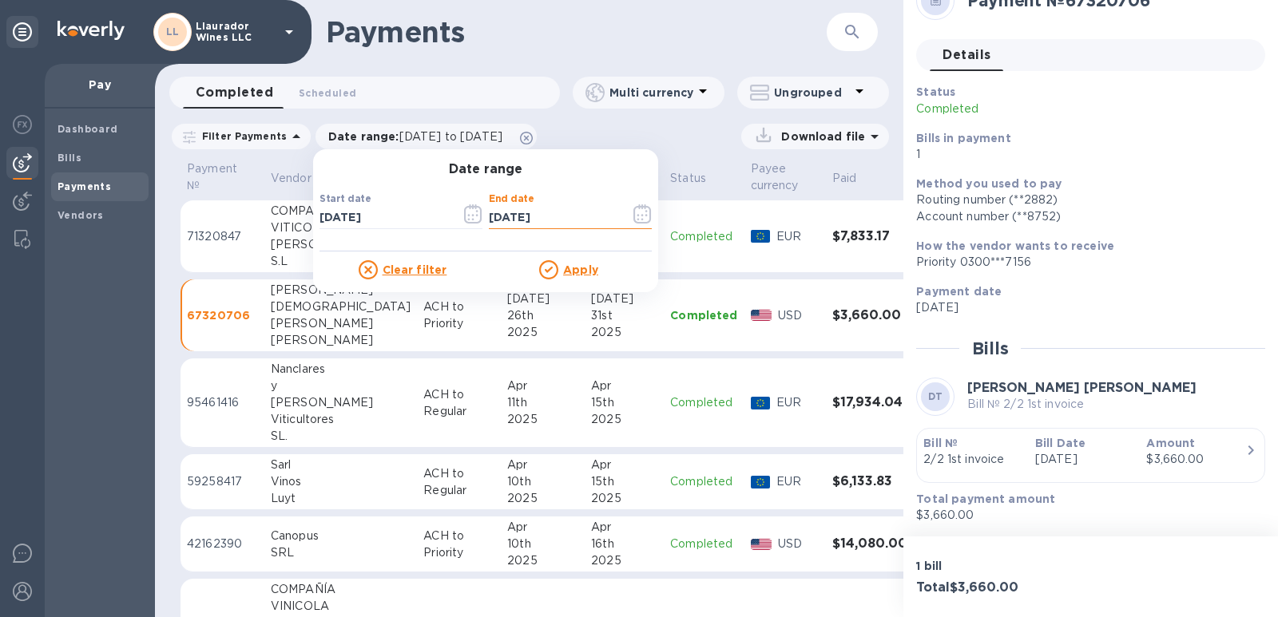
click at [555, 216] on input "[DATE]" at bounding box center [553, 218] width 129 height 24
click at [633, 216] on icon "button" at bounding box center [642, 213] width 18 height 19
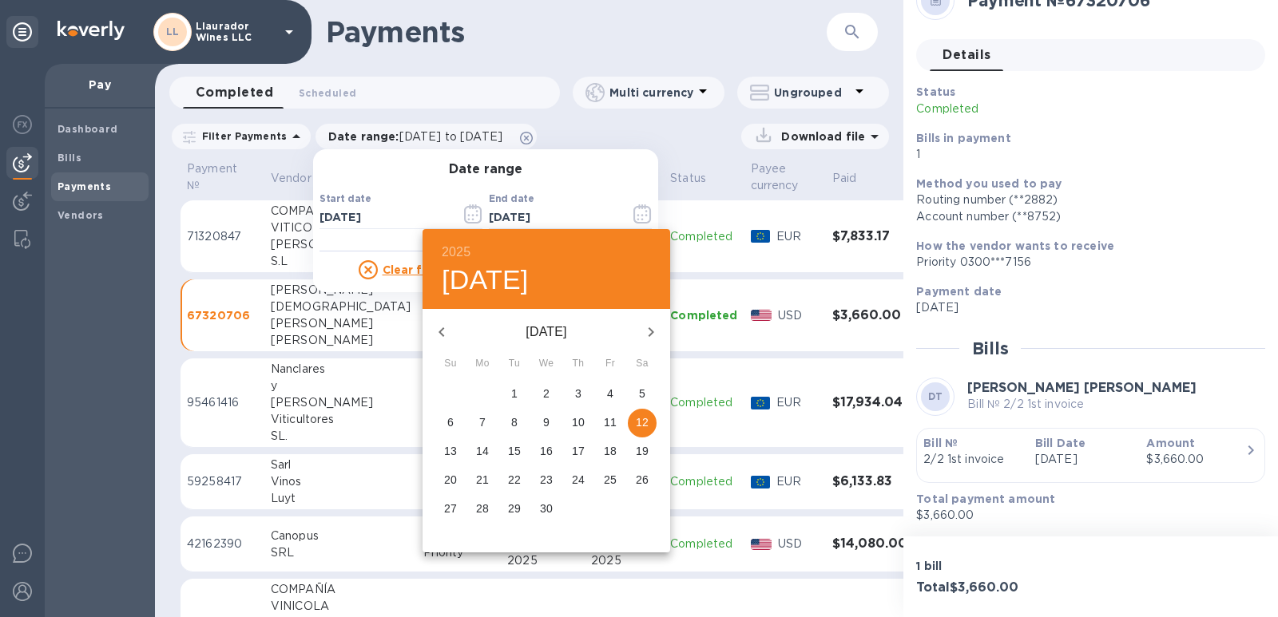
click at [645, 329] on icon "button" at bounding box center [650, 332] width 19 height 19
click at [644, 330] on icon "button" at bounding box center [650, 332] width 19 height 19
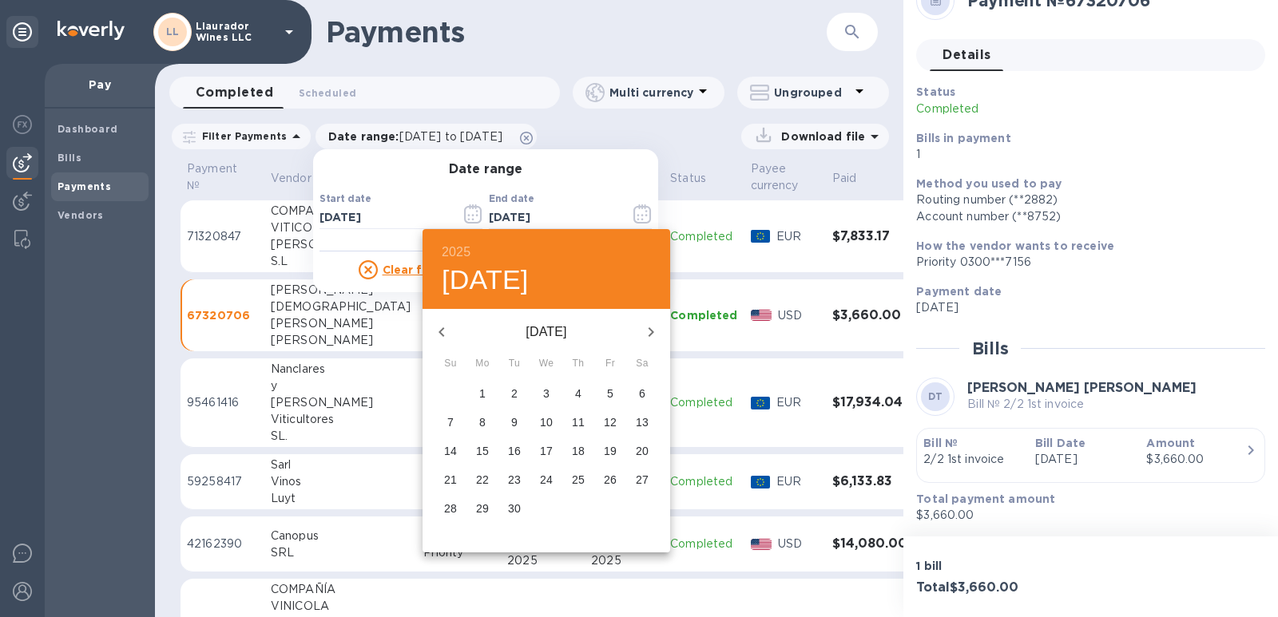
click at [440, 328] on icon "button" at bounding box center [441, 332] width 19 height 19
click at [511, 452] on p "12" at bounding box center [514, 451] width 13 height 16
type input "[DATE]"
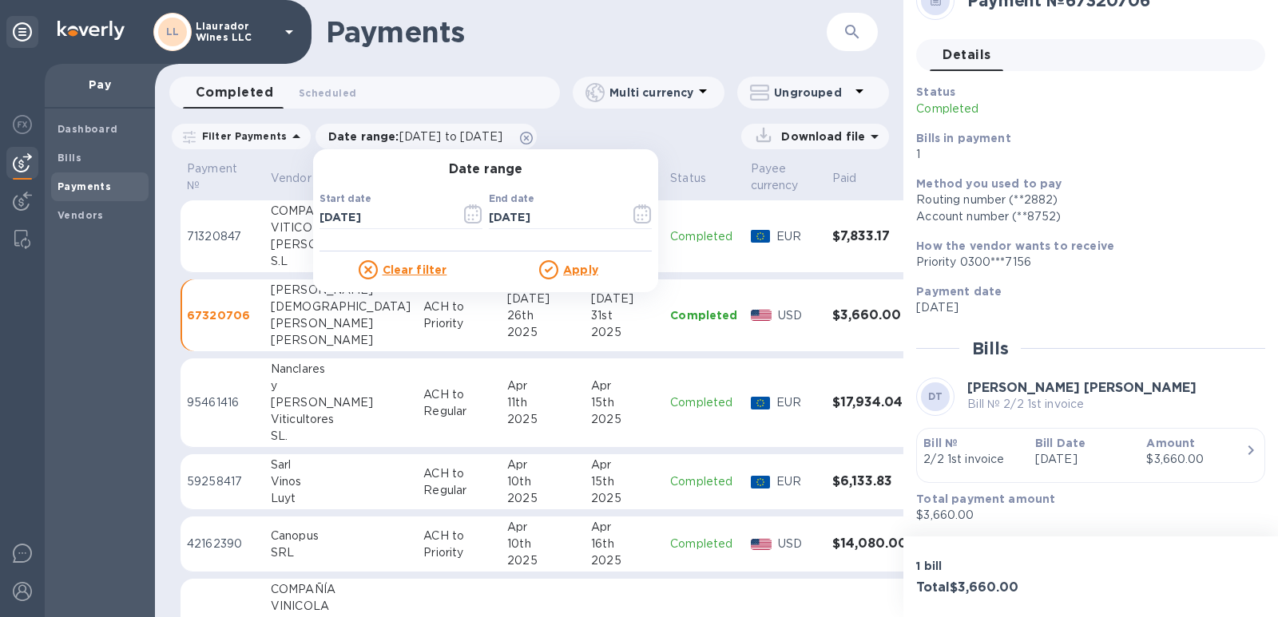
click at [567, 274] on u "Apply" at bounding box center [580, 270] width 35 height 13
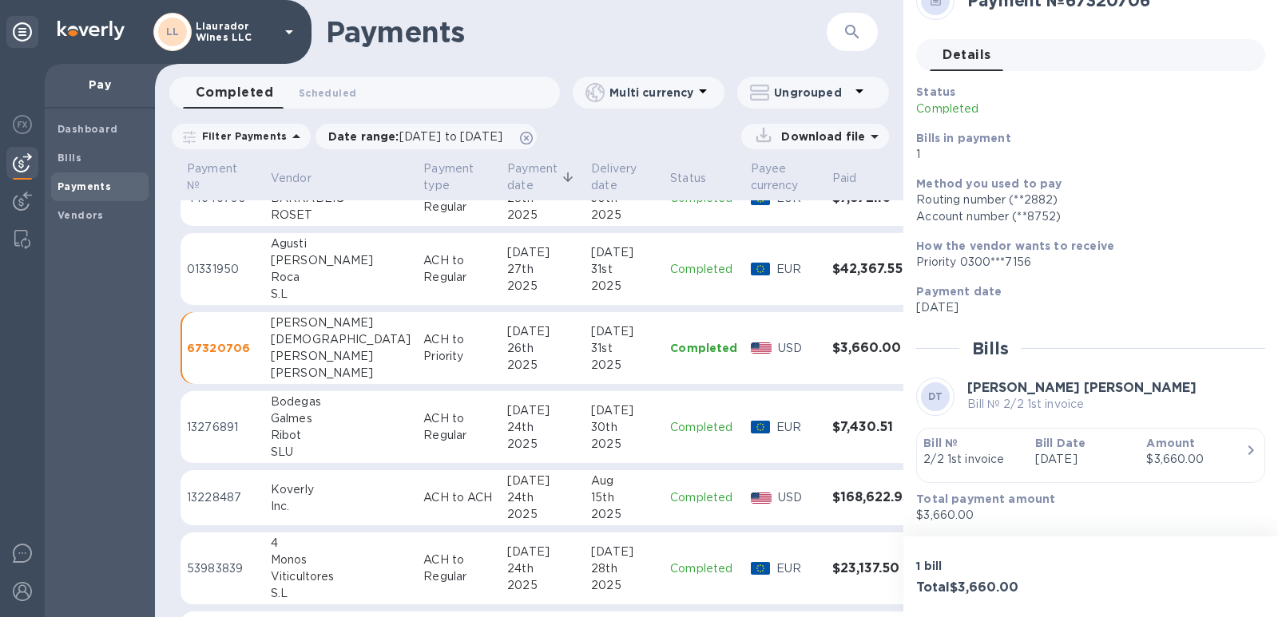
scroll to position [437, 0]
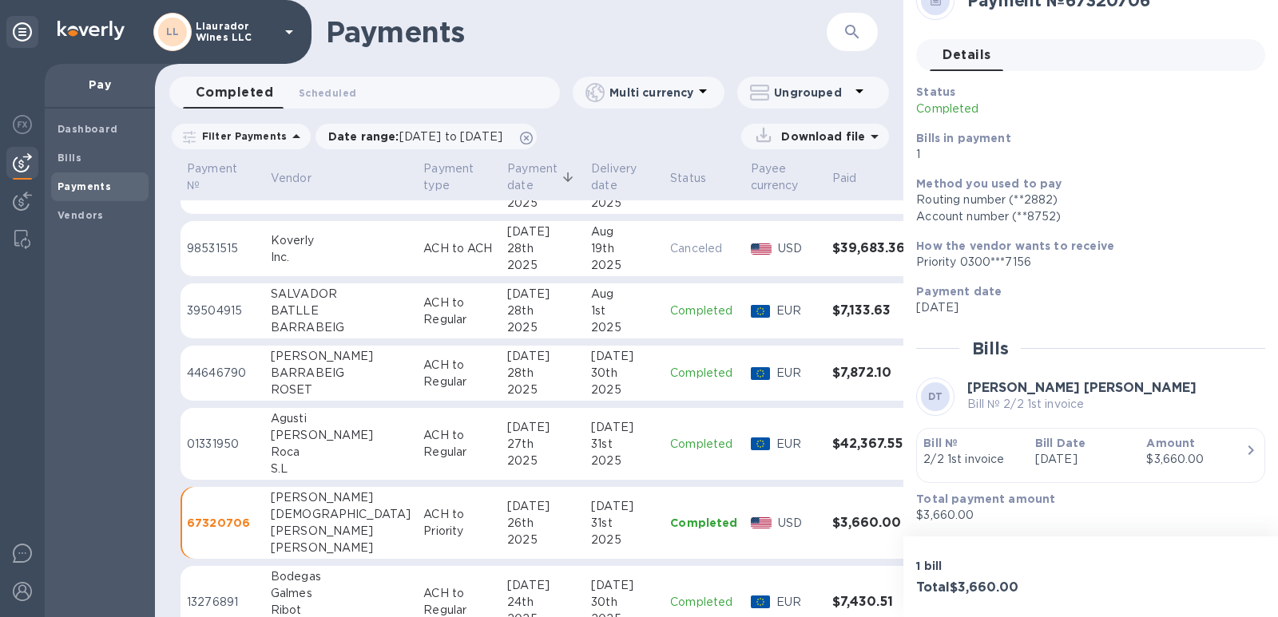
click at [285, 443] on div "[PERSON_NAME]" at bounding box center [341, 435] width 140 height 17
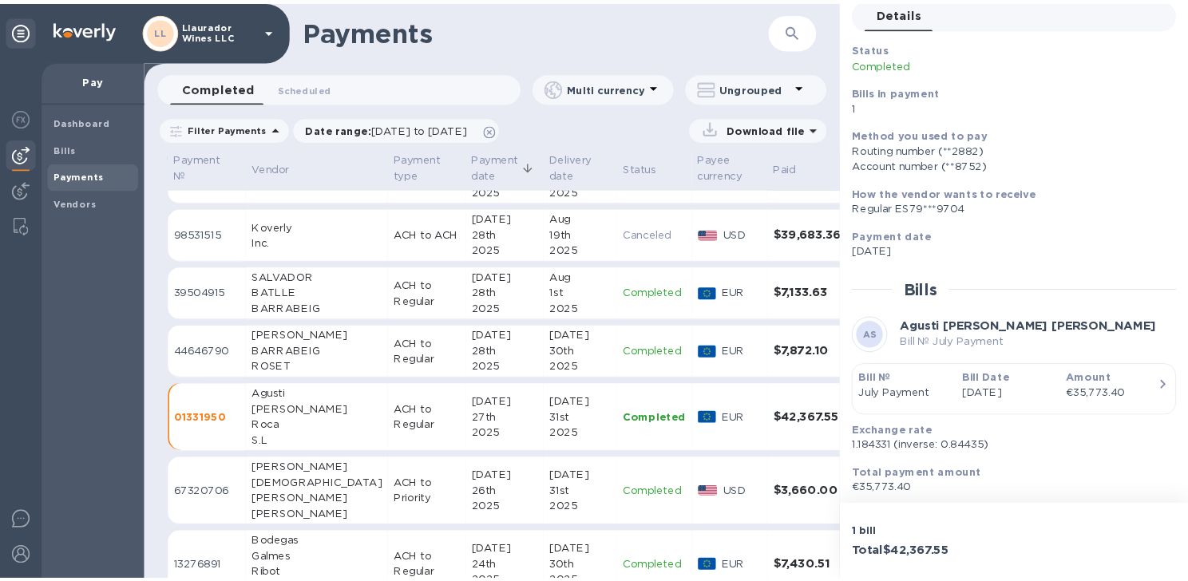
scroll to position [122, 0]
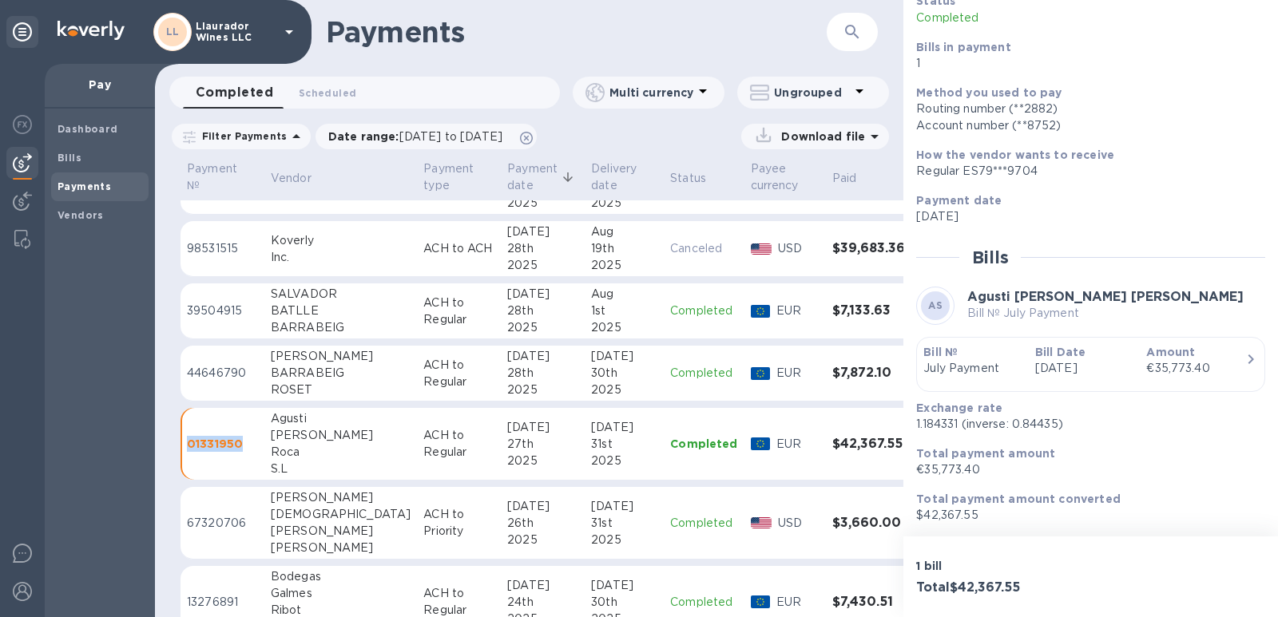
drag, startPoint x: 242, startPoint y: 447, endPoint x: 200, endPoint y: 464, distance: 44.8
click at [189, 452] on td "01331950" at bounding box center [223, 444] width 84 height 73
copy p "01331950"
click at [280, 366] on div "BARRABEIG" at bounding box center [341, 373] width 140 height 17
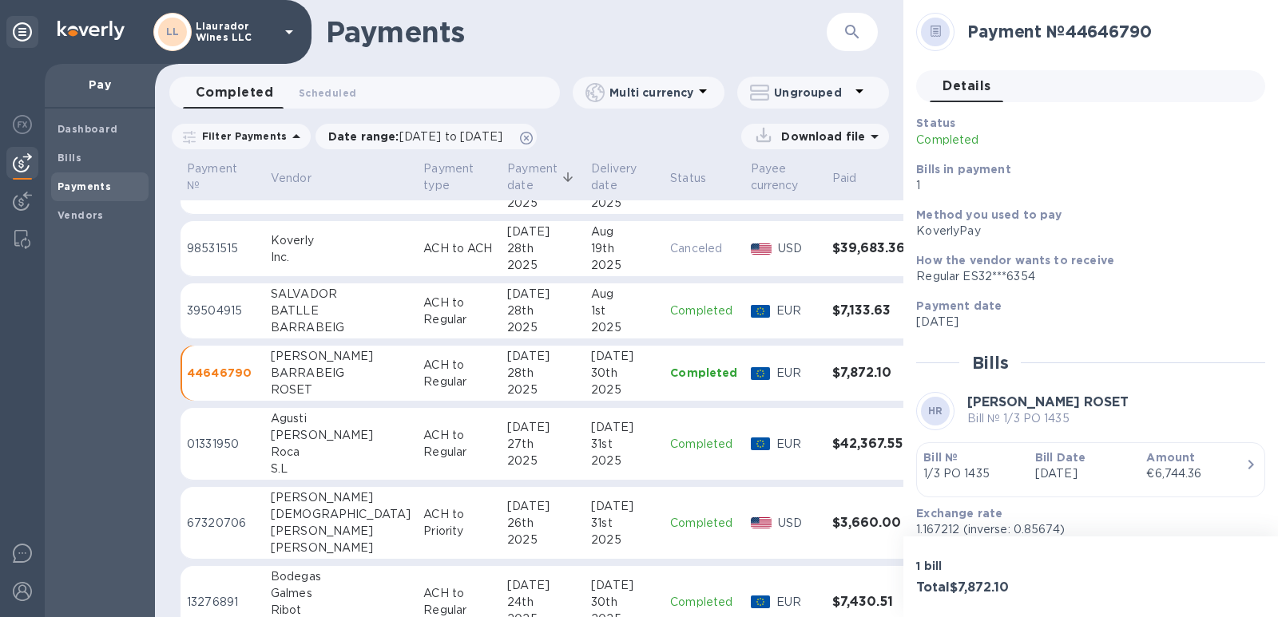
click at [290, 321] on div "BARRABEIG" at bounding box center [341, 327] width 140 height 17
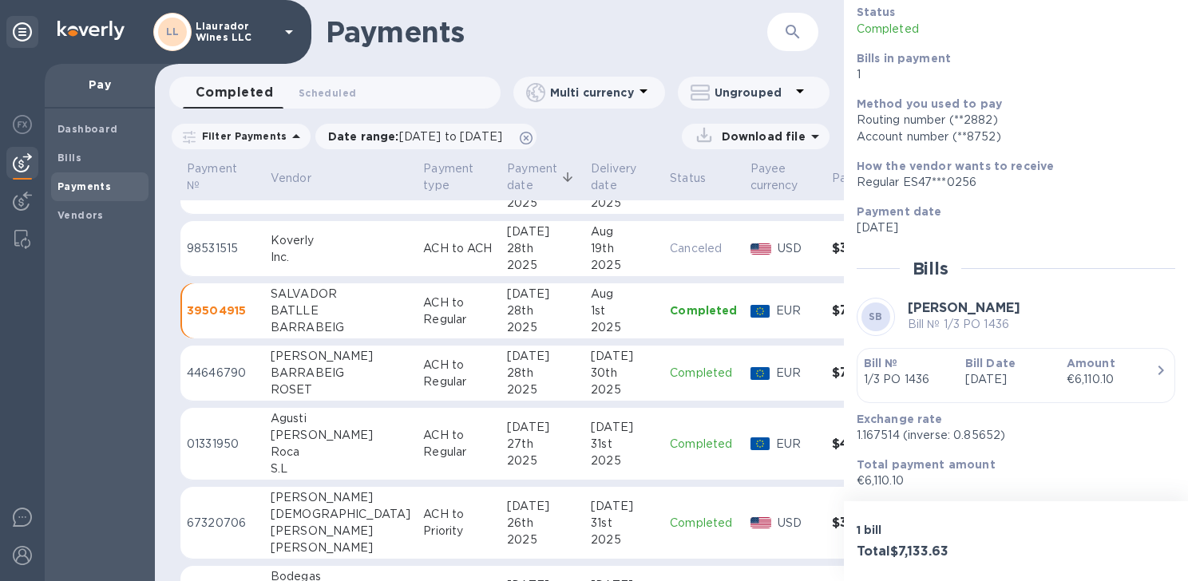
scroll to position [157, 0]
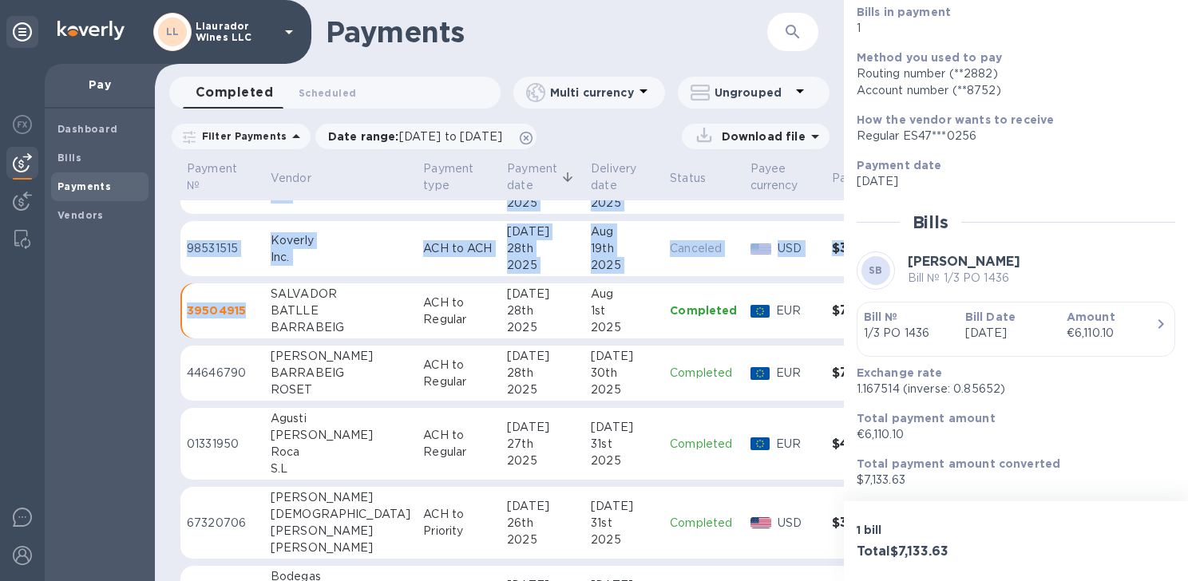
drag, startPoint x: 244, startPoint y: 312, endPoint x: 184, endPoint y: 338, distance: 65.9
click at [179, 312] on div "Payment № Vendor Payment type Payment date Delivery date Status Payee currency …" at bounding box center [499, 369] width 689 height 423
click at [210, 339] on td "39504915" at bounding box center [223, 312] width 84 height 56
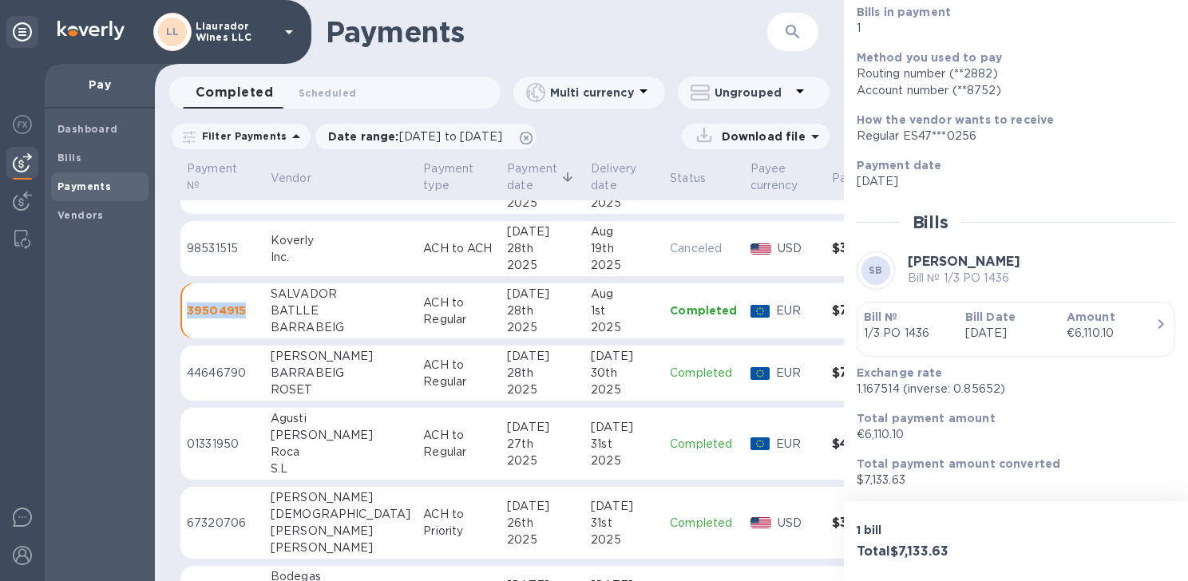
drag, startPoint x: 244, startPoint y: 307, endPoint x: 188, endPoint y: 310, distance: 56.8
click at [188, 310] on p "39504915" at bounding box center [222, 311] width 71 height 16
copy p "39504915"
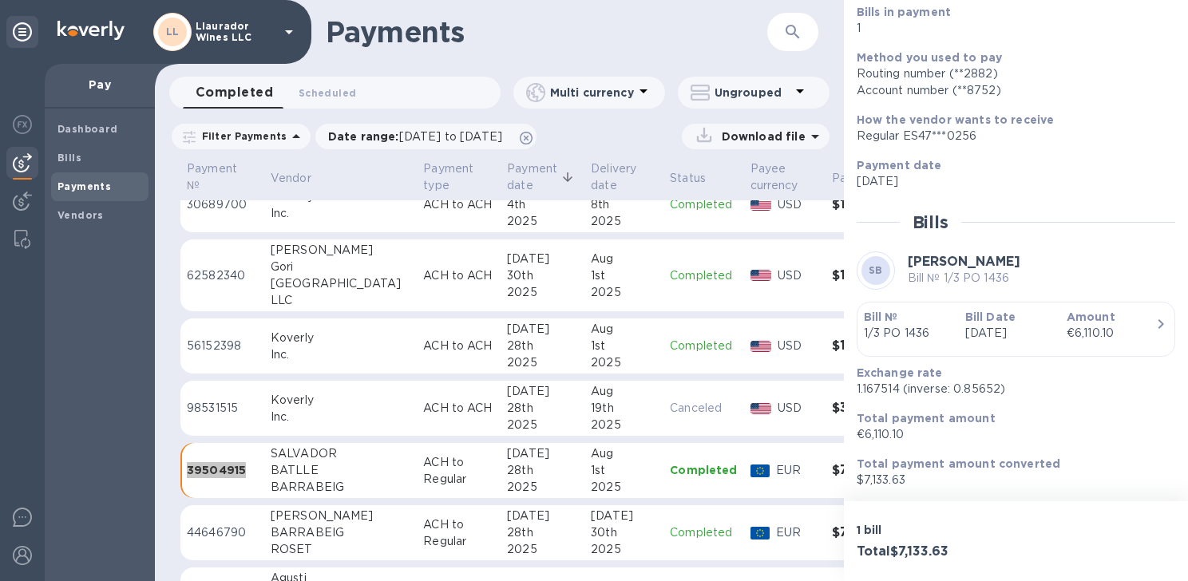
scroll to position [197, 0]
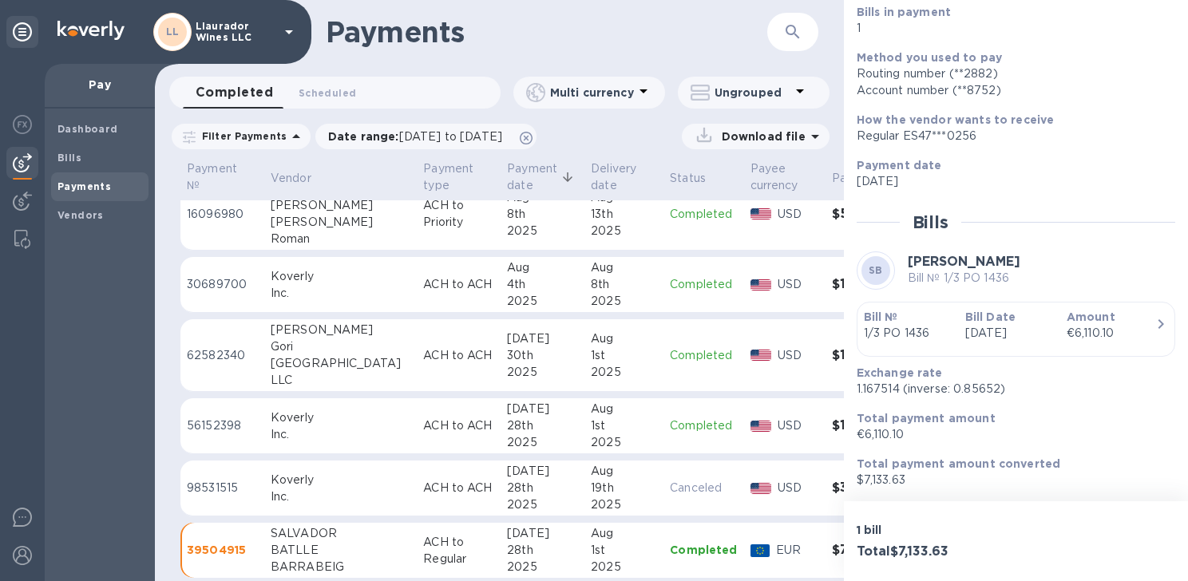
click at [277, 355] on div "Gori" at bounding box center [341, 347] width 140 height 17
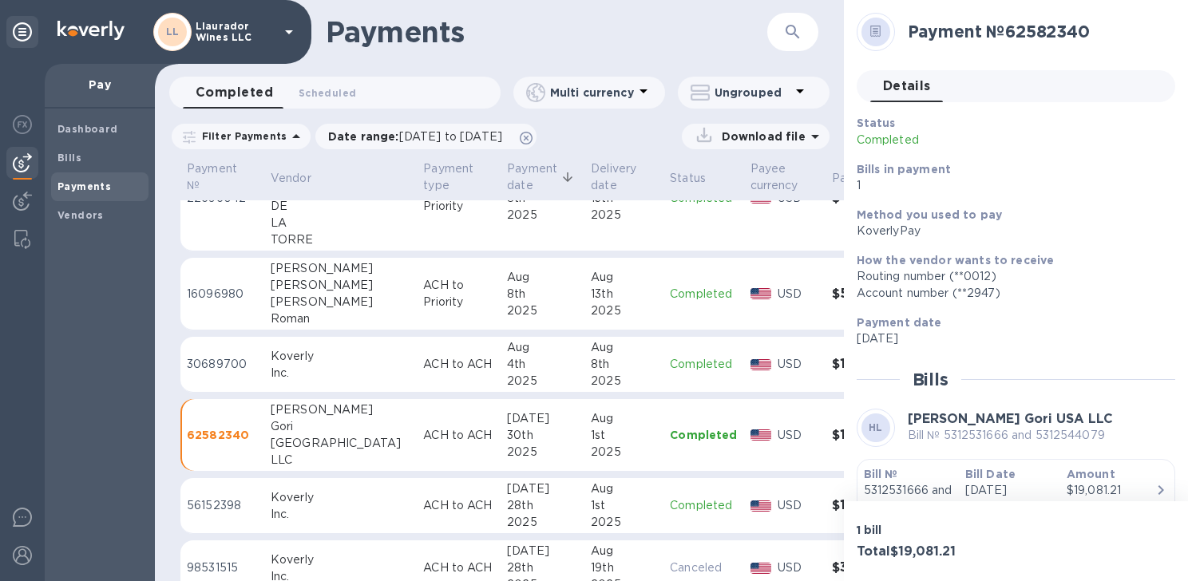
scroll to position [197, 0]
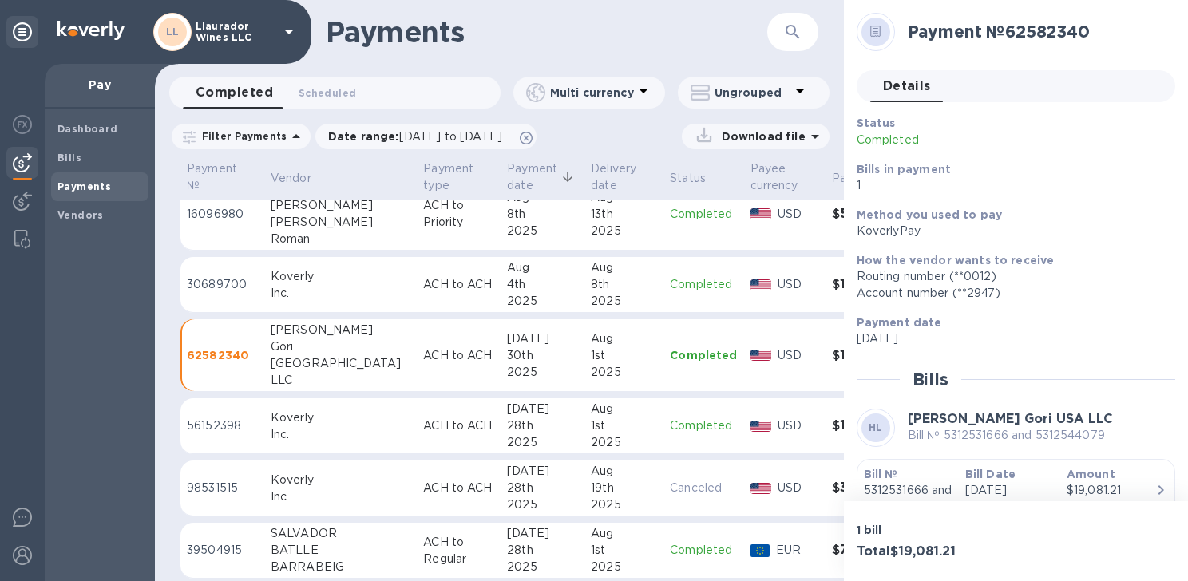
click at [285, 348] on div "Gori" at bounding box center [341, 347] width 140 height 17
drag, startPoint x: 256, startPoint y: 360, endPoint x: 187, endPoint y: 364, distance: 68.8
click at [187, 364] on td "62582340" at bounding box center [223, 355] width 84 height 73
copy p "62582340"
drag, startPoint x: 1110, startPoint y: 438, endPoint x: 902, endPoint y: 447, distance: 208.6
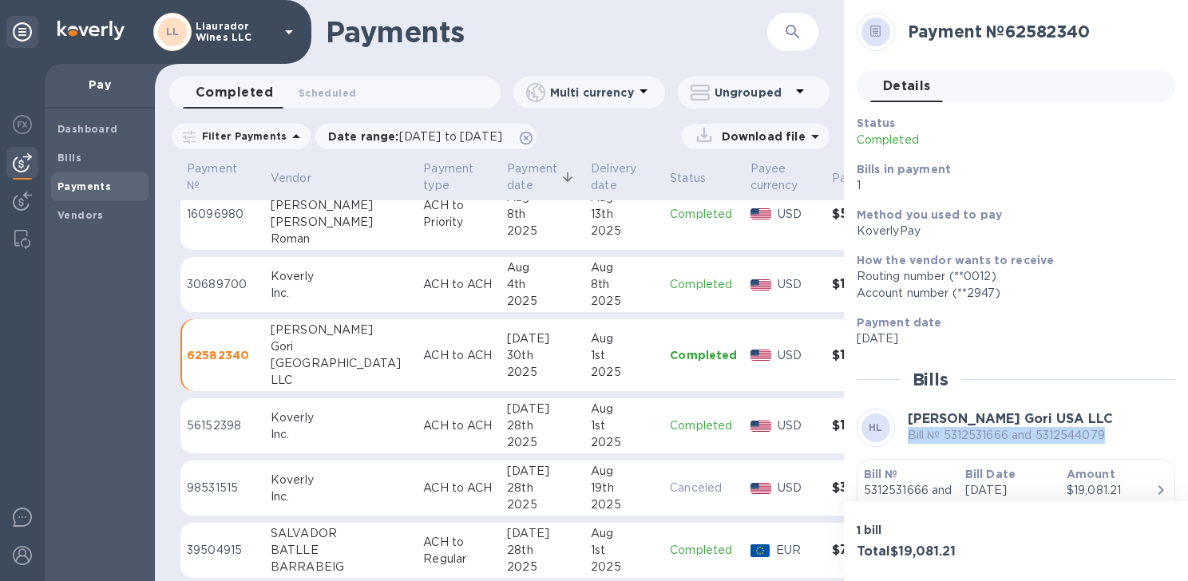
click at [902, 447] on div "[PERSON_NAME] Gori USA LLC Bill № 5312531666 and 5312544079" at bounding box center [1016, 428] width 319 height 38
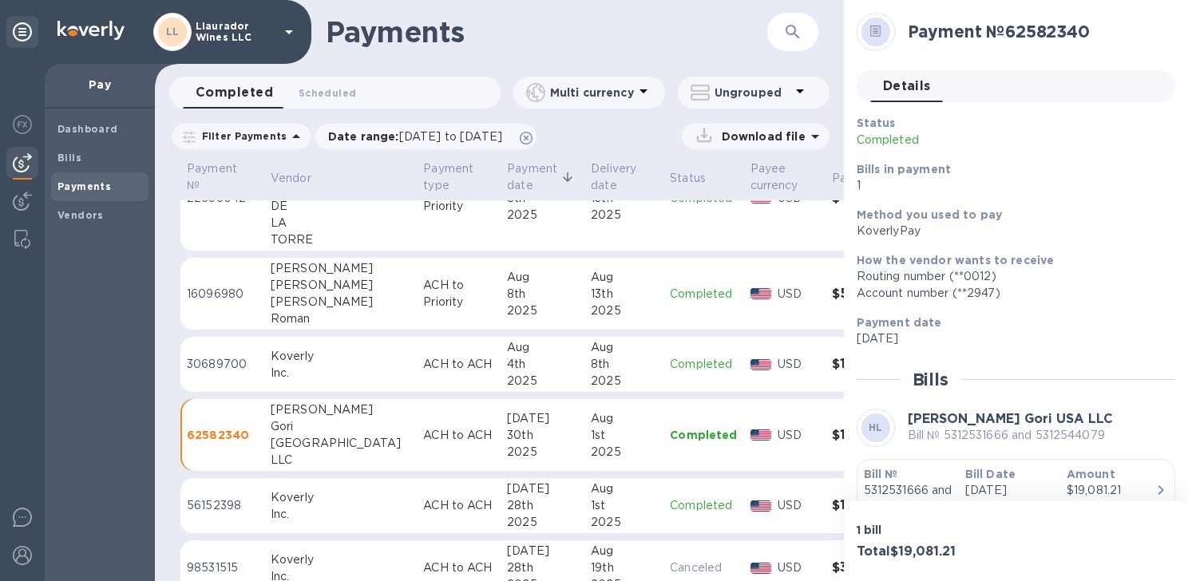
click at [296, 304] on div "[PERSON_NAME]" at bounding box center [341, 302] width 140 height 17
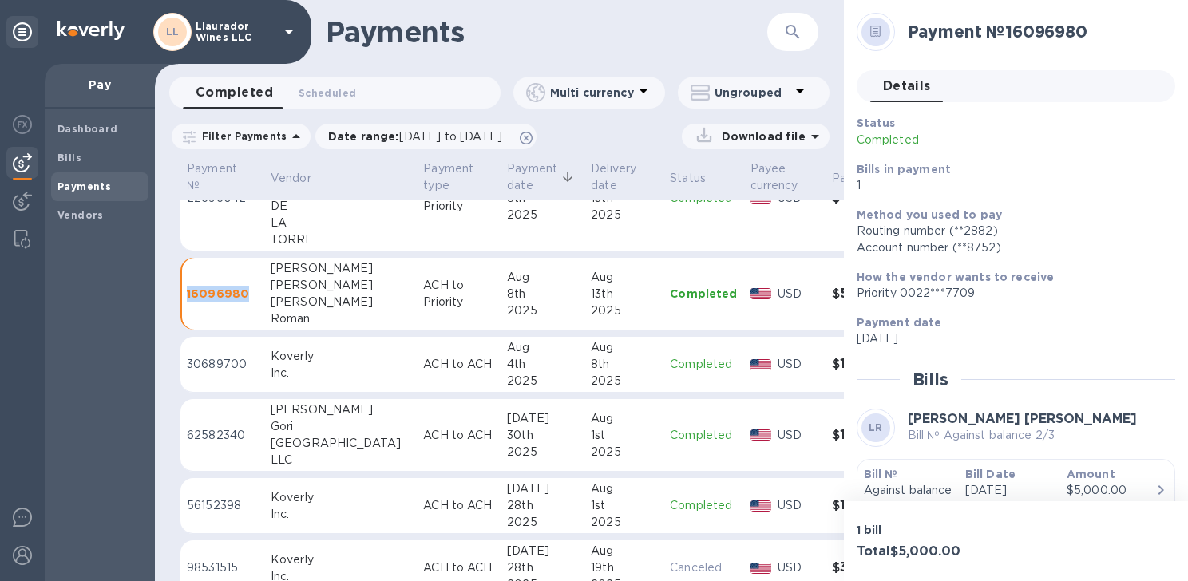
drag, startPoint x: 248, startPoint y: 292, endPoint x: 198, endPoint y: 322, distance: 58.8
click at [186, 298] on td "16096980" at bounding box center [223, 294] width 84 height 73
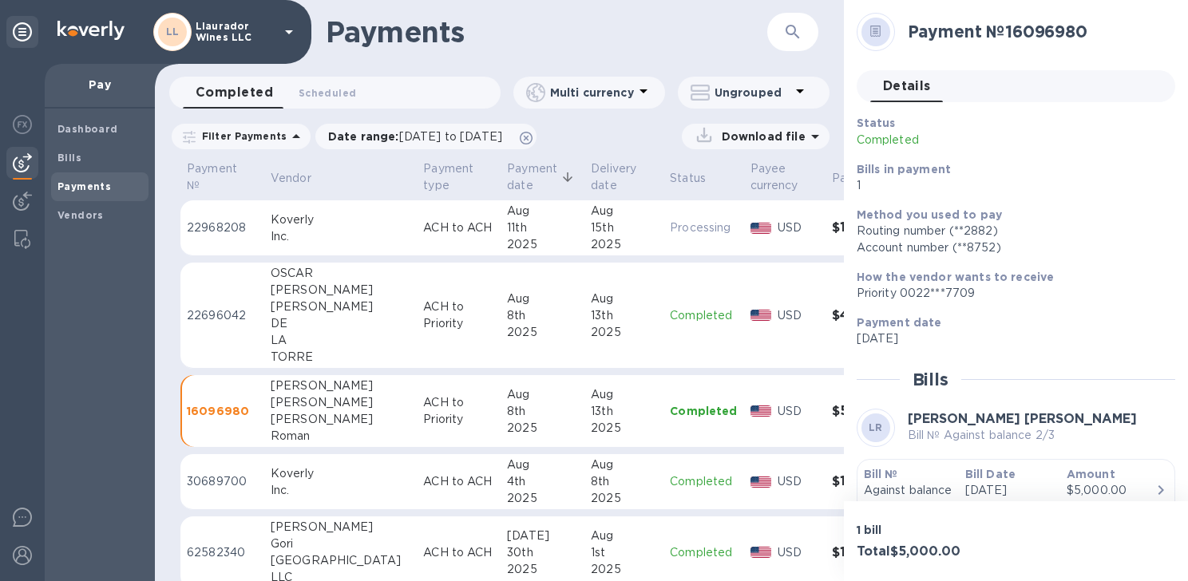
click at [207, 312] on p "22696042" at bounding box center [222, 315] width 71 height 17
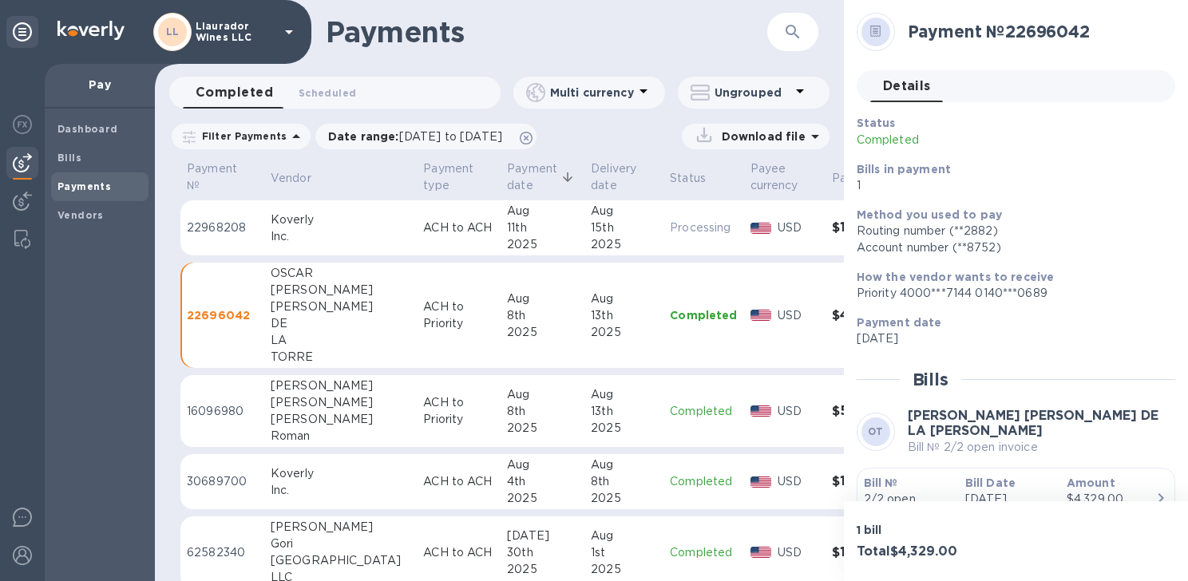
scroll to position [92, 0]
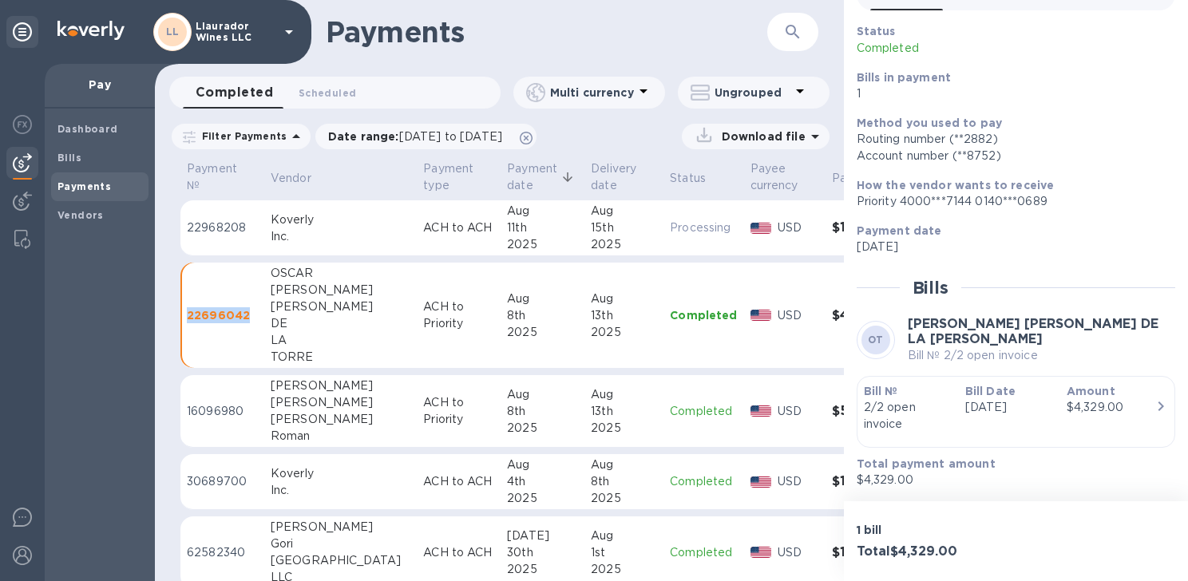
drag, startPoint x: 246, startPoint y: 316, endPoint x: 187, endPoint y: 321, distance: 59.3
click at [187, 321] on p "22696042" at bounding box center [222, 315] width 71 height 16
click at [149, 329] on div "Dashboard Bills Payments Vendors" at bounding box center [100, 345] width 110 height 473
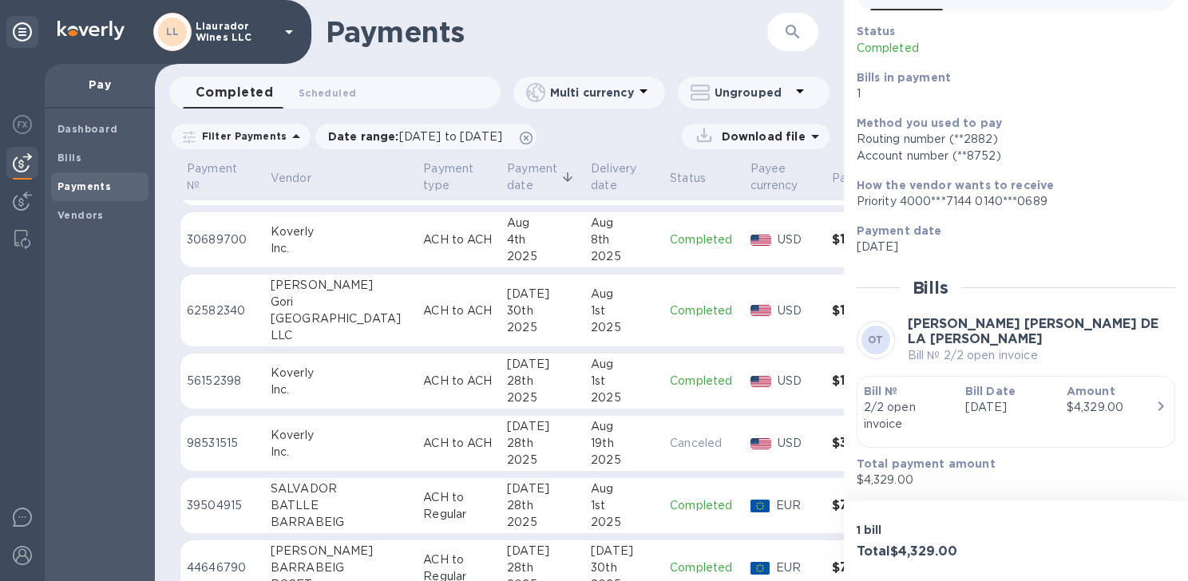
scroll to position [240, 0]
click at [502, 134] on span "[DATE] to [DATE]" at bounding box center [450, 136] width 103 height 13
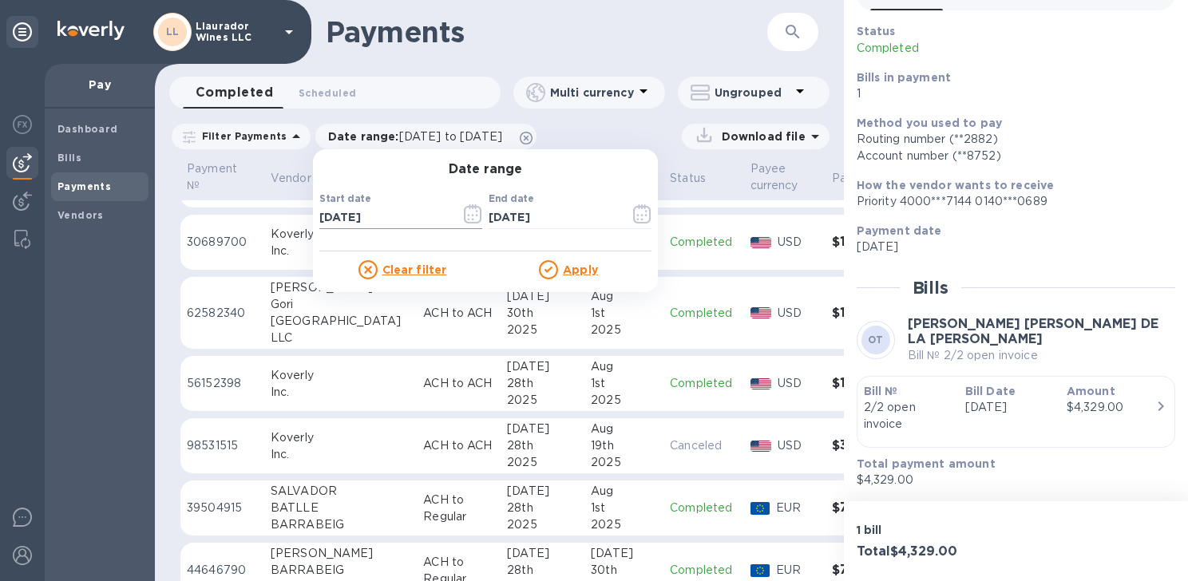
click at [465, 214] on icon "button" at bounding box center [473, 213] width 18 height 19
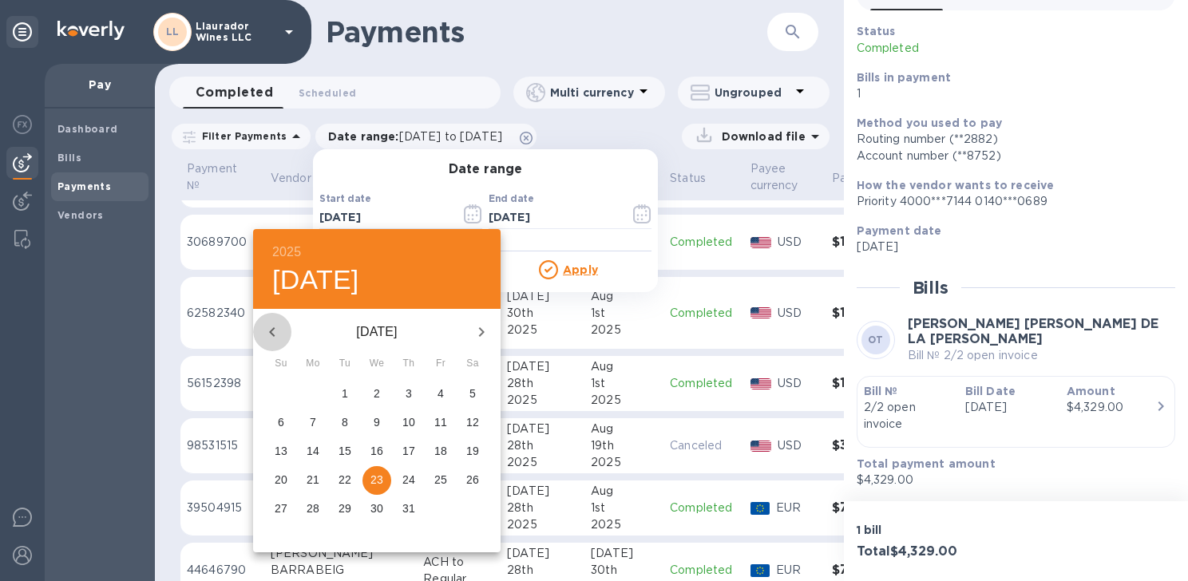
click at [270, 331] on icon "button" at bounding box center [272, 332] width 19 height 19
click at [276, 324] on icon "button" at bounding box center [272, 332] width 19 height 19
click at [276, 329] on icon "button" at bounding box center [272, 332] width 19 height 19
click at [442, 452] on p "18" at bounding box center [440, 451] width 13 height 16
type input "[DATE]"
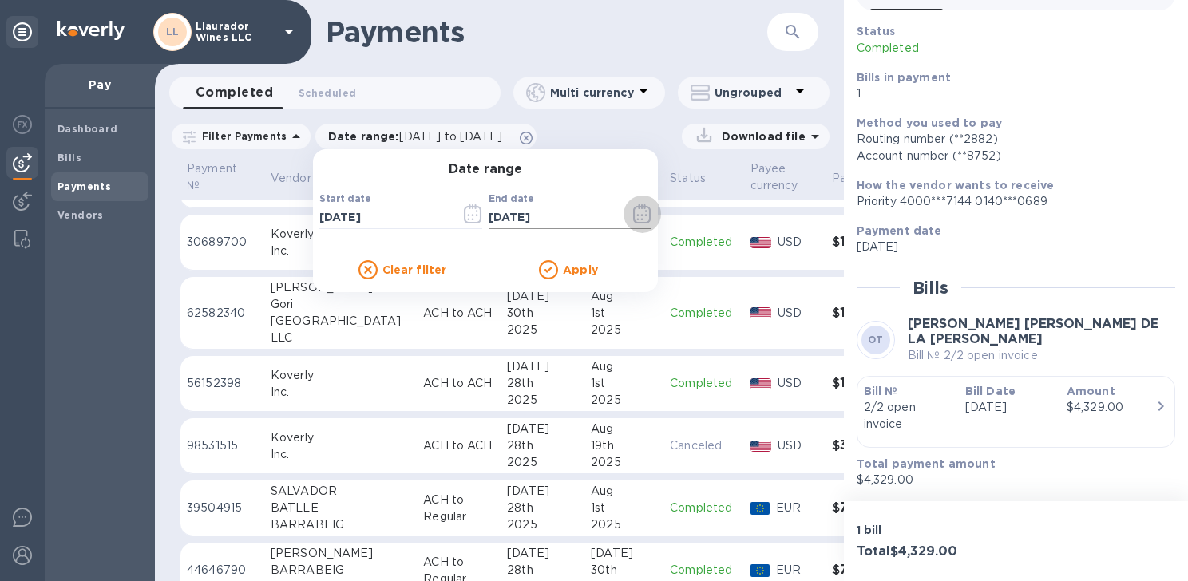
click at [645, 212] on icon "button" at bounding box center [646, 212] width 2 height 2
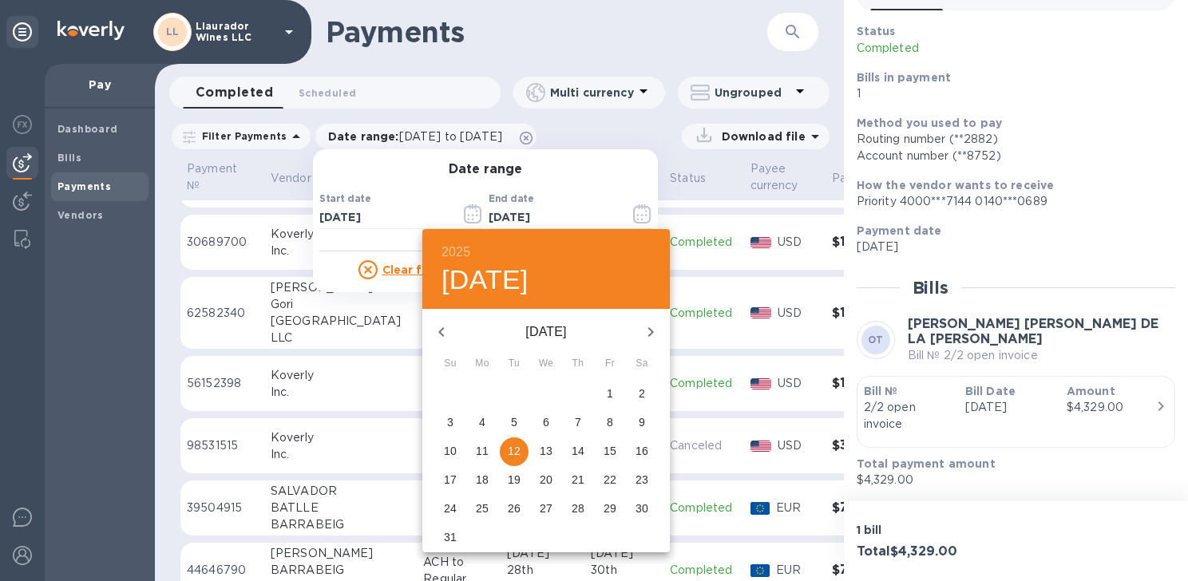
click at [442, 337] on icon "button" at bounding box center [441, 332] width 19 height 19
click at [441, 337] on icon "button" at bounding box center [441, 332] width 19 height 19
drag, startPoint x: 439, startPoint y: 329, endPoint x: 453, endPoint y: 348, distance: 23.5
click at [439, 329] on icon "button" at bounding box center [441, 332] width 19 height 19
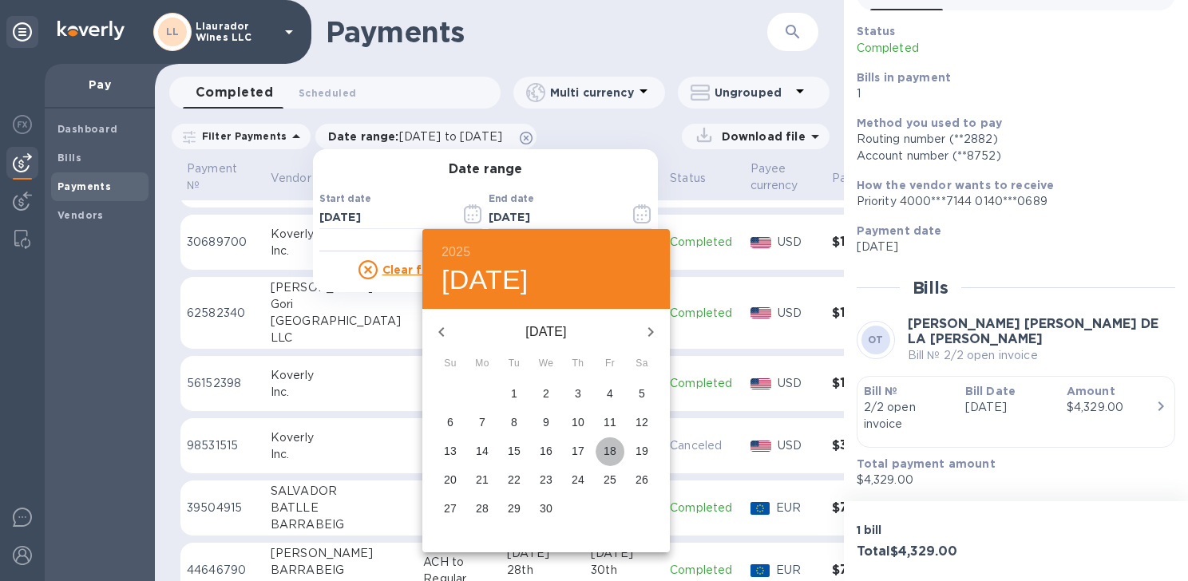
click at [606, 454] on p "18" at bounding box center [610, 451] width 13 height 16
type input "[DATE]"
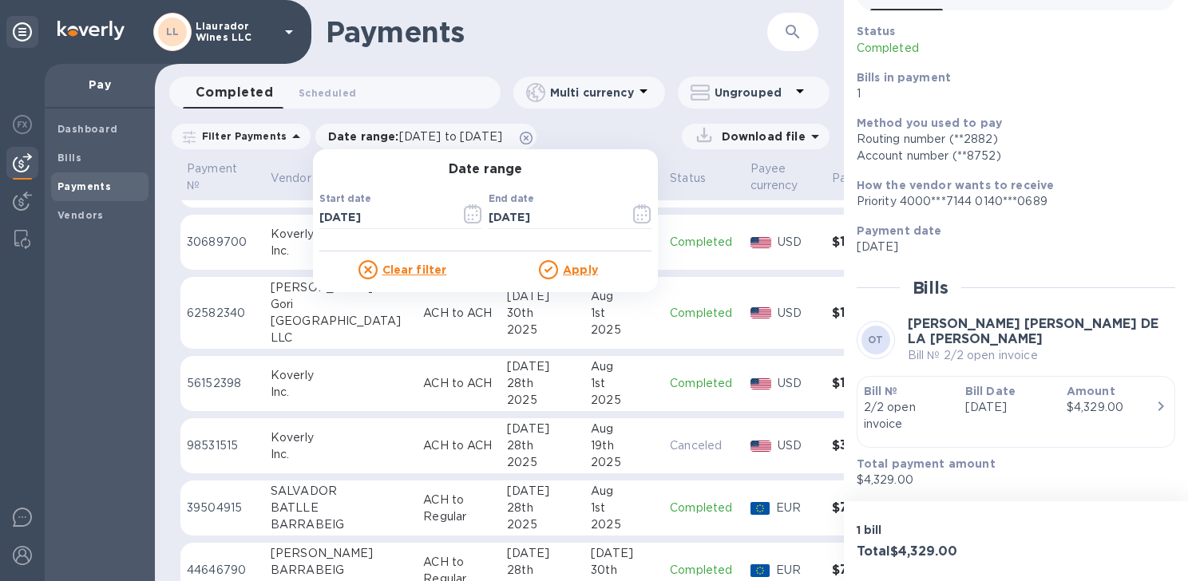
click at [569, 270] on u "Apply" at bounding box center [580, 270] width 35 height 13
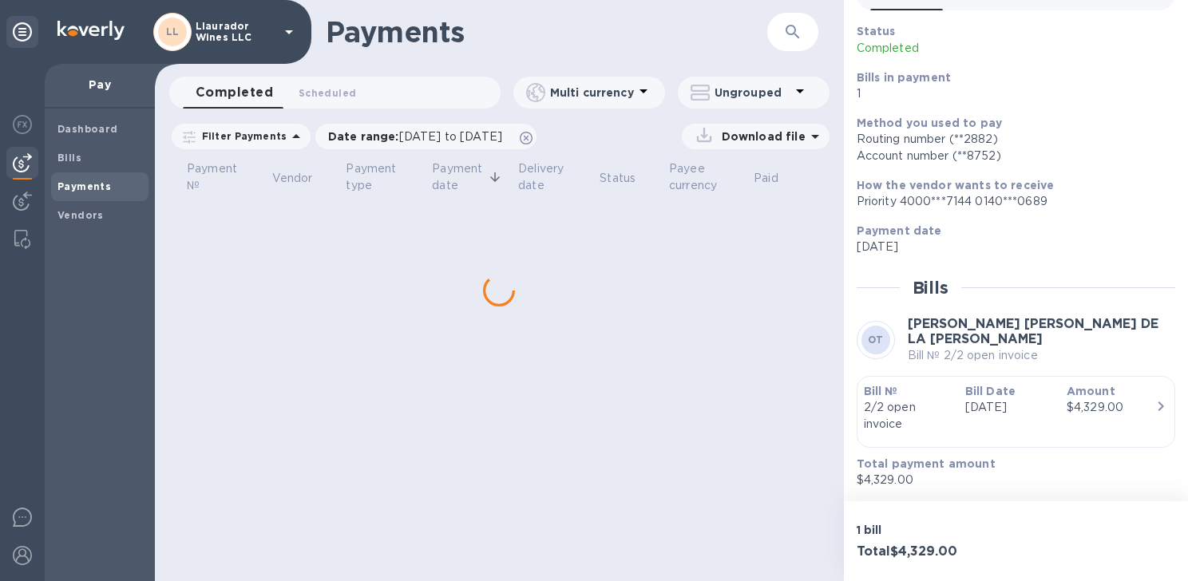
scroll to position [0, 0]
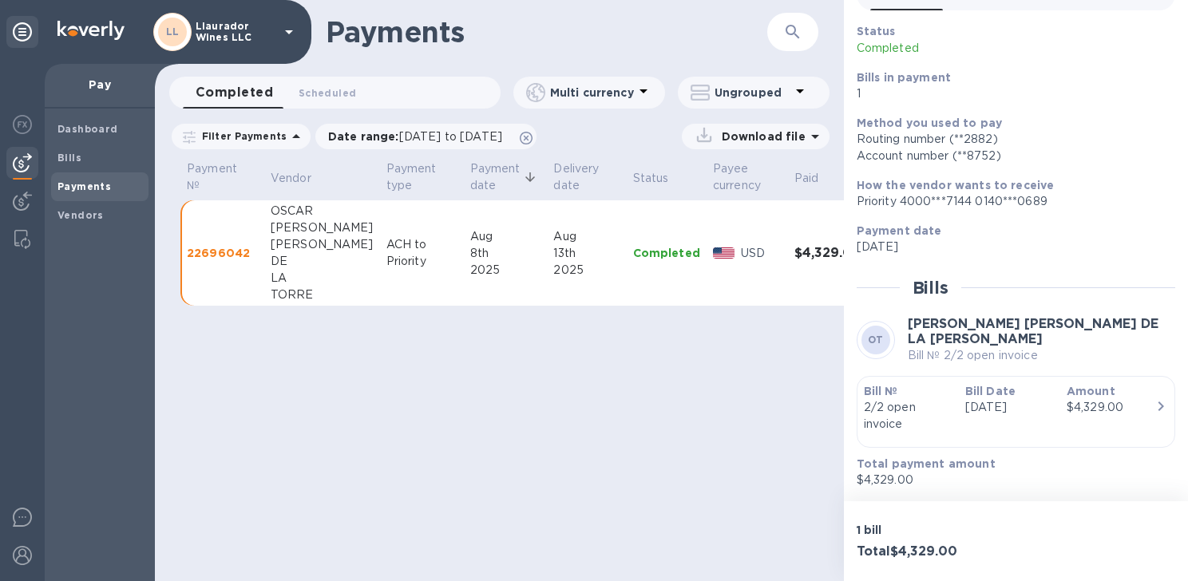
click at [303, 257] on div "DE" at bounding box center [322, 261] width 103 height 17
click at [300, 256] on div "DE" at bounding box center [322, 261] width 103 height 17
click at [482, 139] on span "[DATE] to [DATE]" at bounding box center [450, 136] width 103 height 13
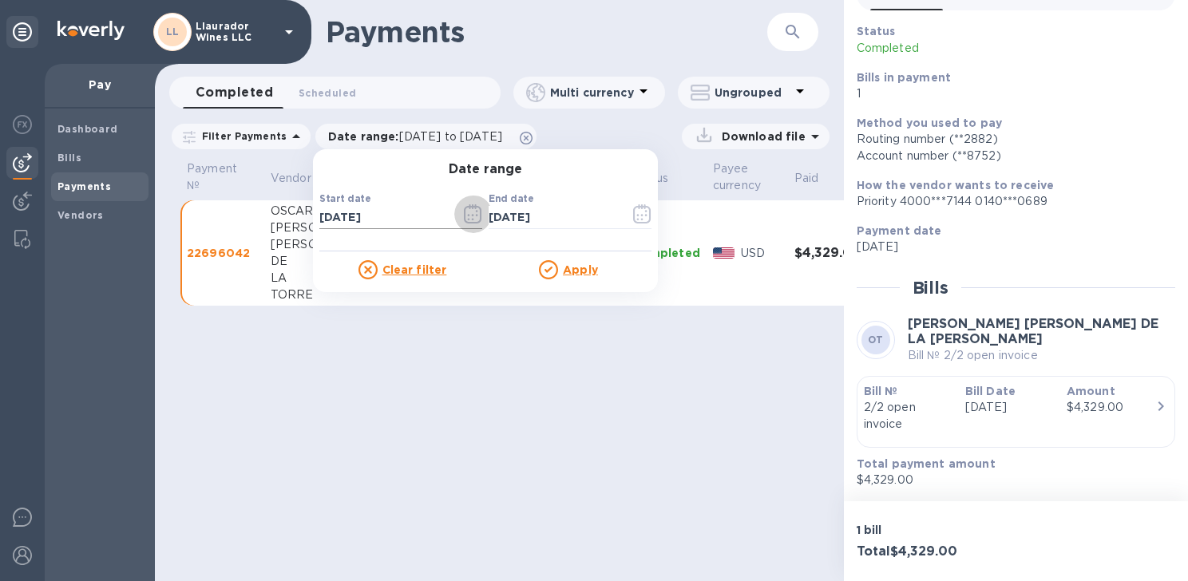
click at [465, 212] on icon "button" at bounding box center [473, 213] width 18 height 19
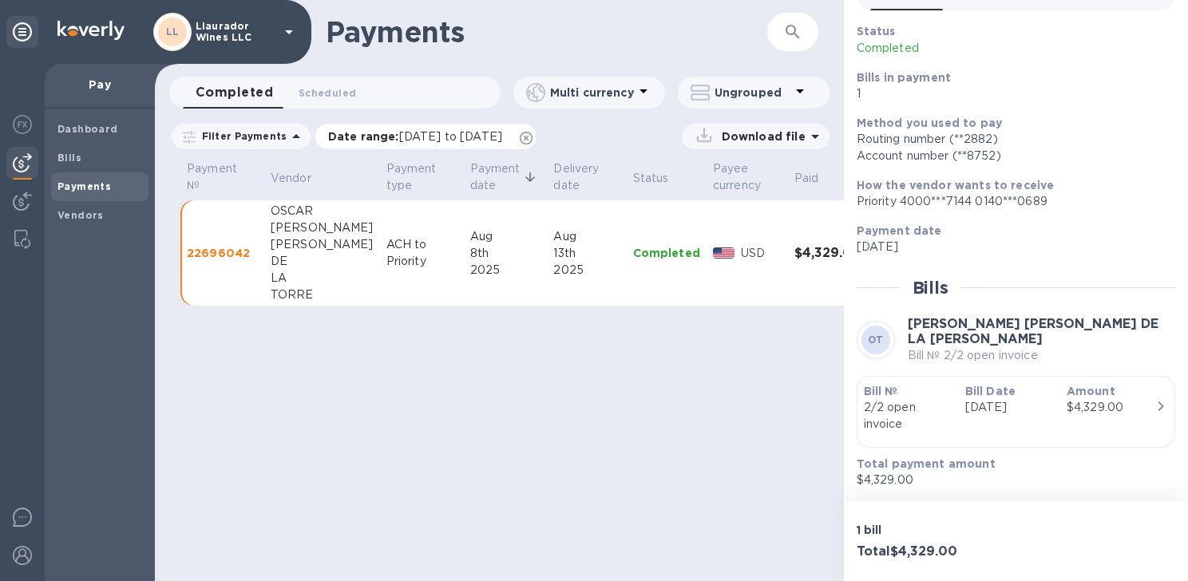
click at [502, 133] on span "[DATE] to [DATE]" at bounding box center [450, 136] width 103 height 13
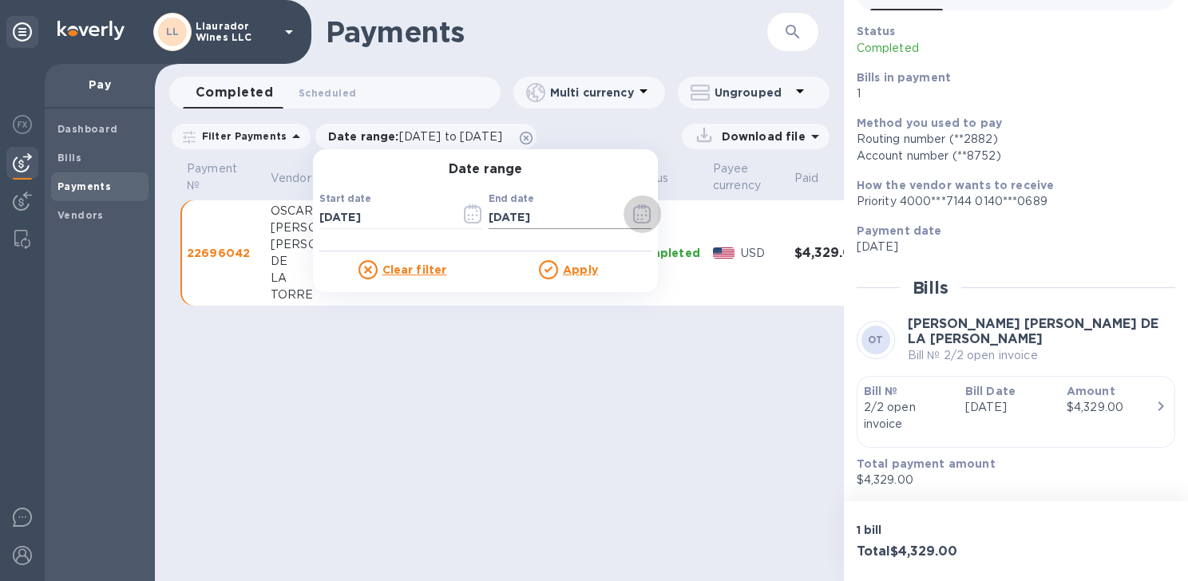
click at [643, 213] on icon "button" at bounding box center [642, 213] width 18 height 19
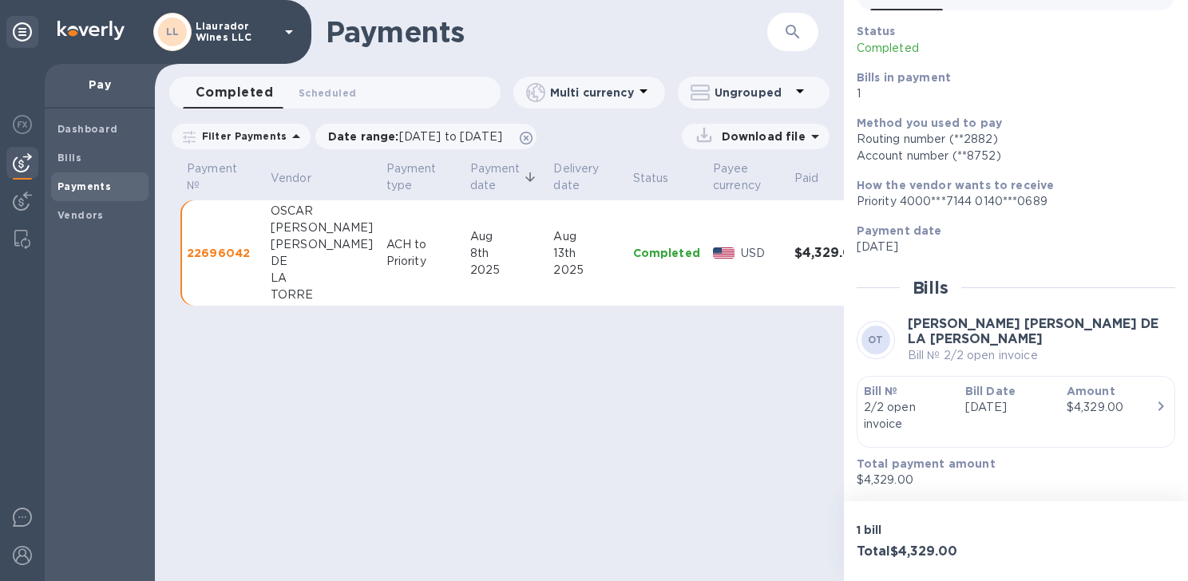
drag, startPoint x: 355, startPoint y: 224, endPoint x: 386, endPoint y: 280, distance: 64.3
click at [411, 132] on span "[DATE] to [DATE]" at bounding box center [450, 136] width 103 height 13
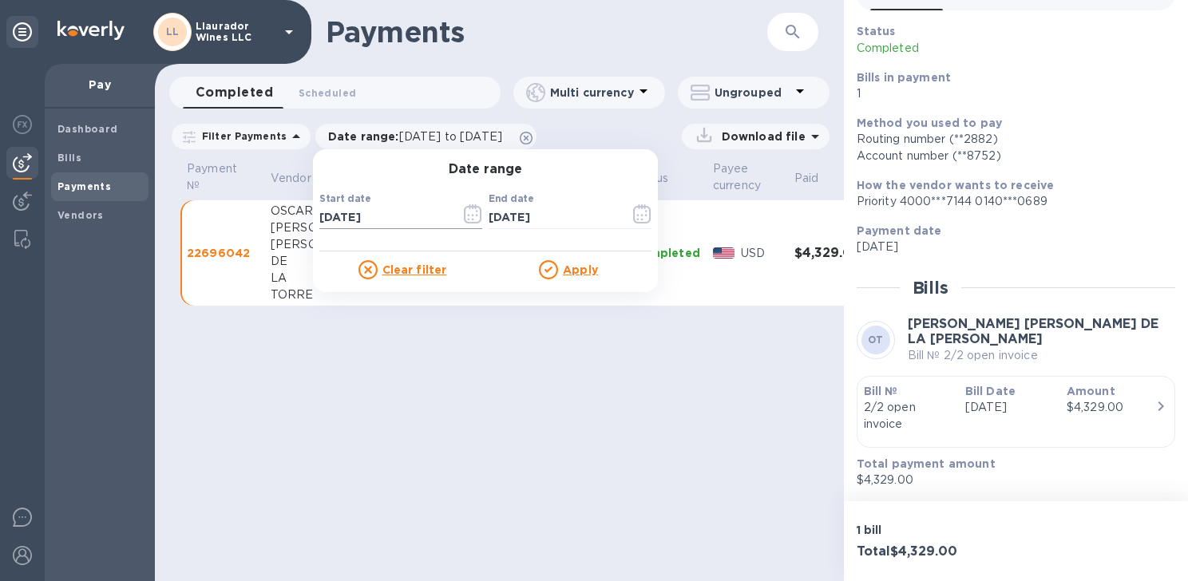
click at [467, 216] on icon "button" at bounding box center [468, 216] width 2 height 2
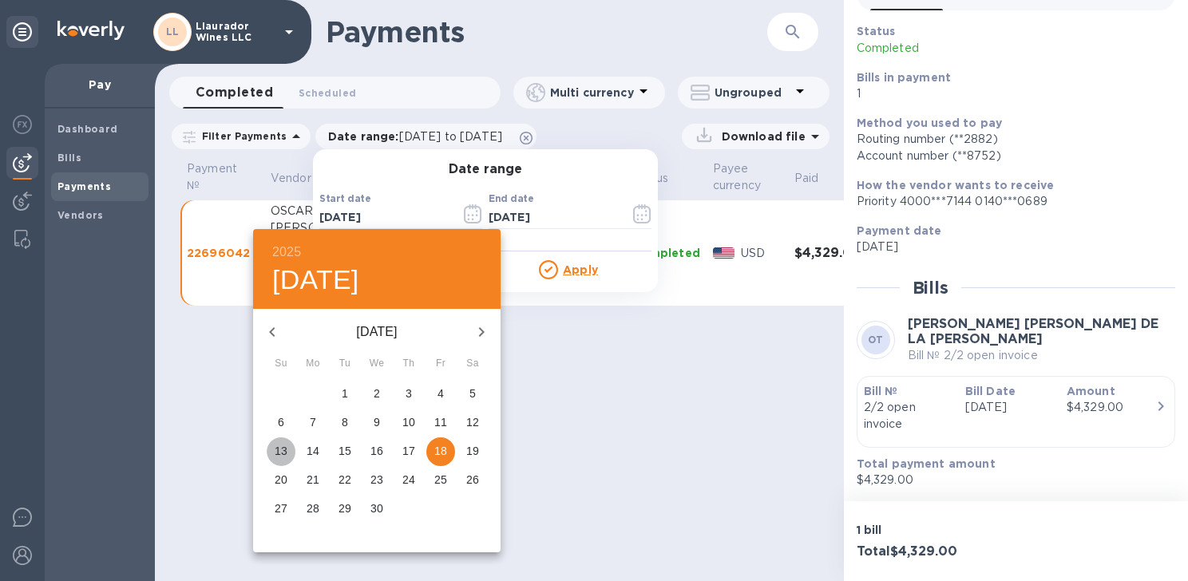
click at [275, 449] on p "13" at bounding box center [281, 451] width 13 height 16
type input "[DATE]"
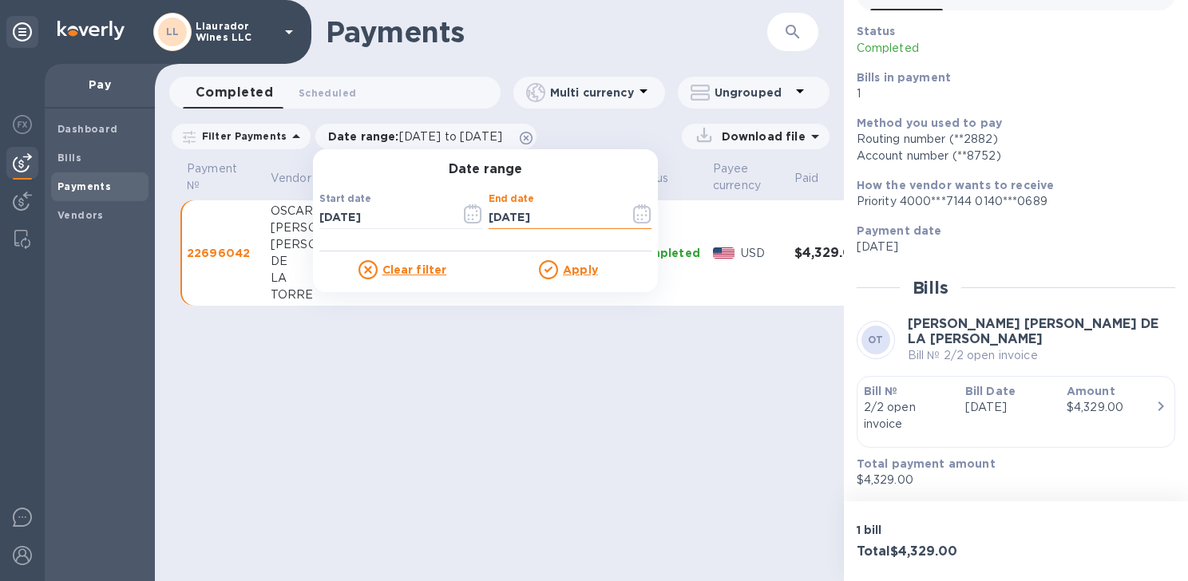
drag, startPoint x: 568, startPoint y: 213, endPoint x: 614, endPoint y: 213, distance: 46.3
click at [569, 213] on input "[DATE]" at bounding box center [553, 218] width 129 height 24
click at [635, 213] on icon "button" at bounding box center [642, 213] width 18 height 19
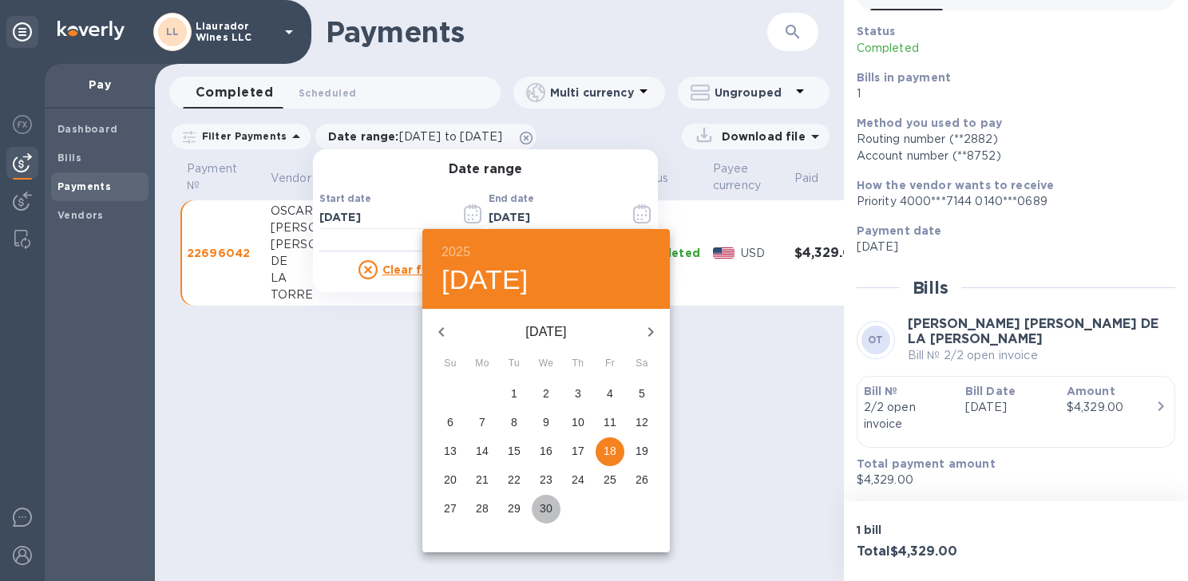
click at [551, 517] on p "30" at bounding box center [546, 509] width 13 height 16
type input "[DATE]"
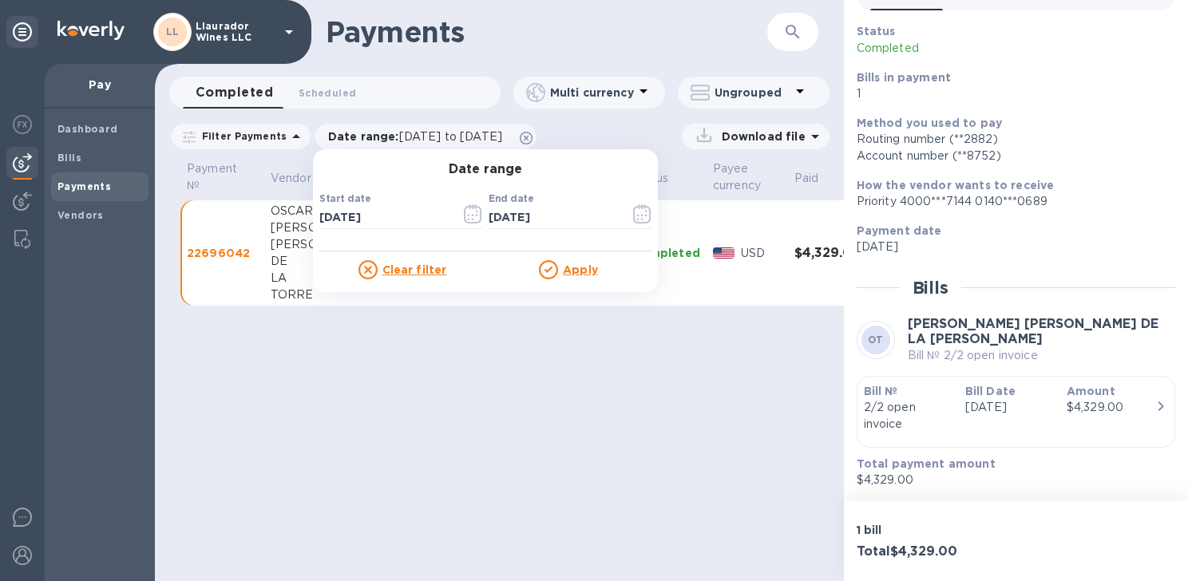
click at [556, 271] on div "Apply" at bounding box center [569, 269] width 166 height 19
click at [569, 272] on u "Apply" at bounding box center [580, 270] width 35 height 13
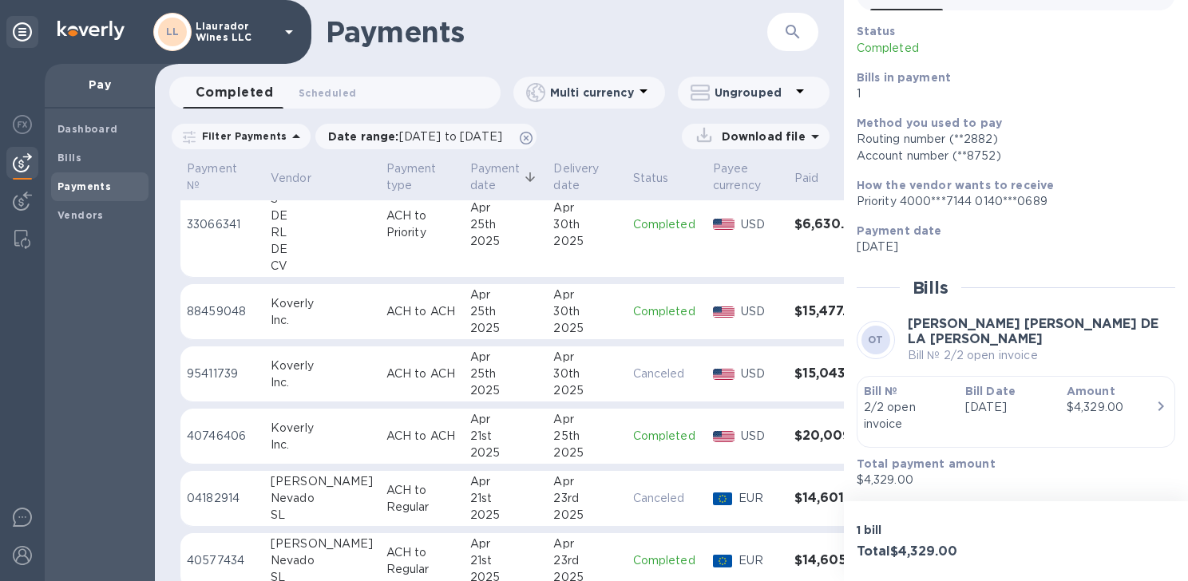
scroll to position [299, 0]
click at [502, 138] on span "[DATE] to [DATE]" at bounding box center [450, 136] width 103 height 13
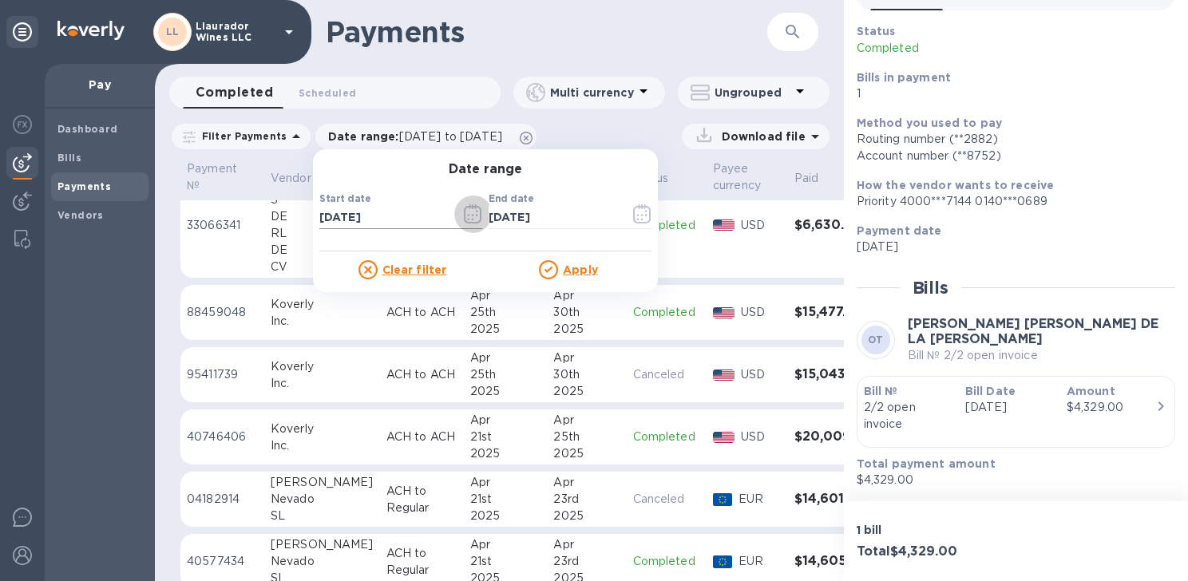
click at [464, 213] on icon "button" at bounding box center [473, 213] width 18 height 19
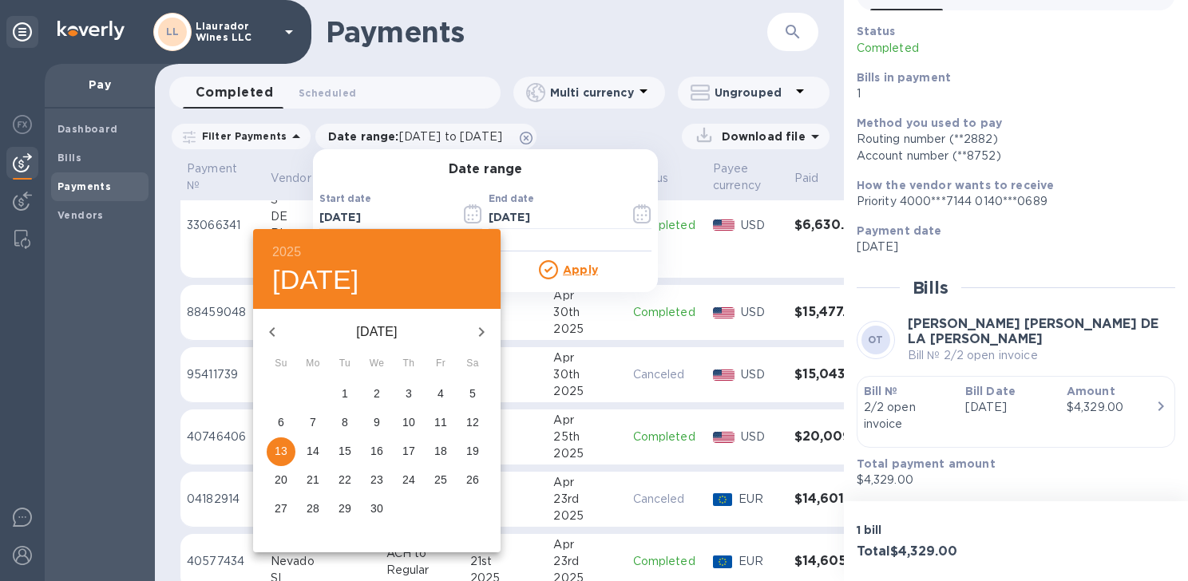
drag, startPoint x: 347, startPoint y: 394, endPoint x: 367, endPoint y: 370, distance: 31.2
click at [347, 393] on p "1" at bounding box center [345, 394] width 6 height 16
type input "[DATE]"
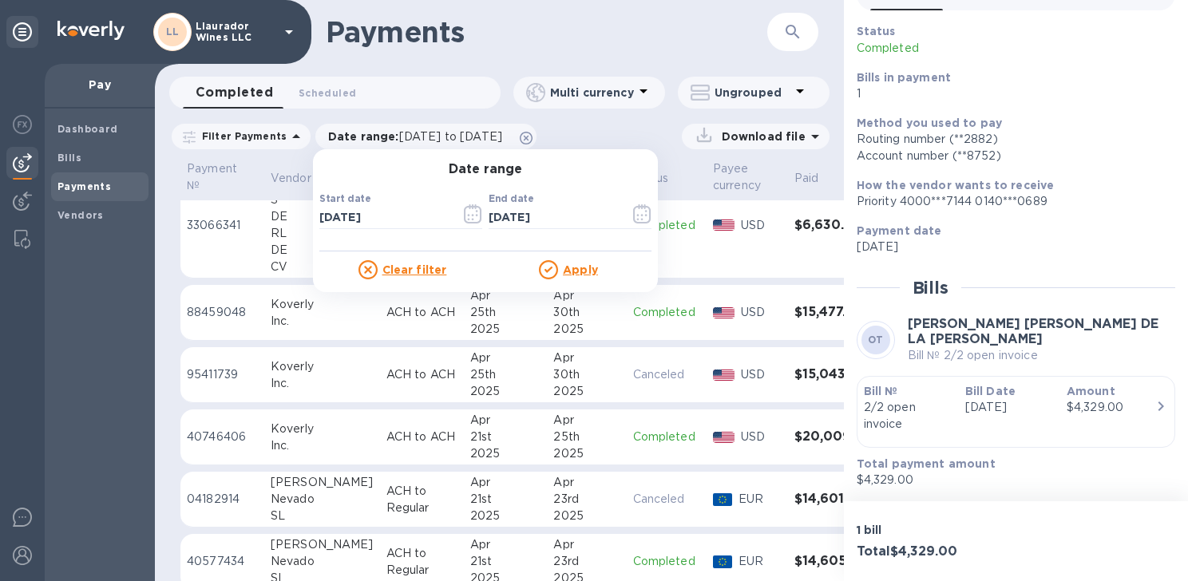
click at [563, 266] on u "Apply" at bounding box center [580, 270] width 35 height 13
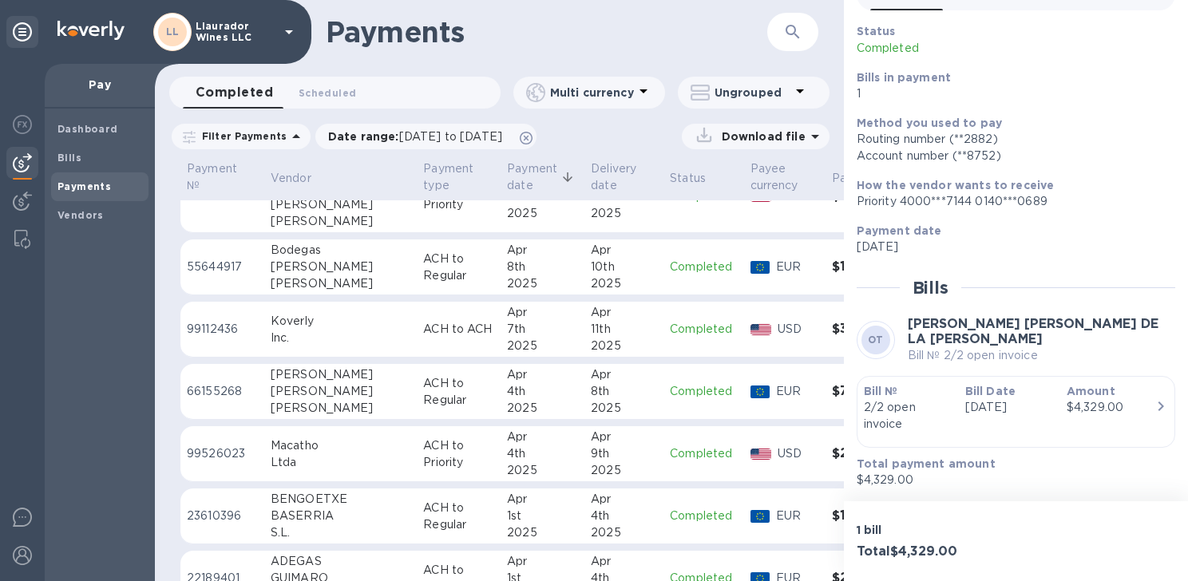
scroll to position [1260, 0]
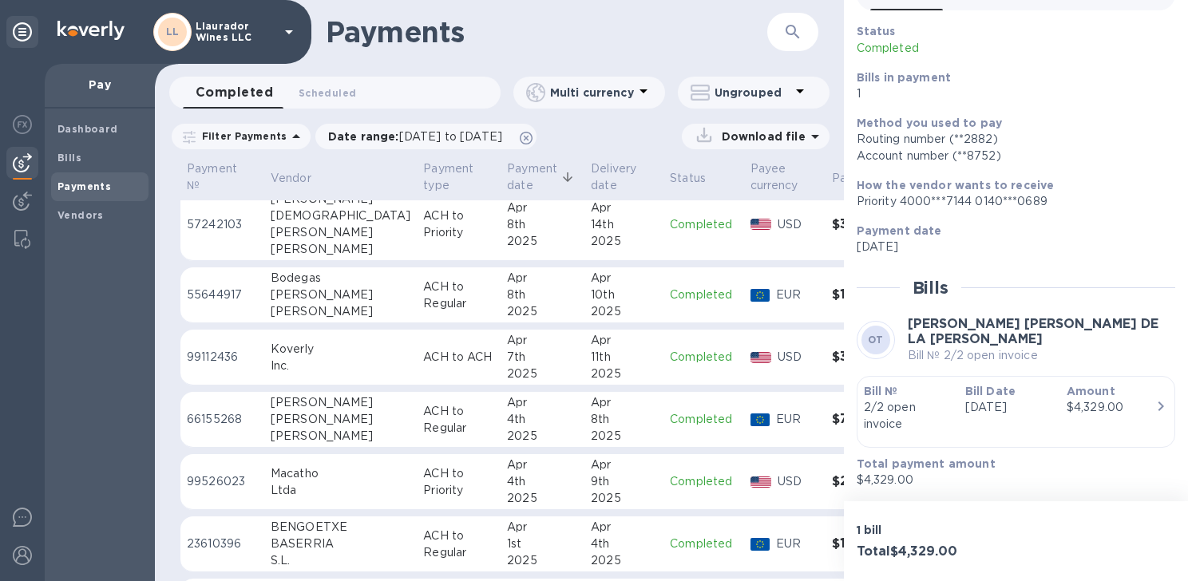
click at [307, 233] on div "[PERSON_NAME]" at bounding box center [341, 232] width 140 height 17
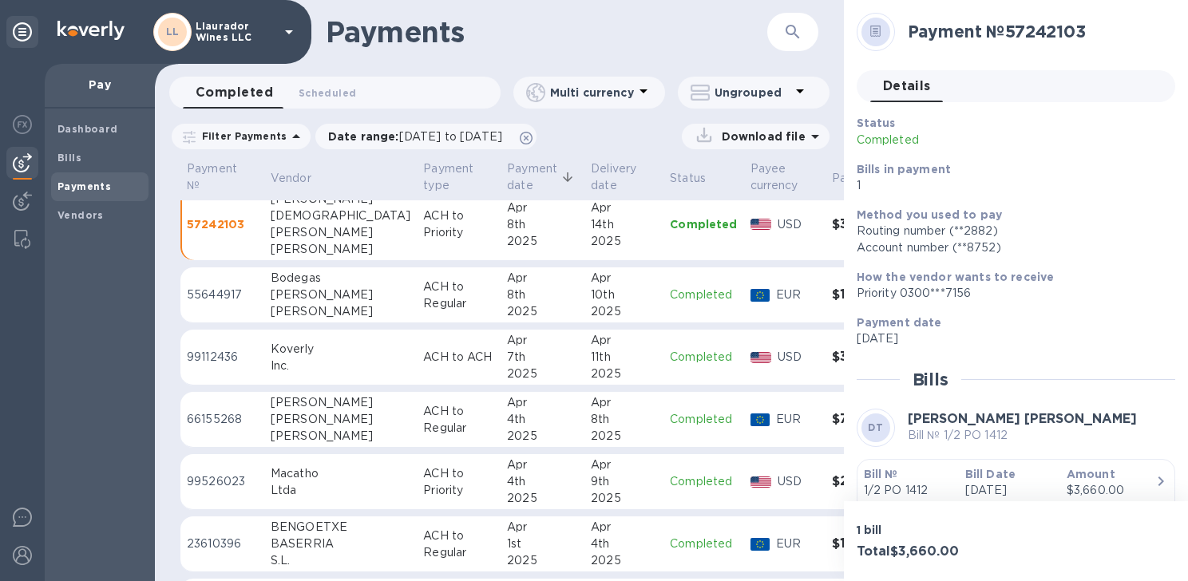
click at [303, 305] on div "[PERSON_NAME]" at bounding box center [341, 311] width 140 height 17
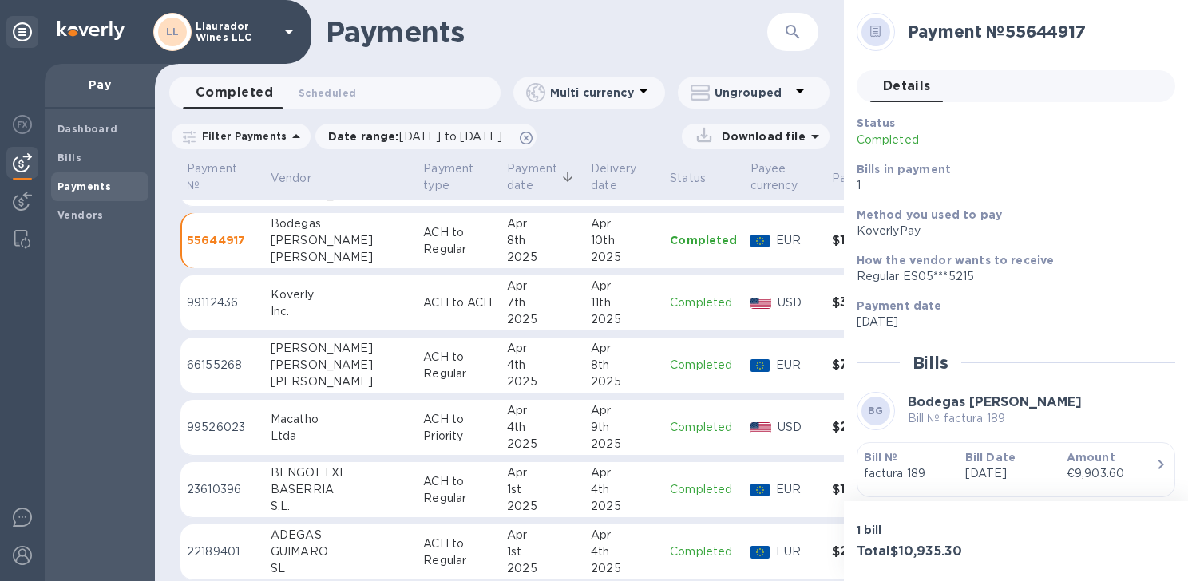
scroll to position [1340, 0]
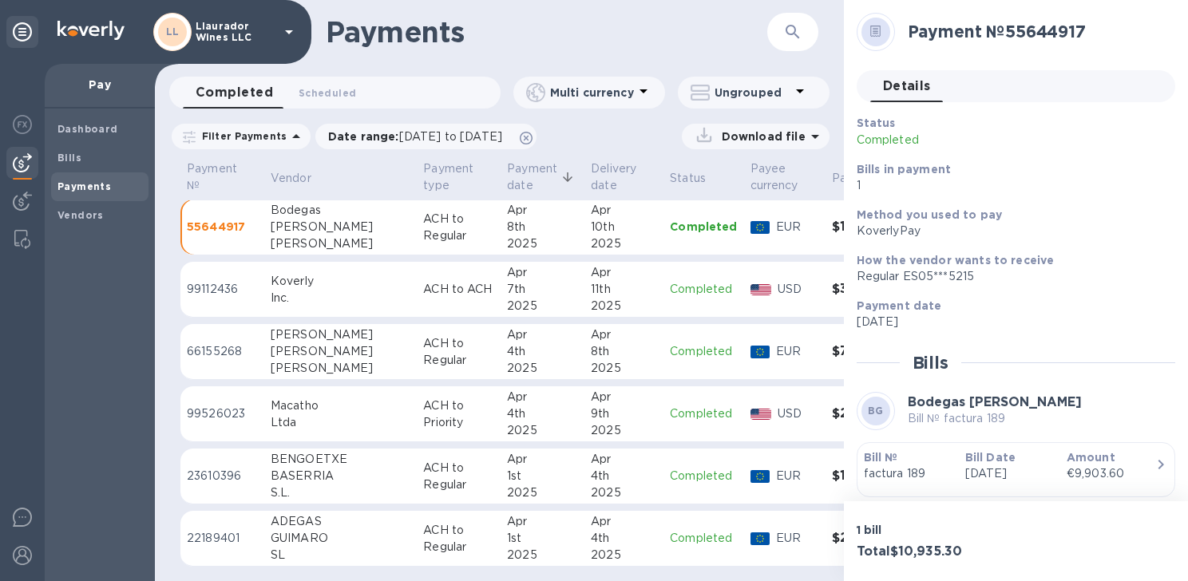
click at [288, 360] on div "[PERSON_NAME]" at bounding box center [341, 368] width 140 height 17
click at [290, 399] on div "Macatho" at bounding box center [341, 406] width 140 height 17
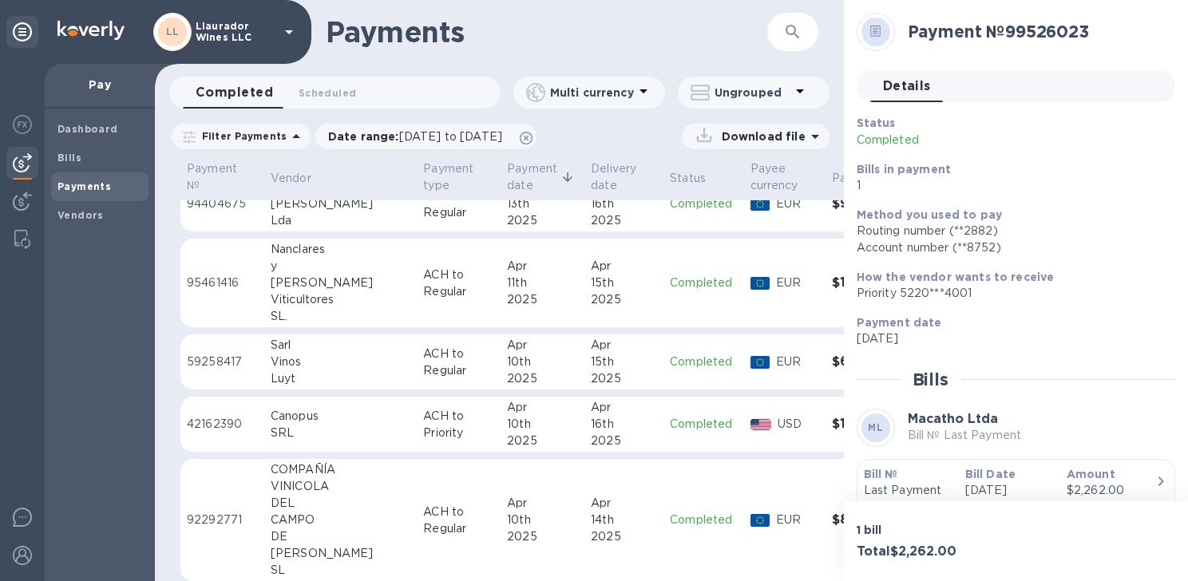
scroll to position [701, 0]
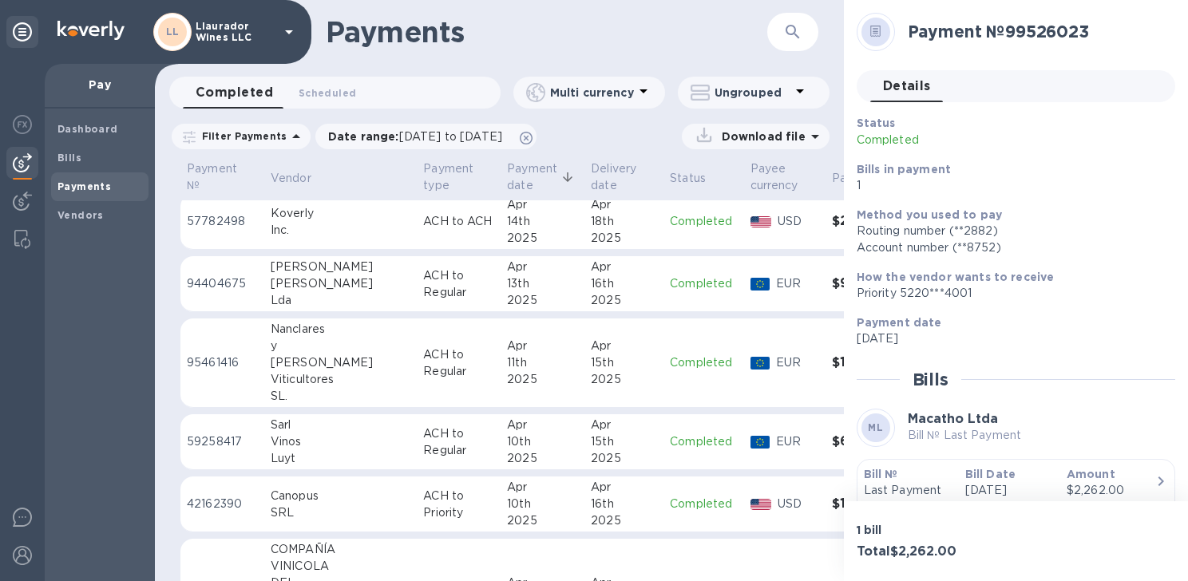
click at [296, 450] on div "Luyt" at bounding box center [341, 458] width 140 height 17
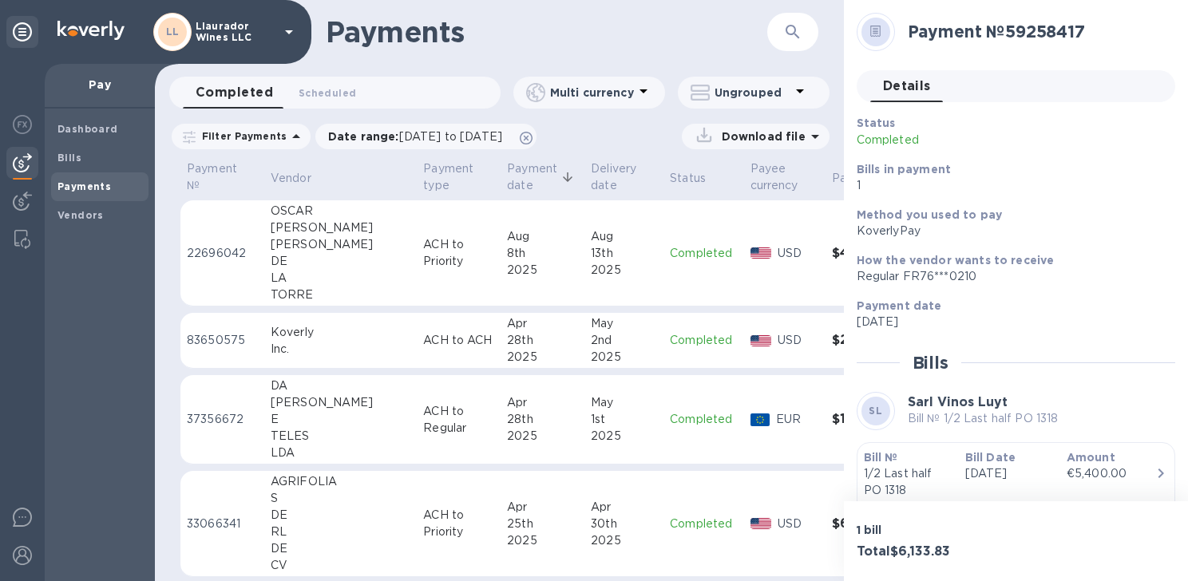
click at [229, 240] on td "22696042" at bounding box center [223, 253] width 84 height 106
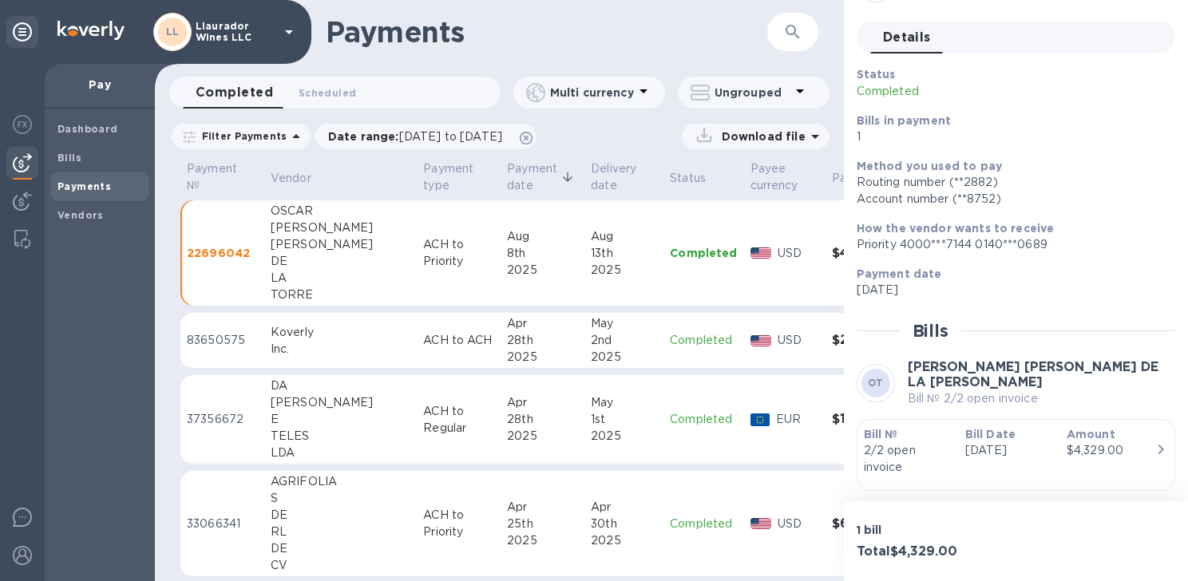
scroll to position [92, 0]
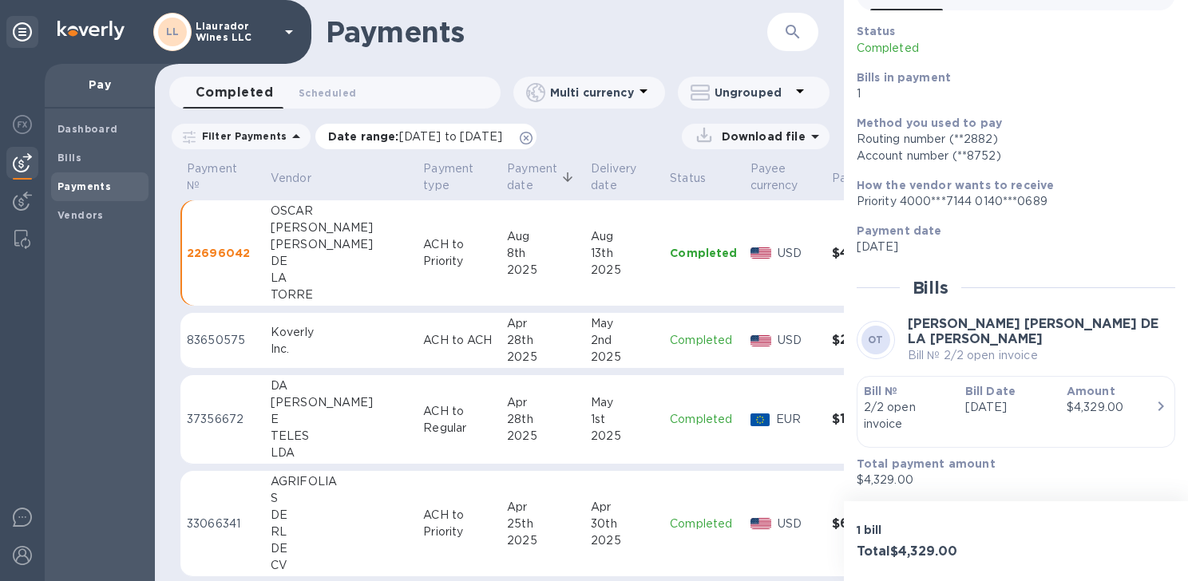
click at [462, 141] on span "[DATE] to [DATE]" at bounding box center [450, 136] width 103 height 13
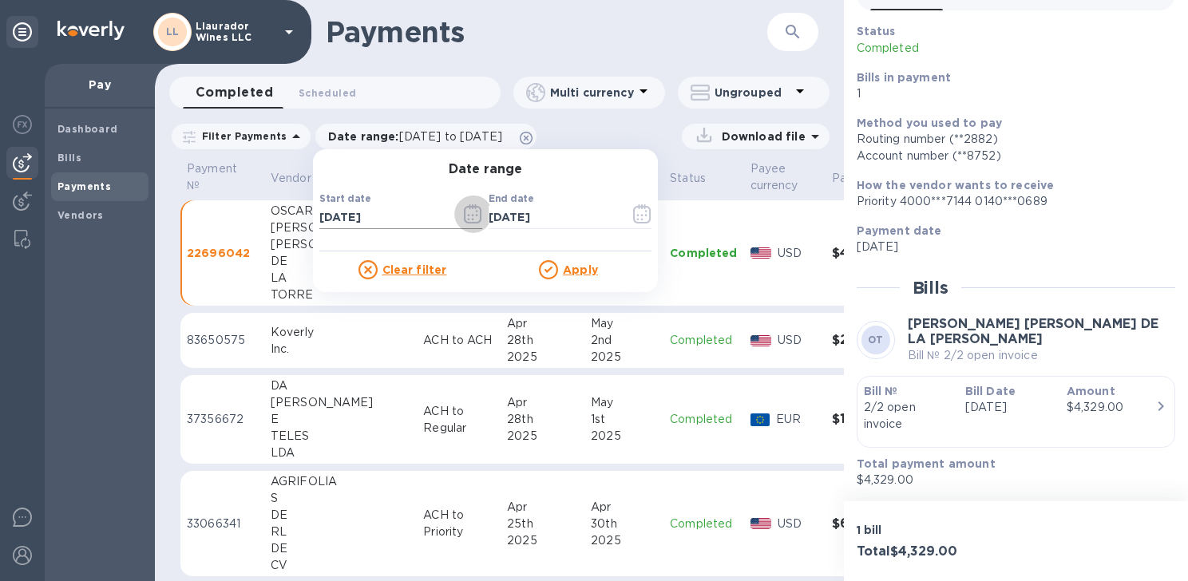
click at [466, 210] on icon "button" at bounding box center [473, 213] width 18 height 19
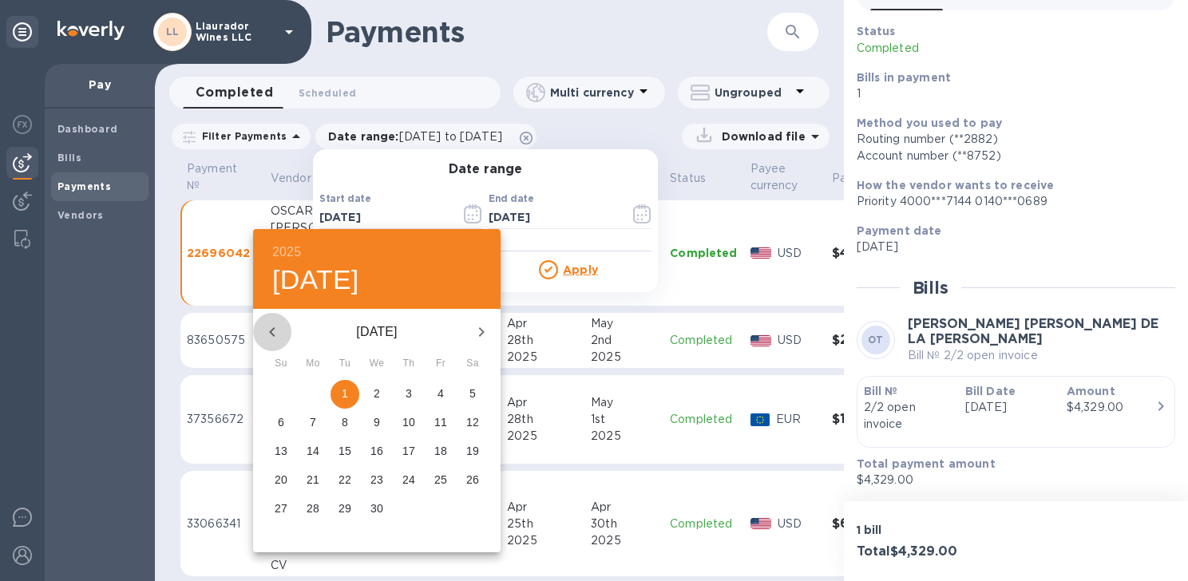
click at [270, 335] on icon "button" at bounding box center [272, 332] width 19 height 19
click at [269, 335] on icon "button" at bounding box center [272, 332] width 19 height 19
click at [470, 400] on p "1" at bounding box center [473, 394] width 6 height 16
type input "[DATE]"
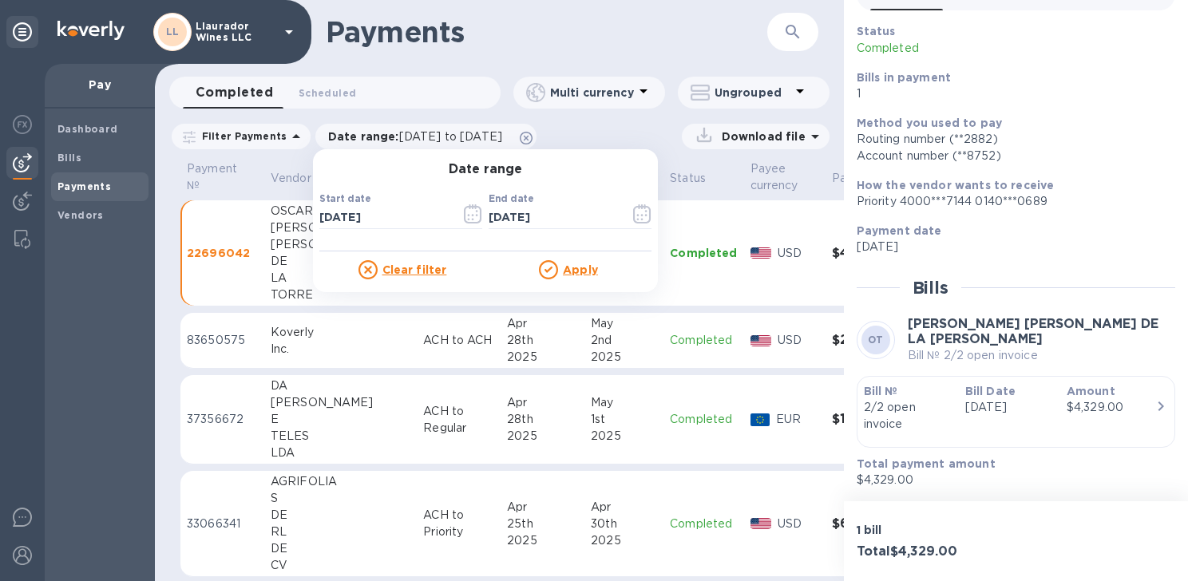
drag, startPoint x: 567, startPoint y: 273, endPoint x: 566, endPoint y: 281, distance: 8.0
click at [566, 277] on p "Apply" at bounding box center [580, 270] width 35 height 16
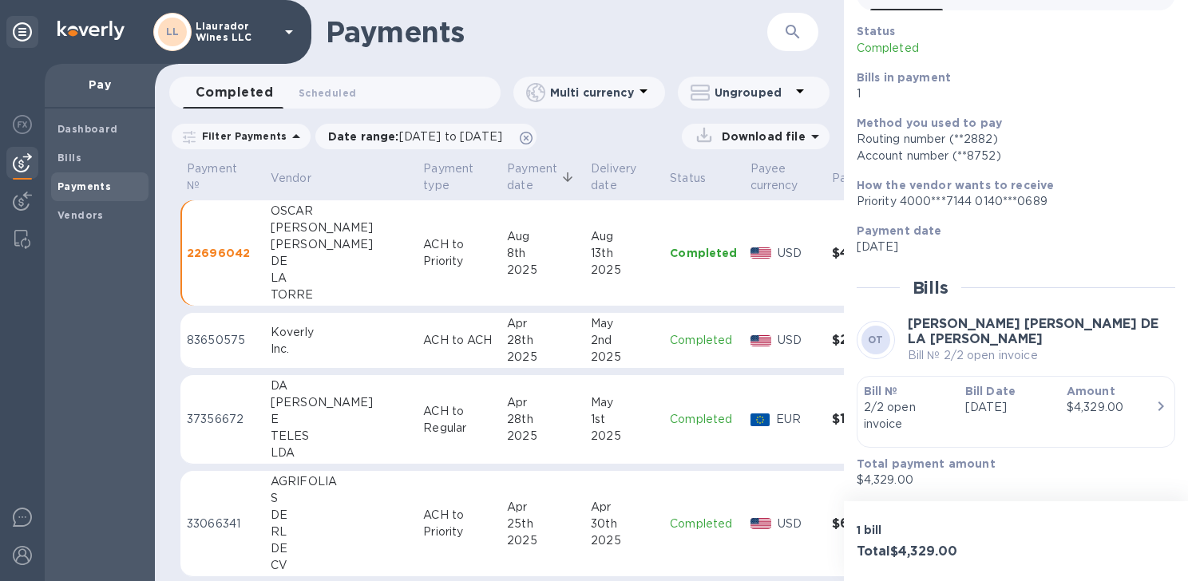
click at [732, 89] on p "Ungrouped" at bounding box center [753, 93] width 76 height 16
click at [712, 136] on li "Group payments by vendors" at bounding box center [781, 134] width 207 height 51
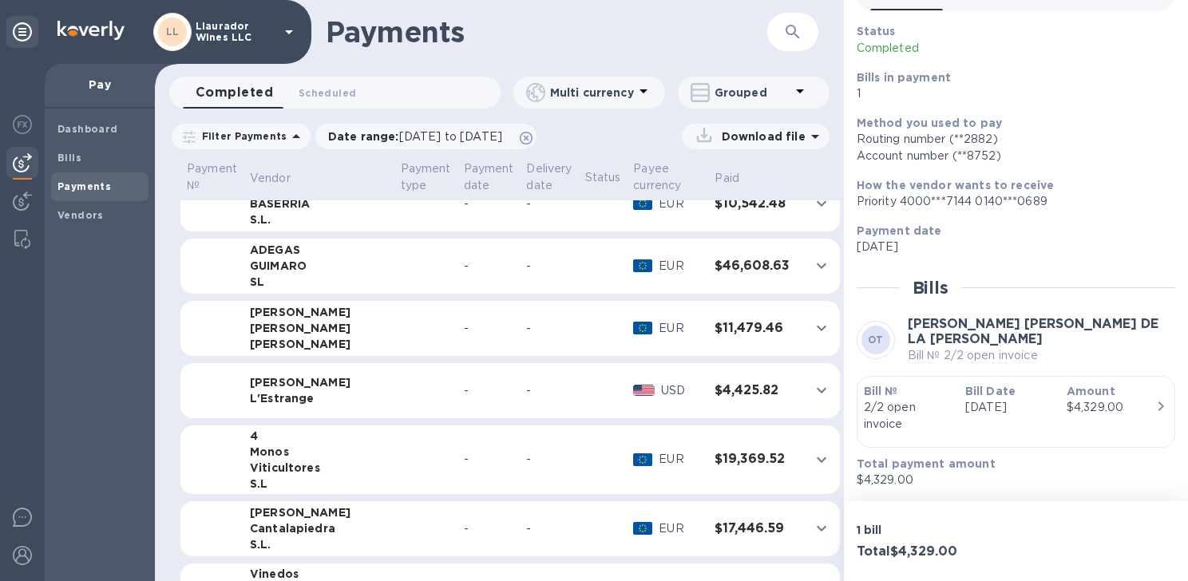
scroll to position [1278, 0]
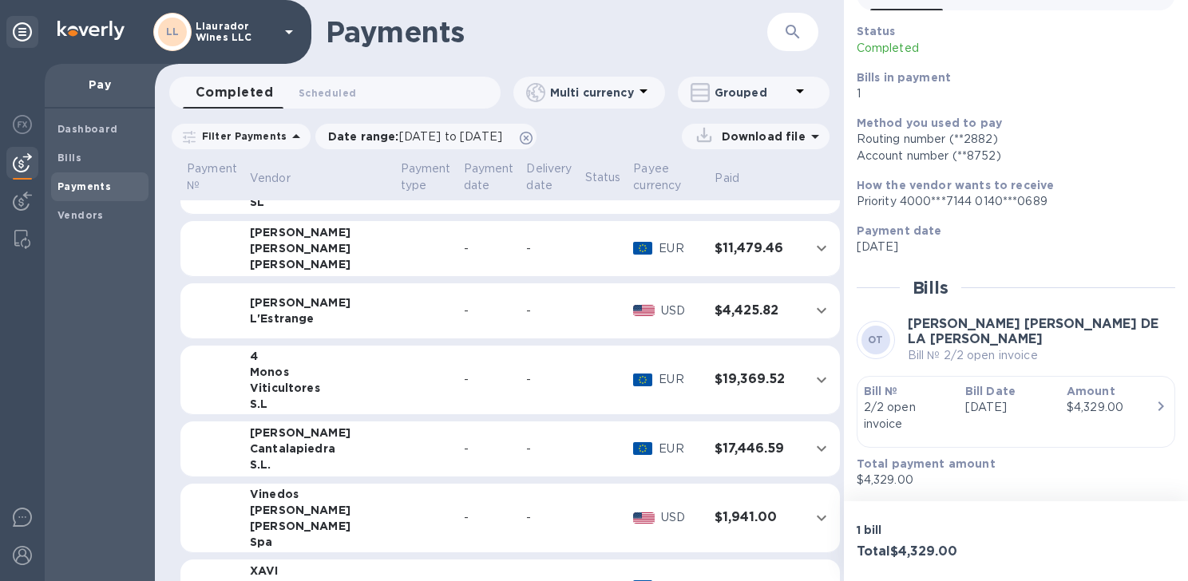
click at [284, 325] on div "L'Estrange" at bounding box center [319, 319] width 138 height 16
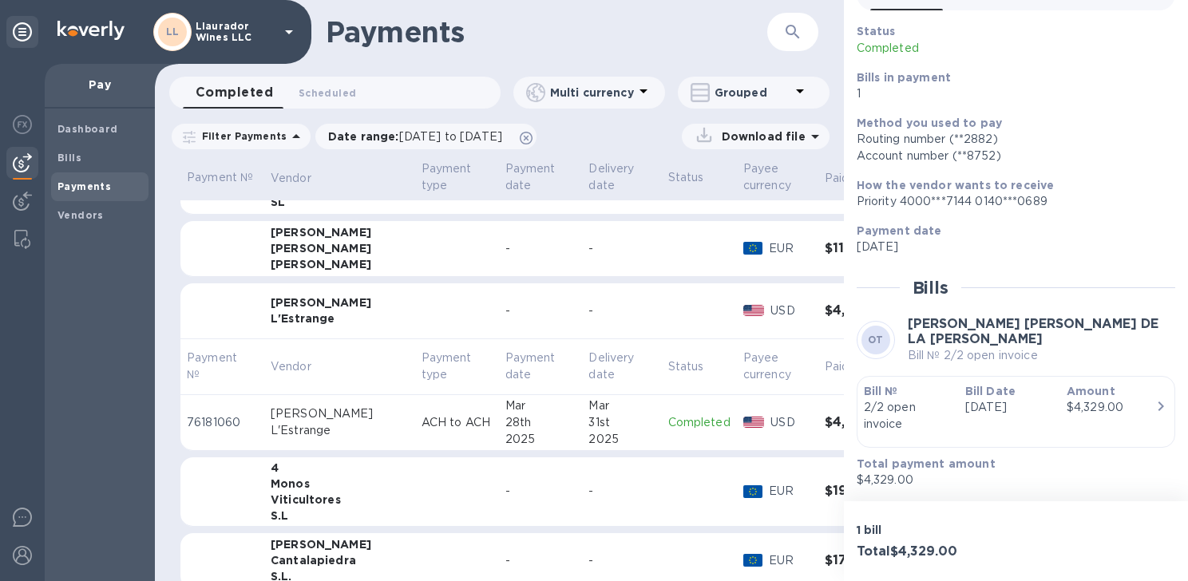
click at [284, 325] on div "L'Estrange" at bounding box center [340, 319] width 138 height 16
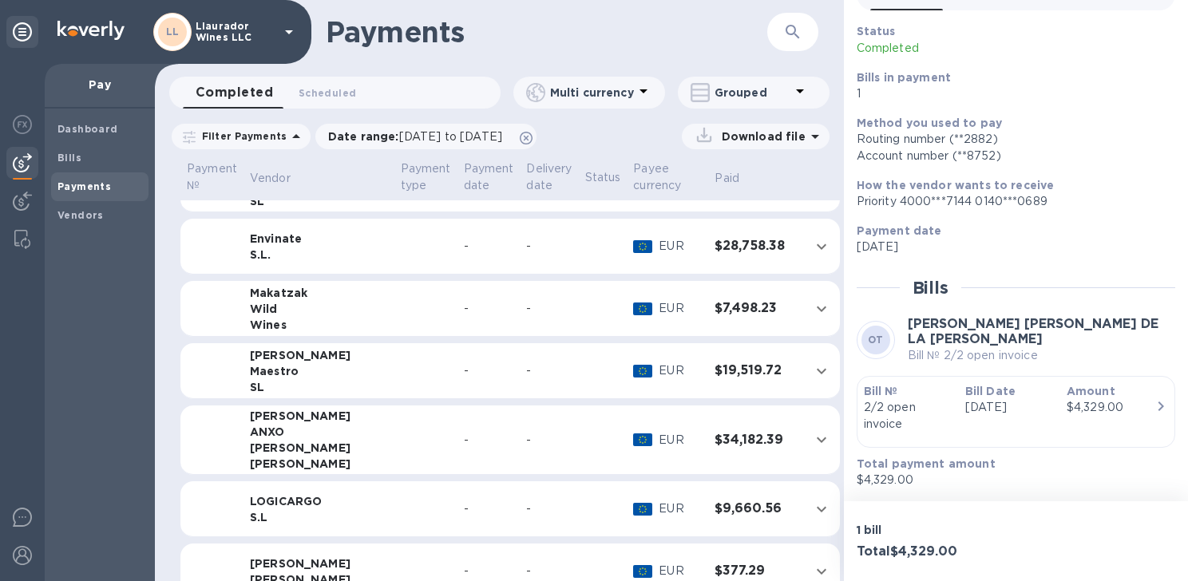
scroll to position [2487, 0]
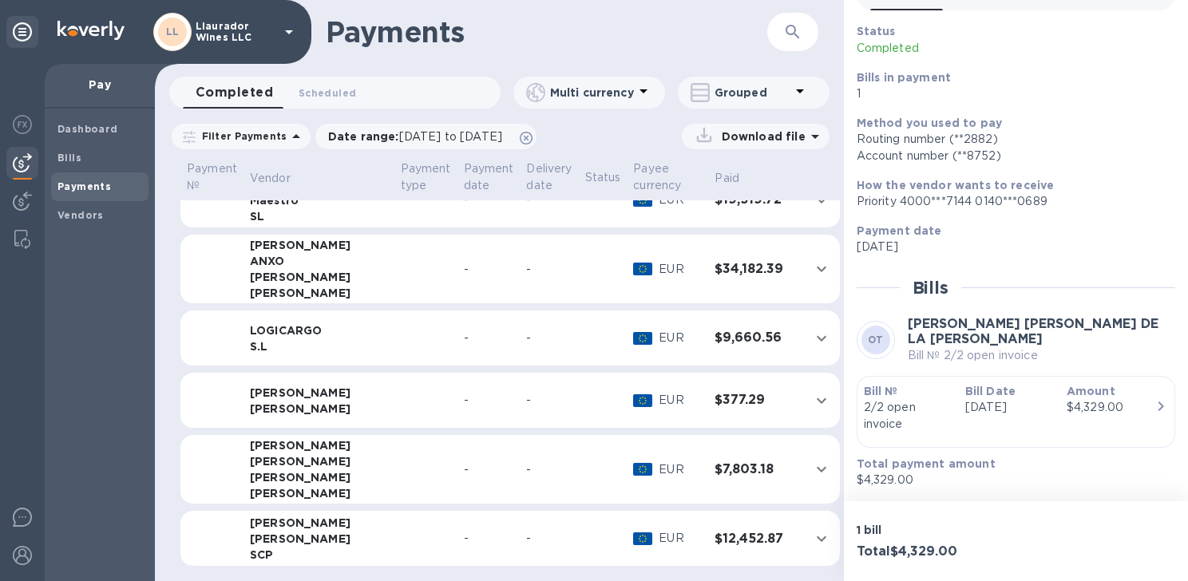
click at [276, 388] on div "[PERSON_NAME]" at bounding box center [319, 393] width 138 height 16
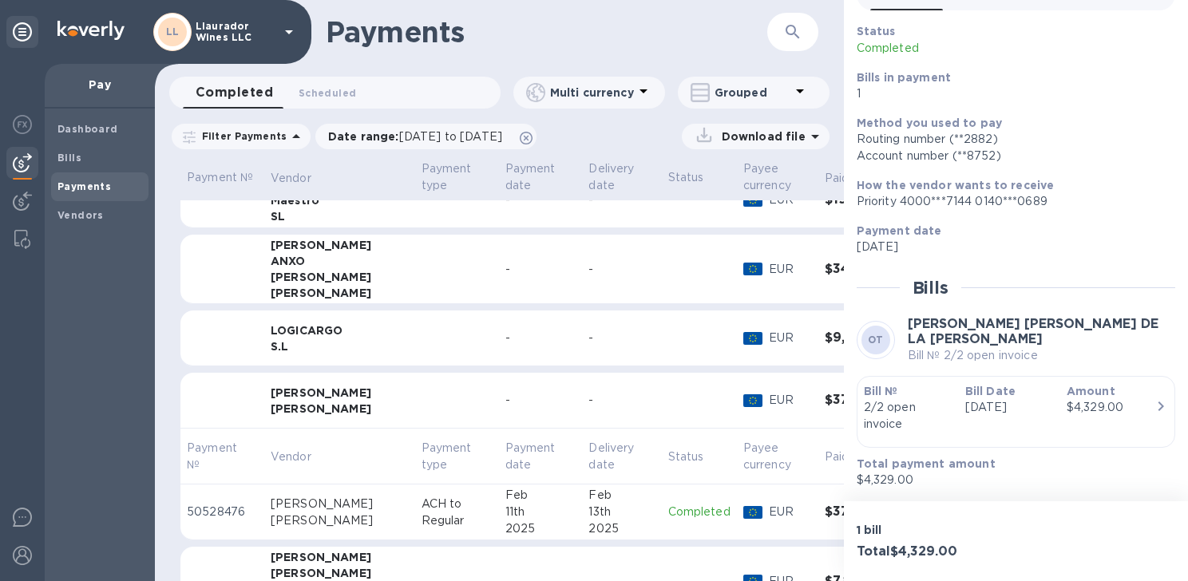
scroll to position [2407, 0]
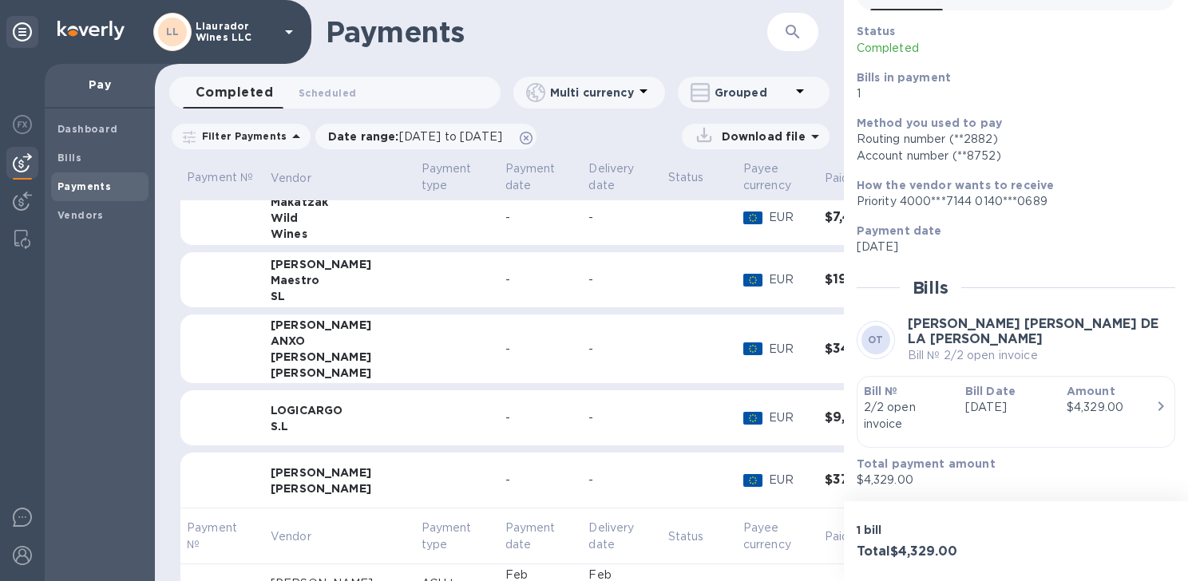
drag, startPoint x: 272, startPoint y: 414, endPoint x: 474, endPoint y: 235, distance: 270.5
click at [272, 414] on div "LOGICARGO" at bounding box center [340, 411] width 138 height 16
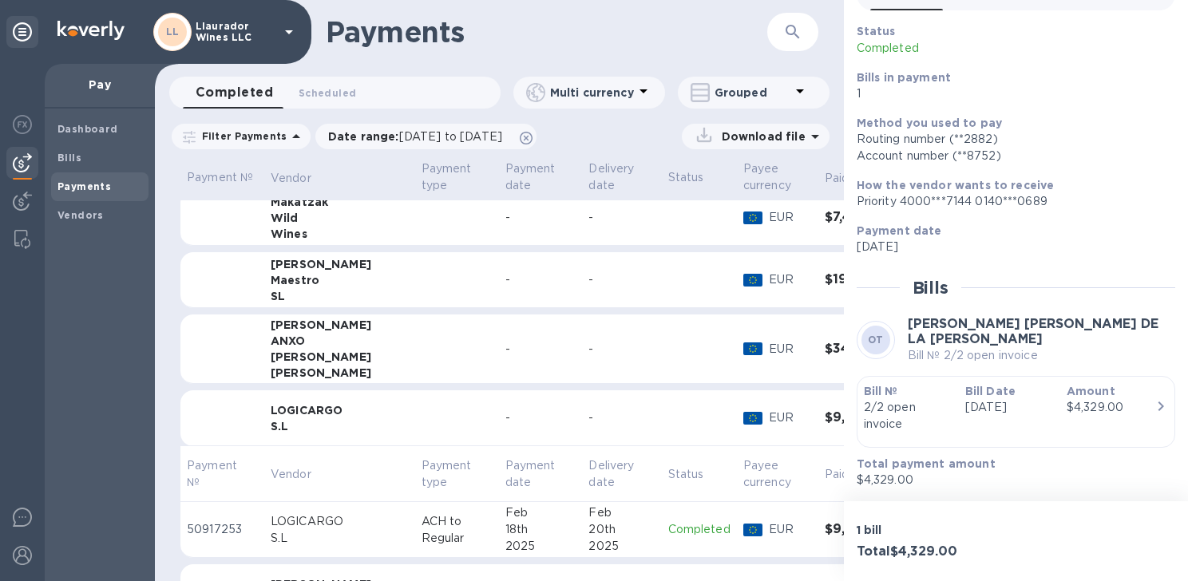
click at [740, 91] on p "Grouped" at bounding box center [753, 93] width 76 height 16
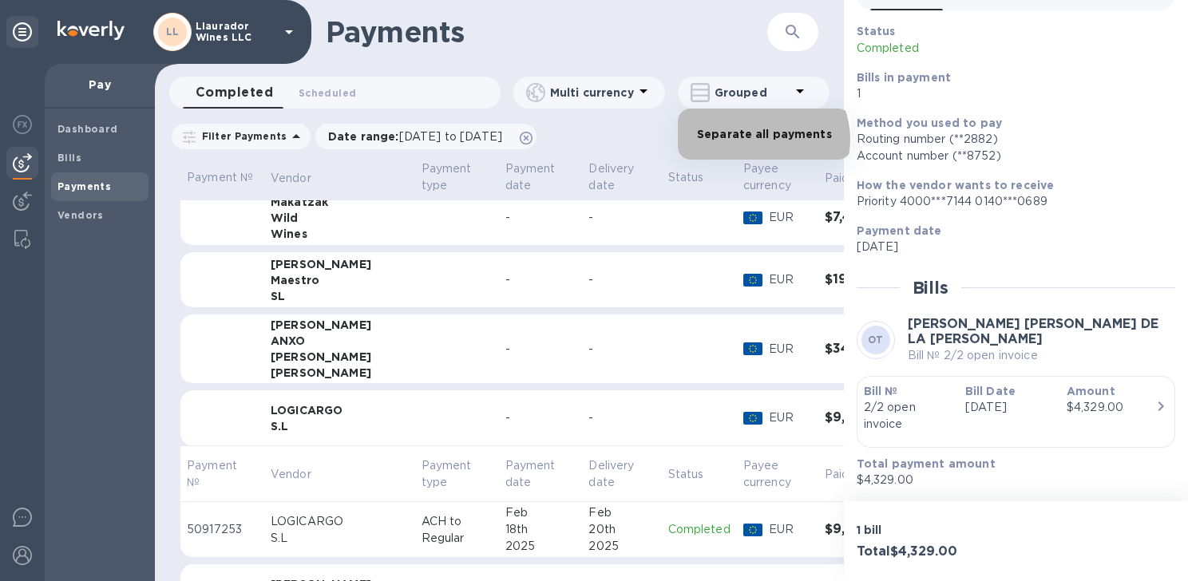
click at [757, 140] on li "Separate all payments" at bounding box center [764, 134] width 173 height 51
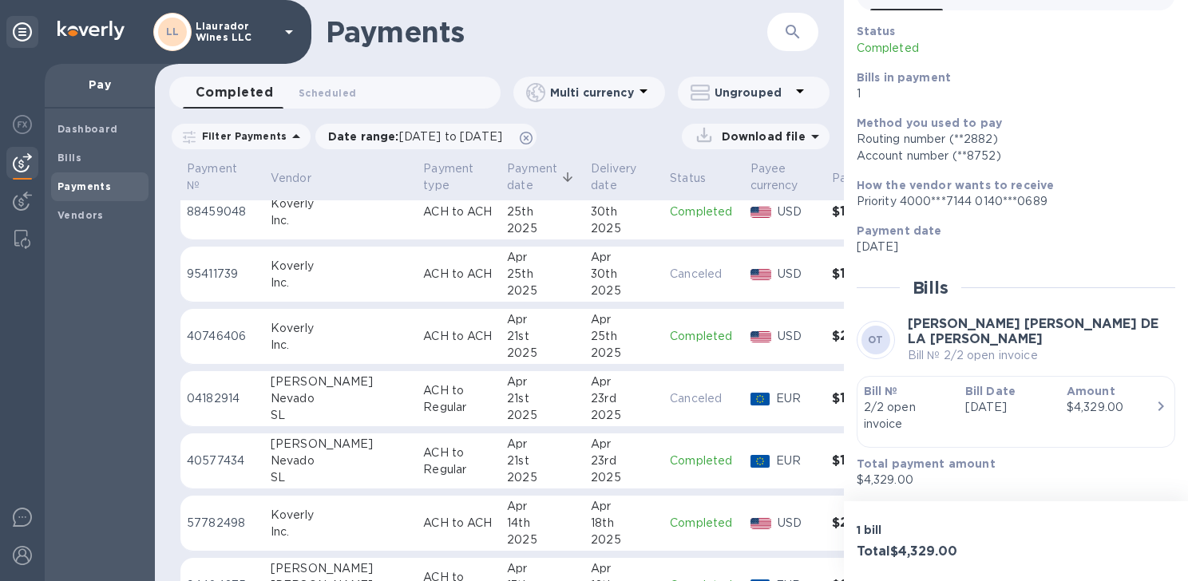
scroll to position [0, 0]
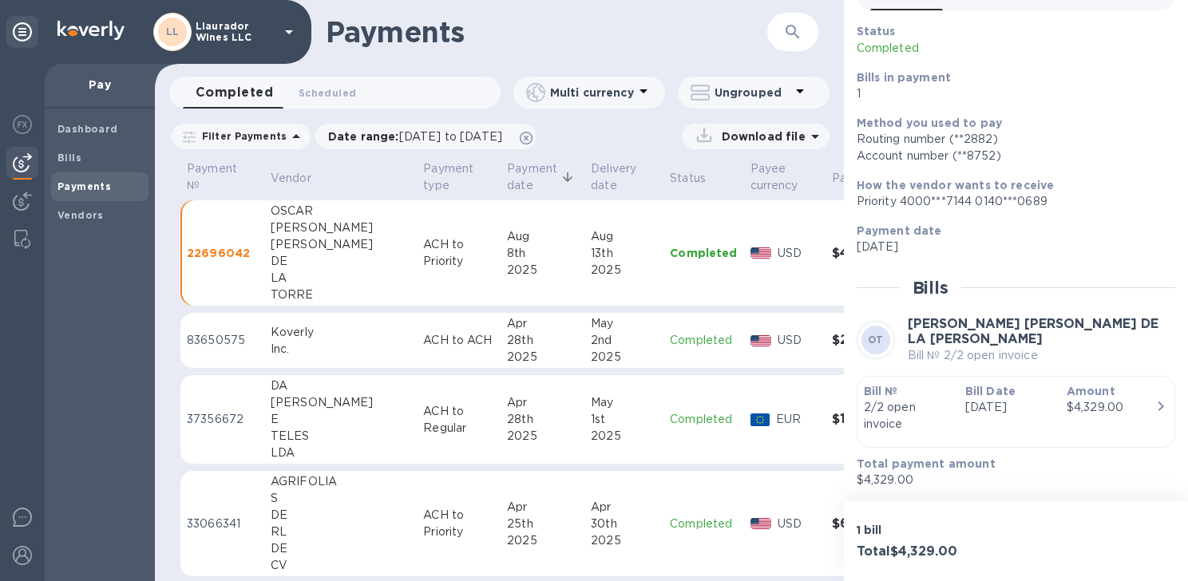
click at [507, 180] on p "Payment date" at bounding box center [532, 178] width 50 height 34
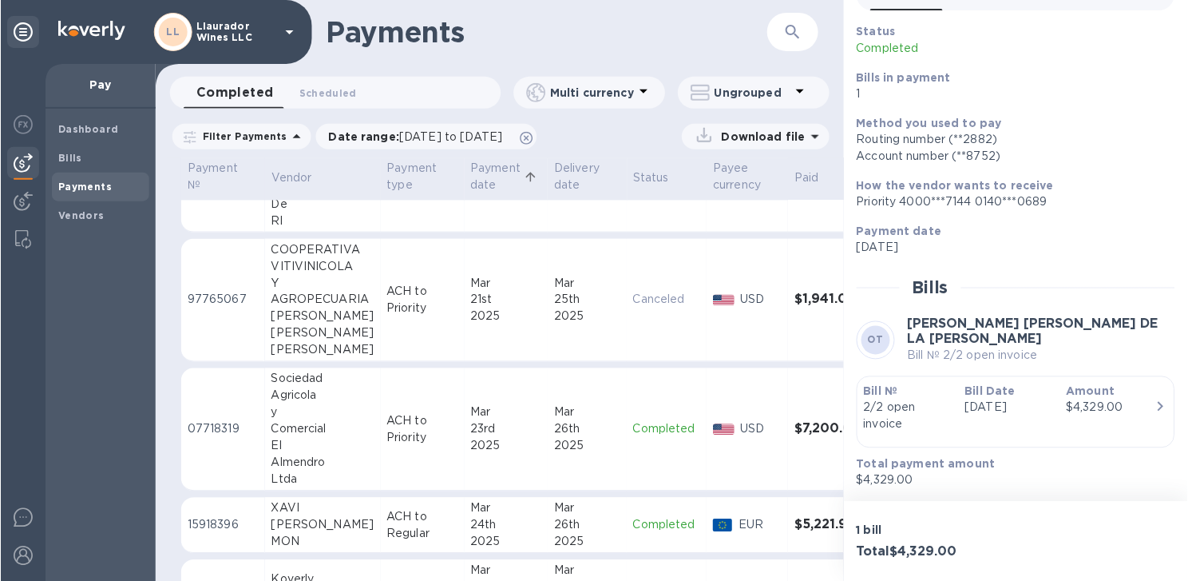
scroll to position [2157, 0]
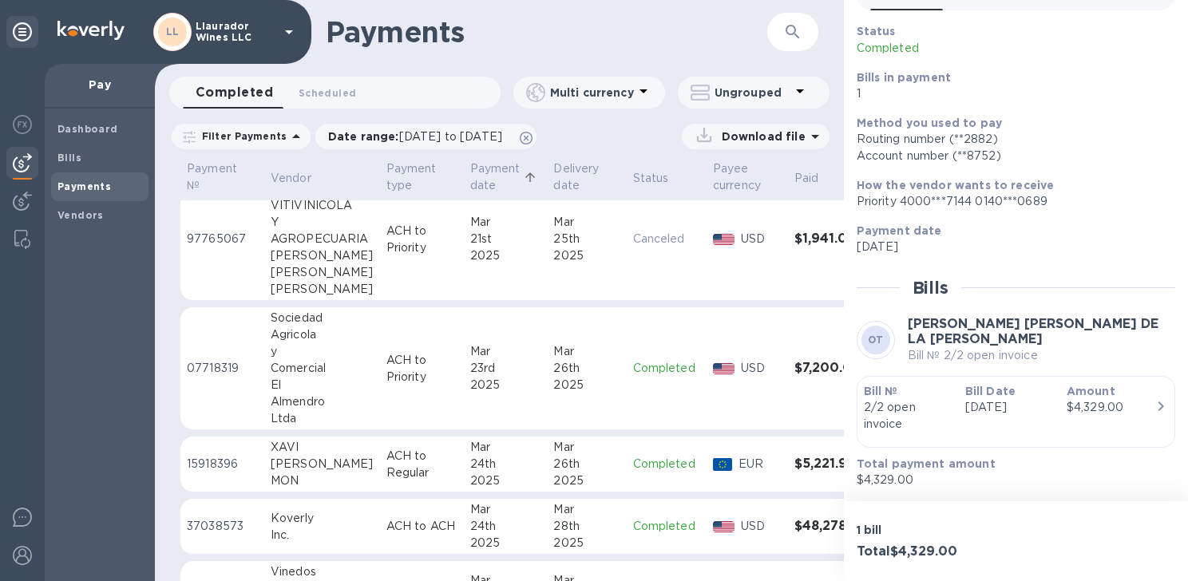
click at [474, 470] on div "24th" at bounding box center [505, 464] width 71 height 17
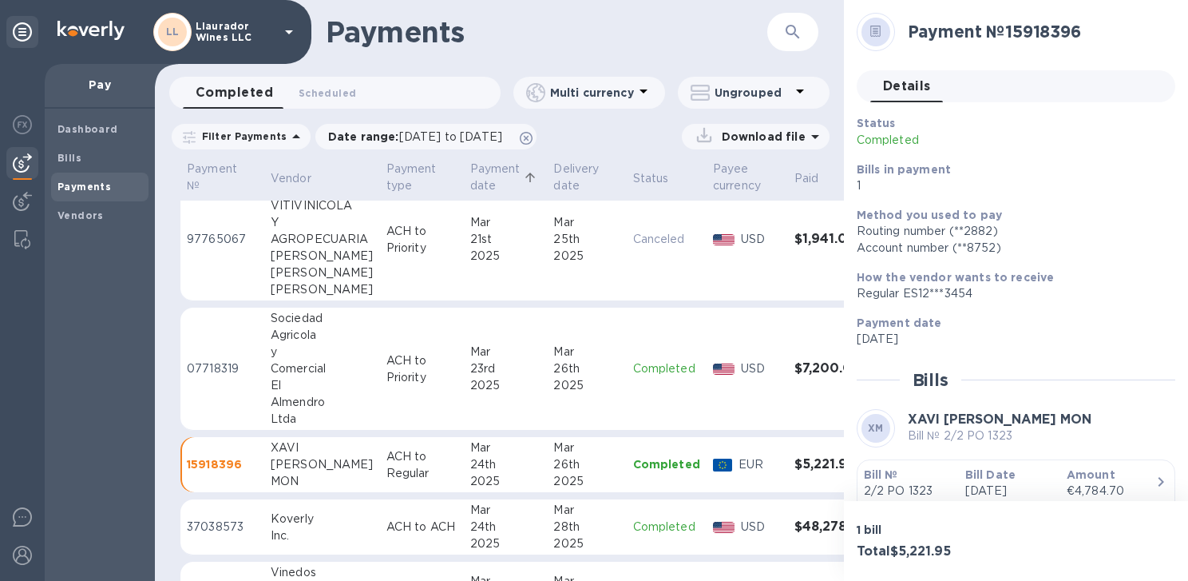
scroll to position [2237, 0]
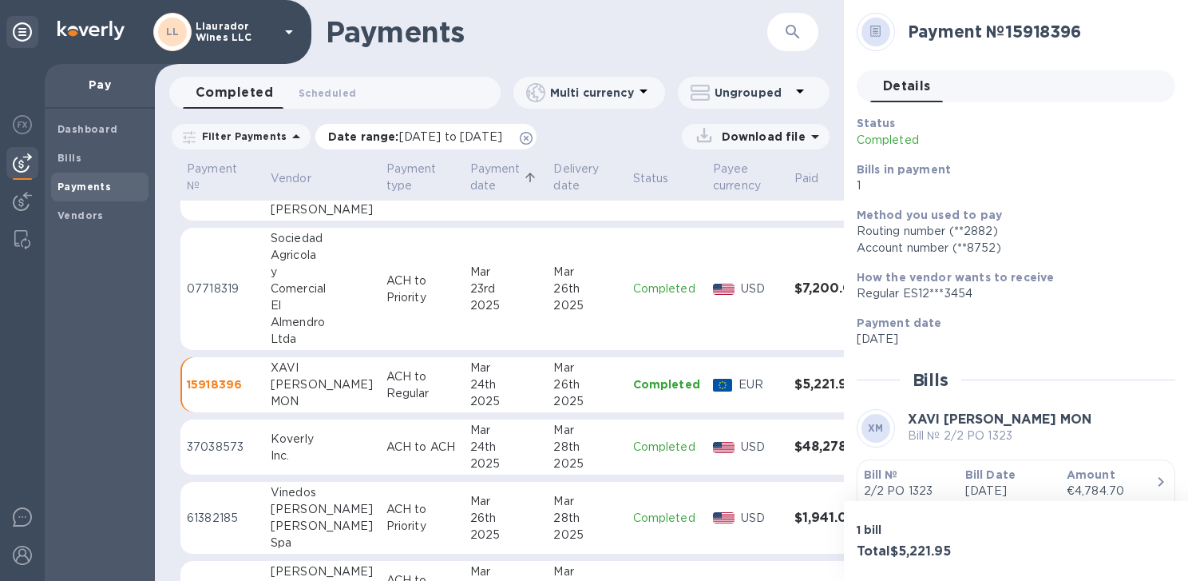
click at [430, 140] on span "[DATE] to [DATE]" at bounding box center [450, 136] width 103 height 13
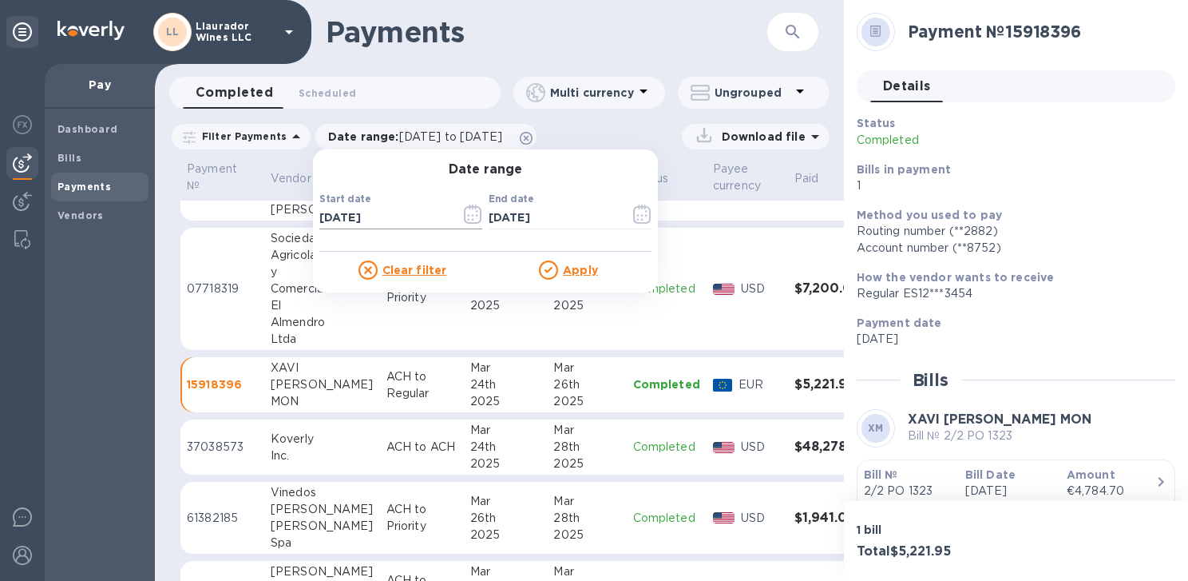
click at [467, 217] on icon "button" at bounding box center [473, 213] width 18 height 19
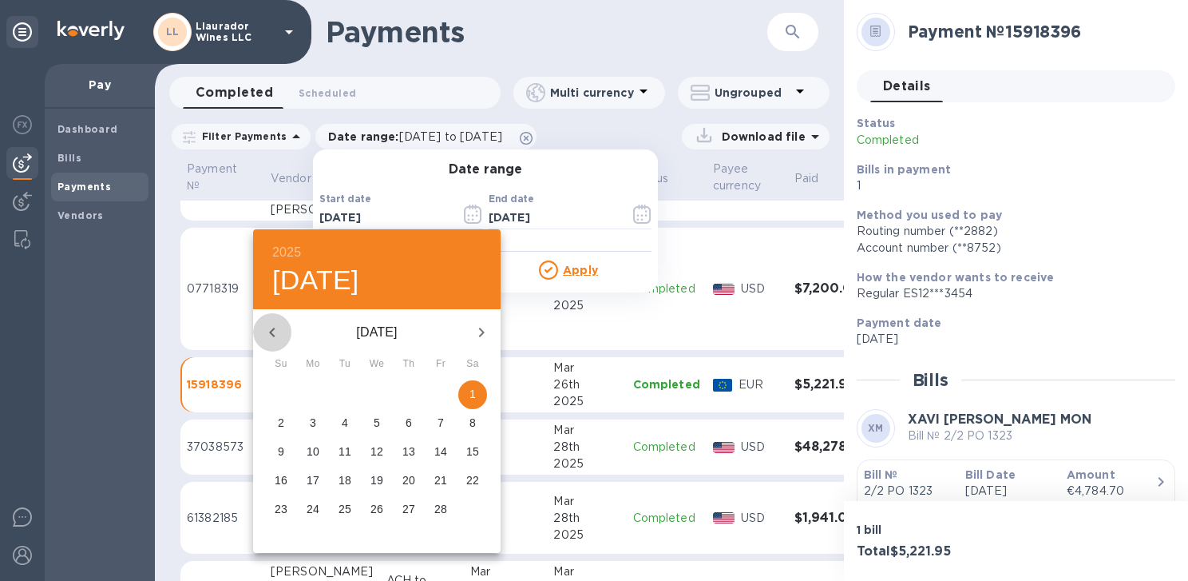
click at [269, 333] on icon "button" at bounding box center [272, 332] width 19 height 19
click at [270, 333] on icon "button" at bounding box center [272, 332] width 19 height 19
click at [279, 391] on p "1" at bounding box center [281, 394] width 6 height 16
type input "[DATE]"
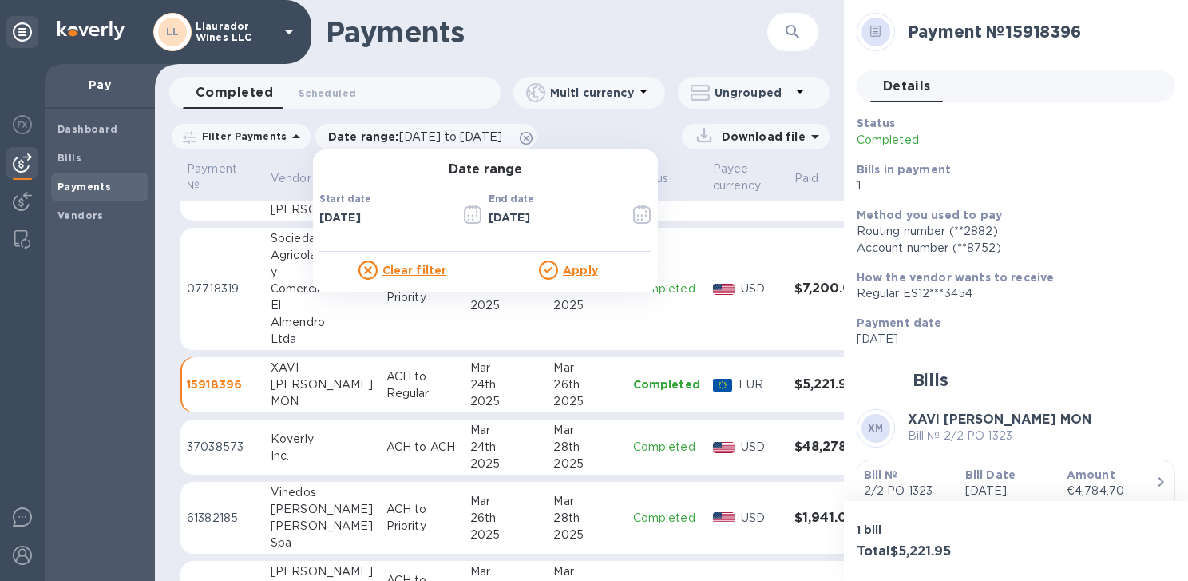
click at [633, 214] on icon "button" at bounding box center [642, 213] width 18 height 19
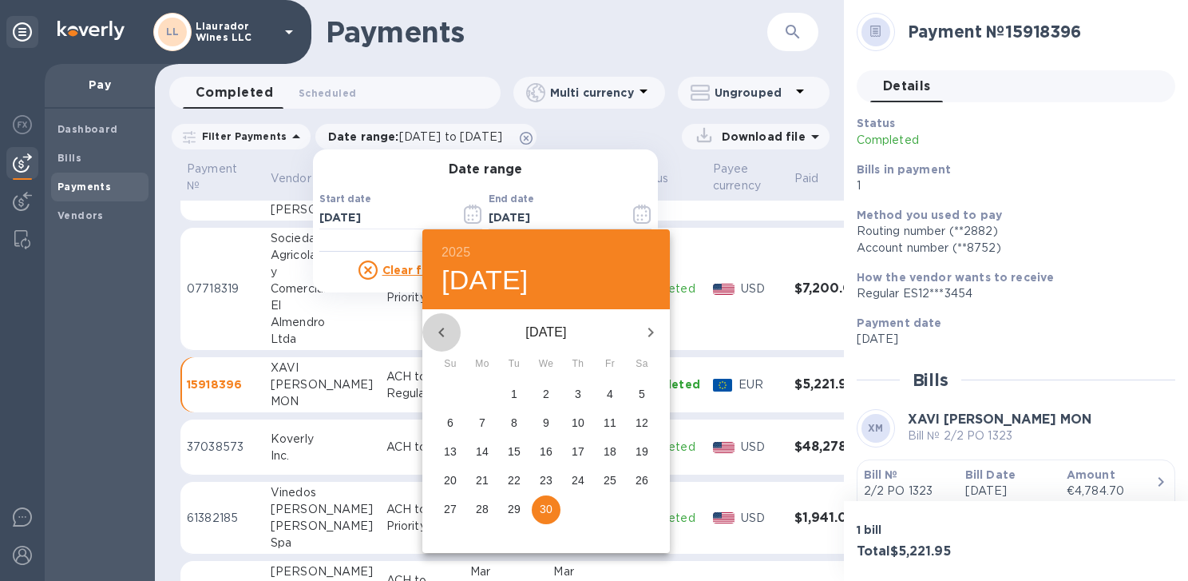
click at [442, 330] on icon "button" at bounding box center [441, 332] width 6 height 10
click at [441, 330] on icon "button" at bounding box center [441, 332] width 6 height 10
click at [608, 513] on p "31" at bounding box center [610, 509] width 13 height 16
type input "[DATE]"
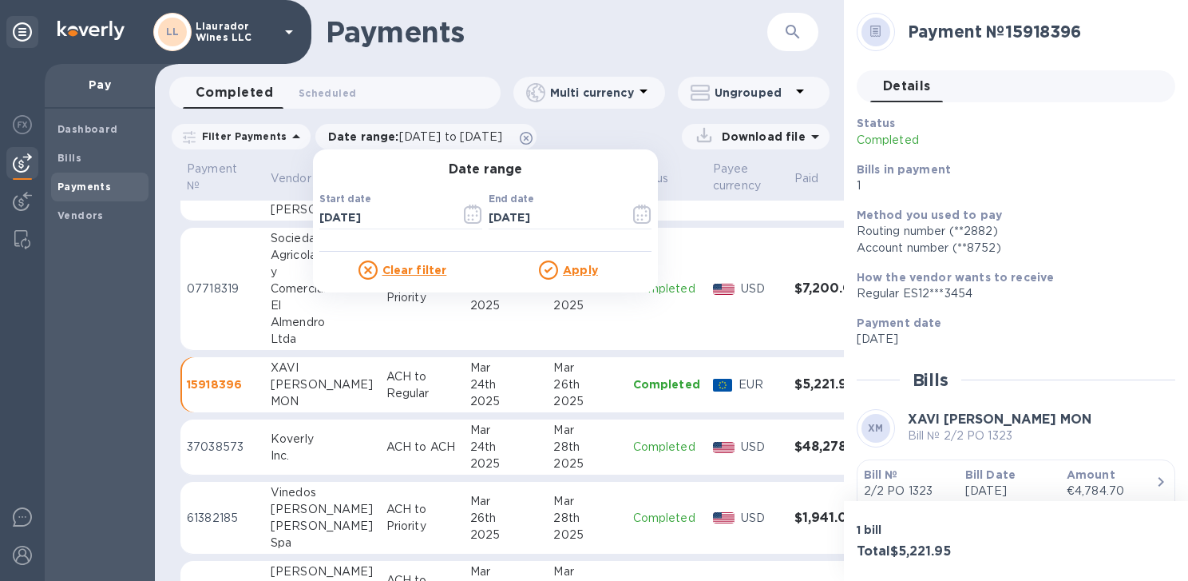
click at [577, 276] on u "Apply" at bounding box center [580, 270] width 35 height 13
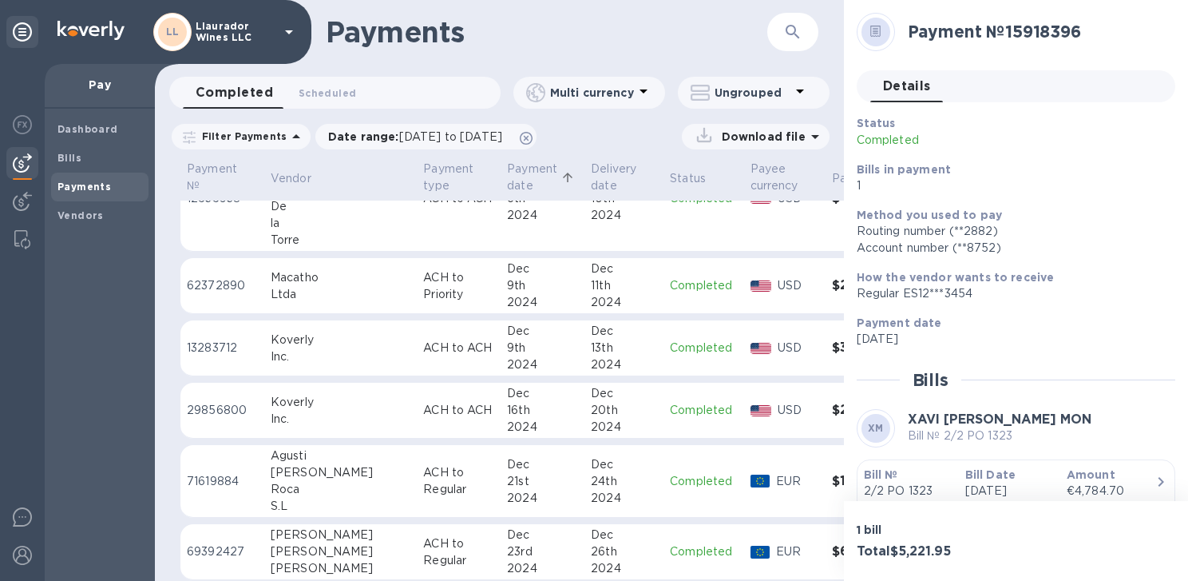
scroll to position [319, 0]
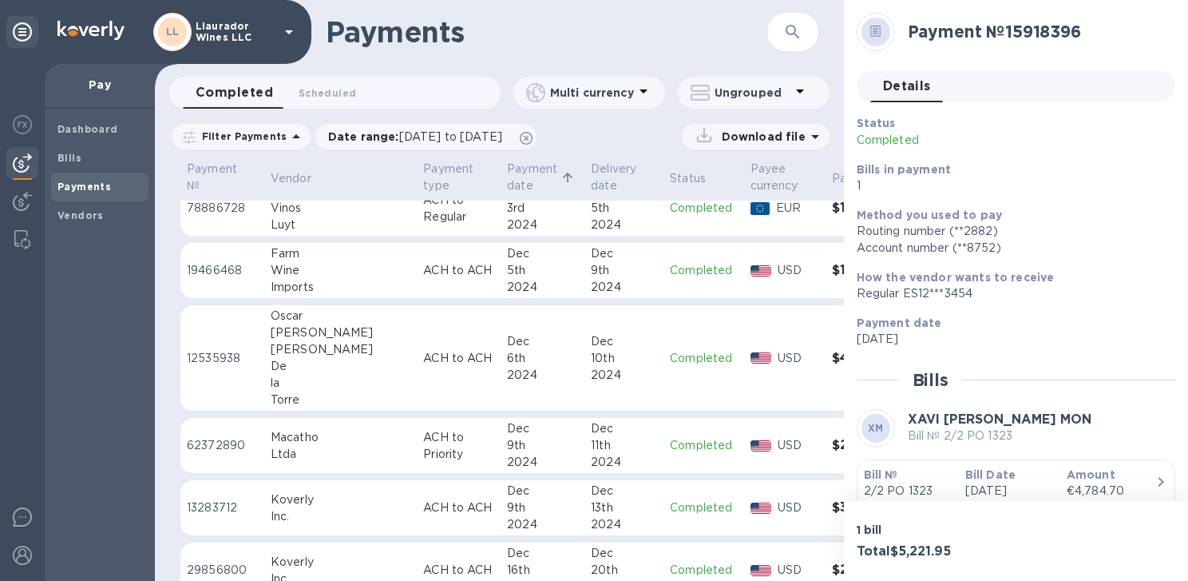
click at [312, 373] on div "De" at bounding box center [341, 366] width 140 height 17
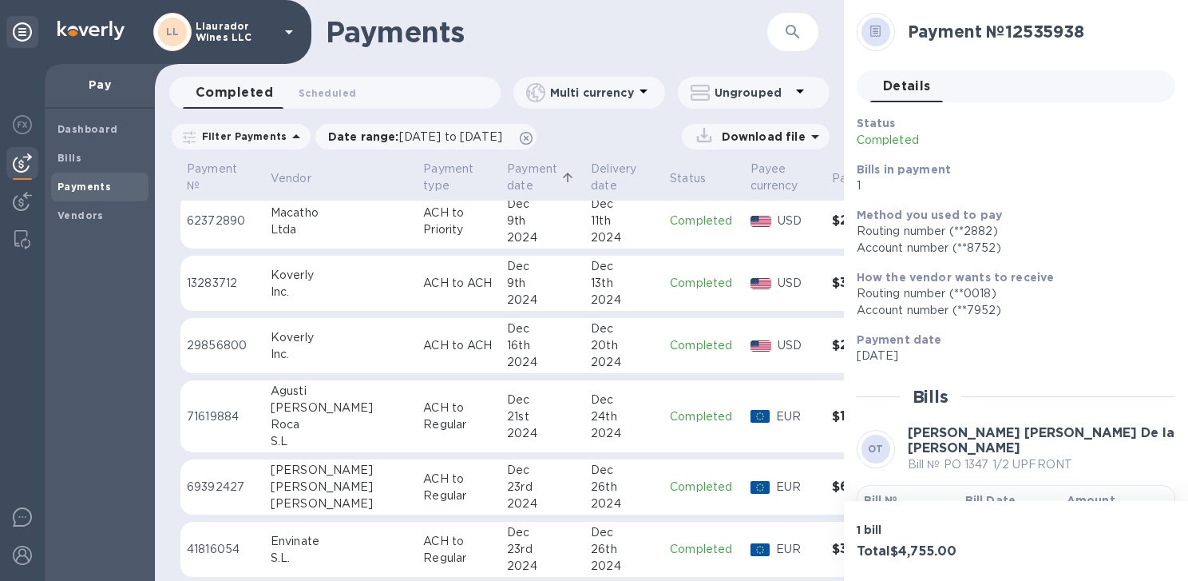
scroll to position [559, 0]
